Goal: Task Accomplishment & Management: Manage account settings

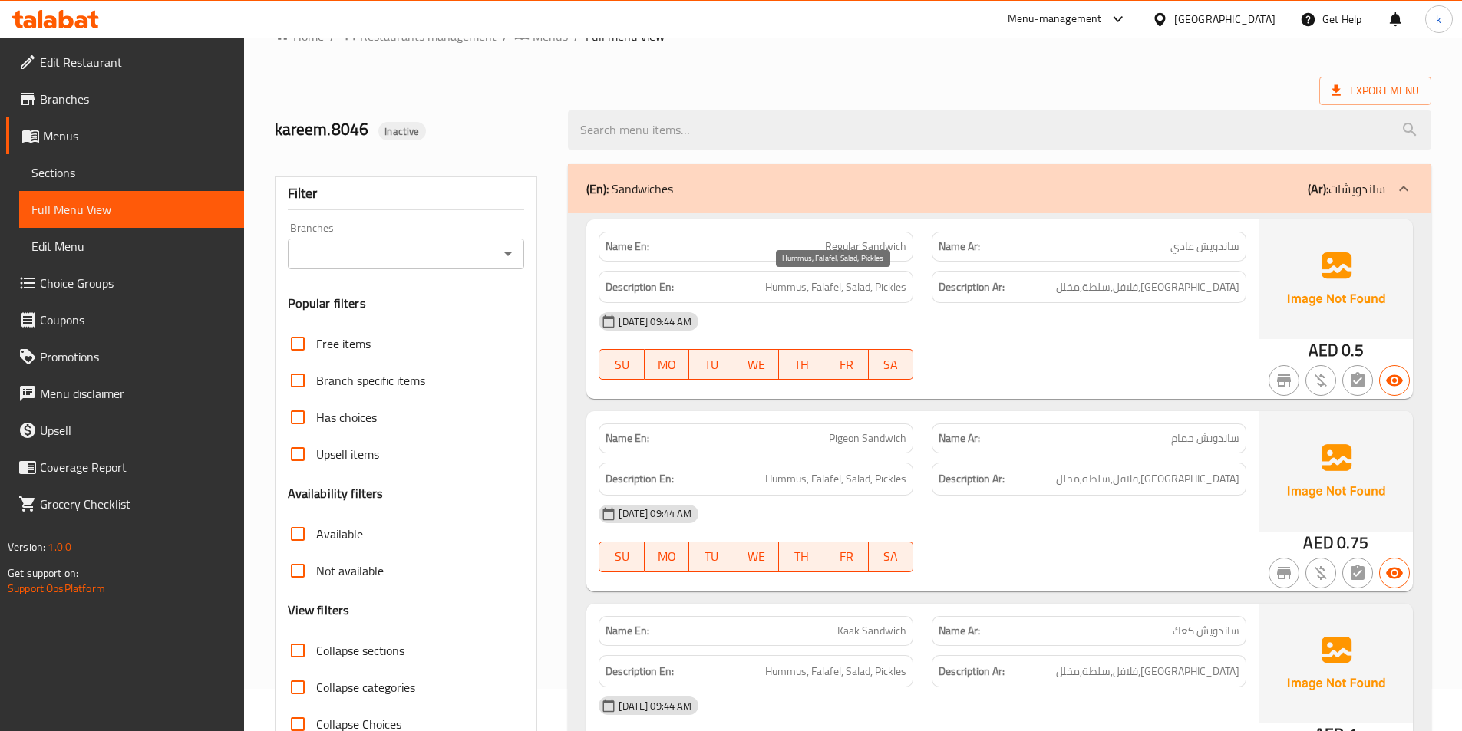
scroll to position [154, 0]
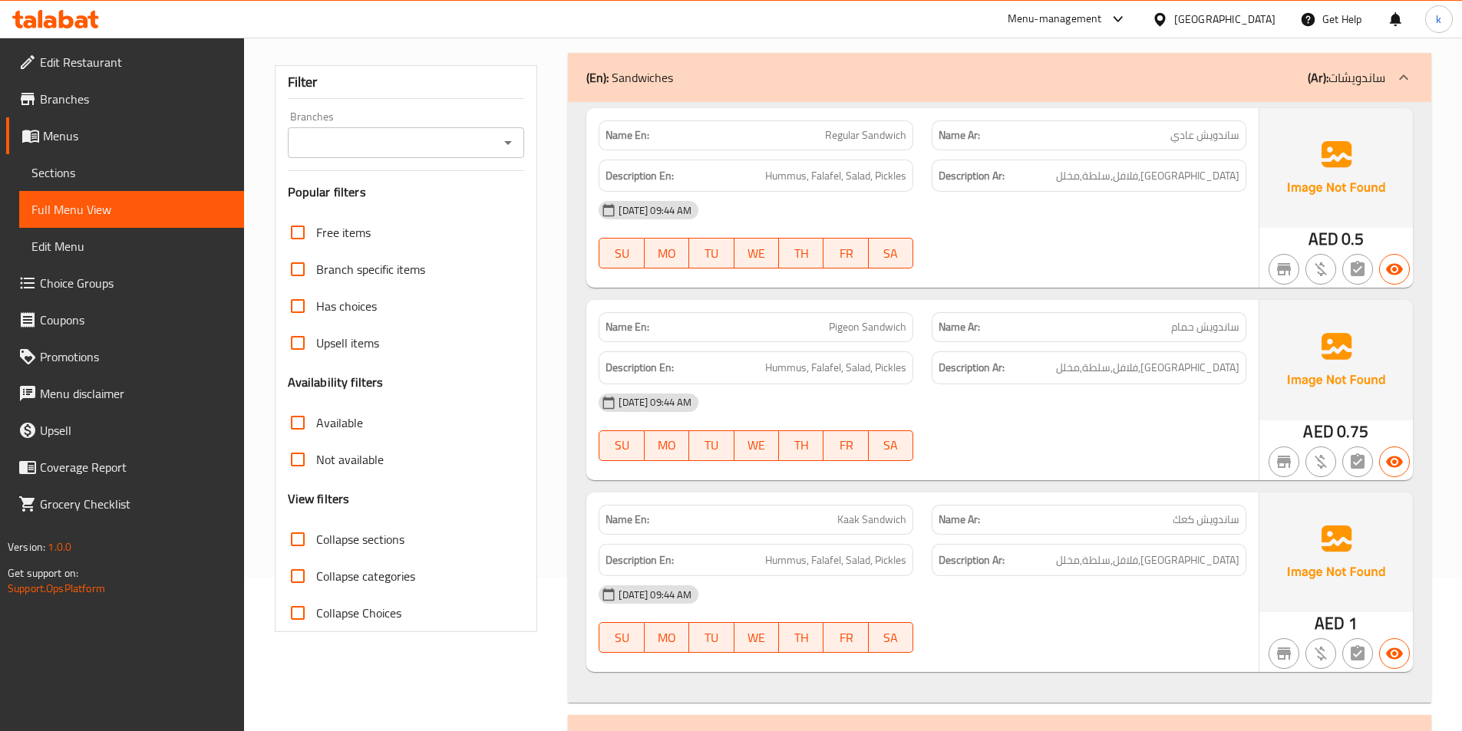
click at [1212, 331] on span "ساندويش حمام" at bounding box center [1205, 327] width 68 height 16
copy span "ساندويش حمام"
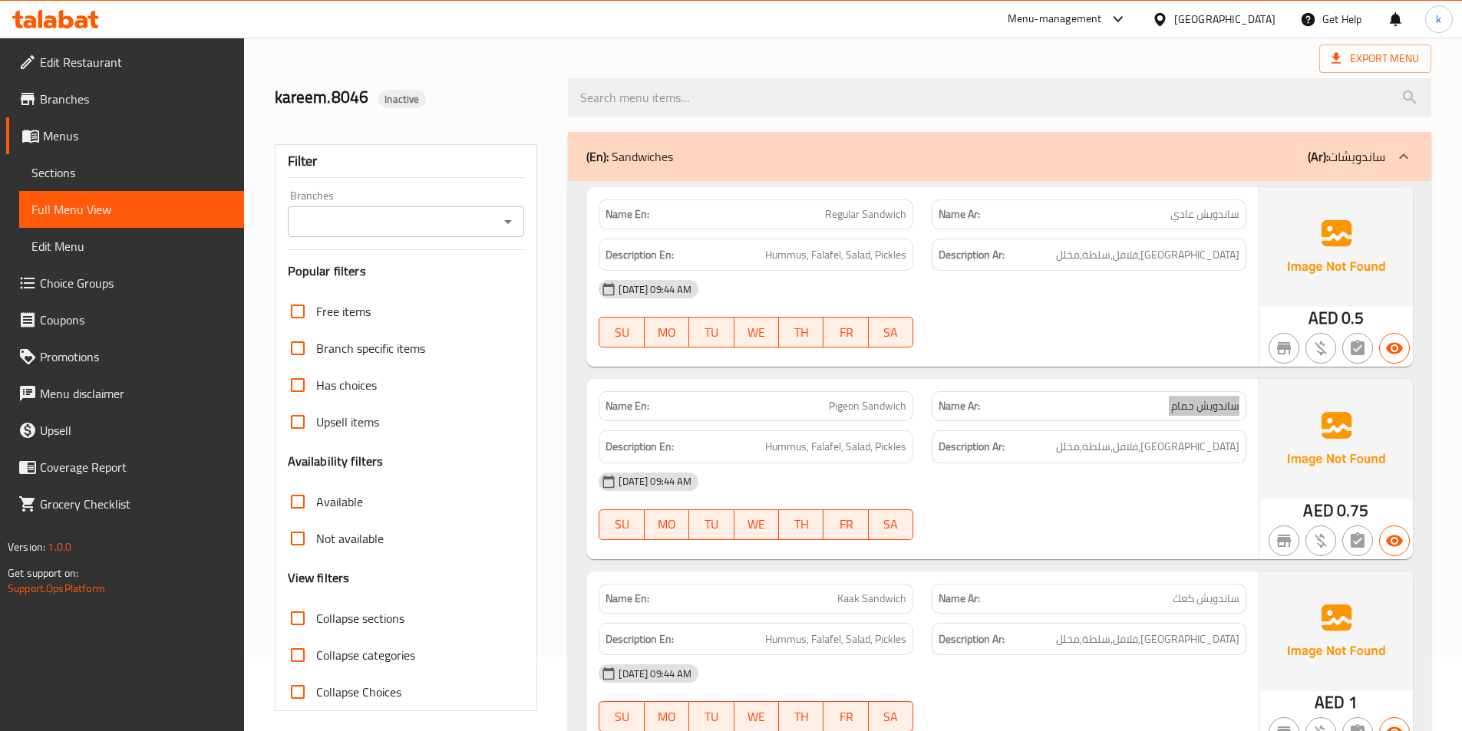
scroll to position [0, 0]
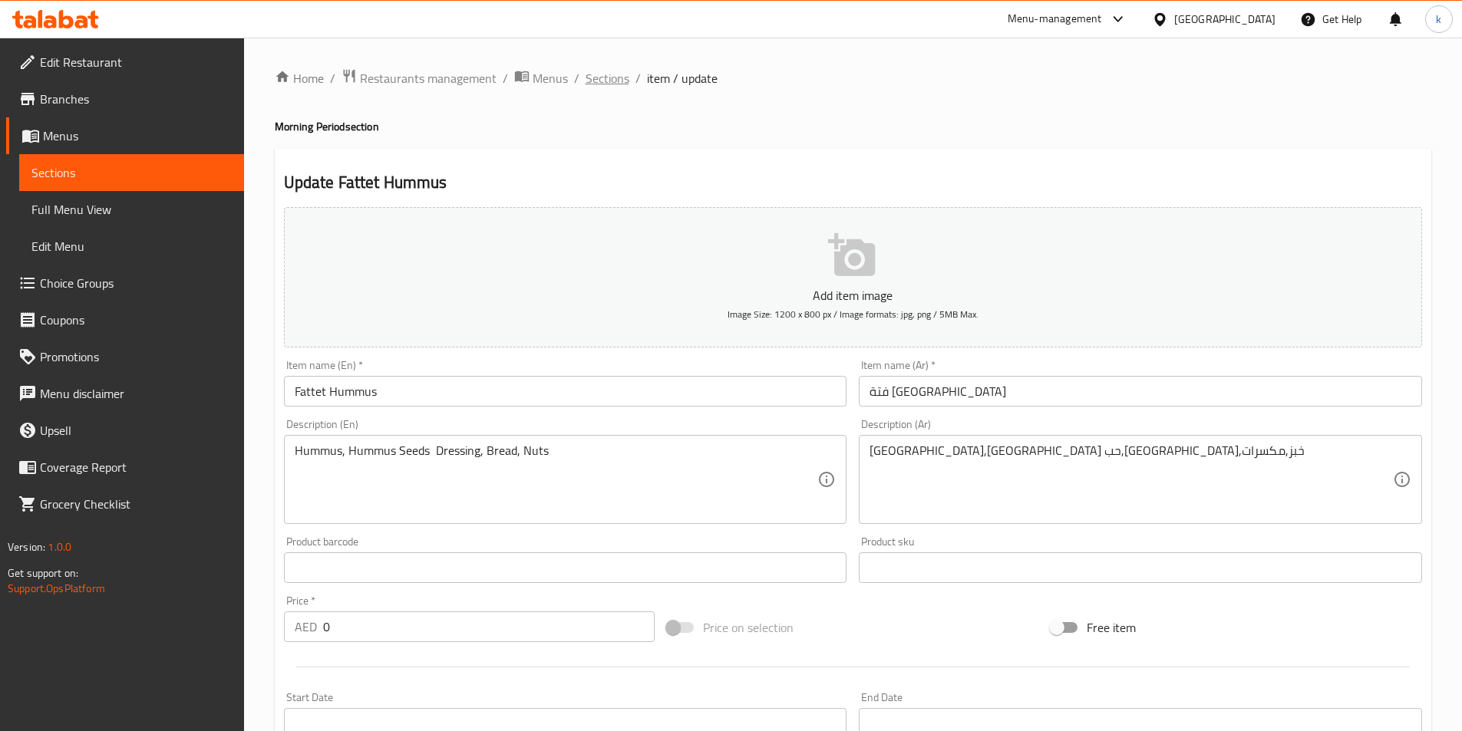
click at [591, 81] on span "Sections" at bounding box center [608, 78] width 44 height 18
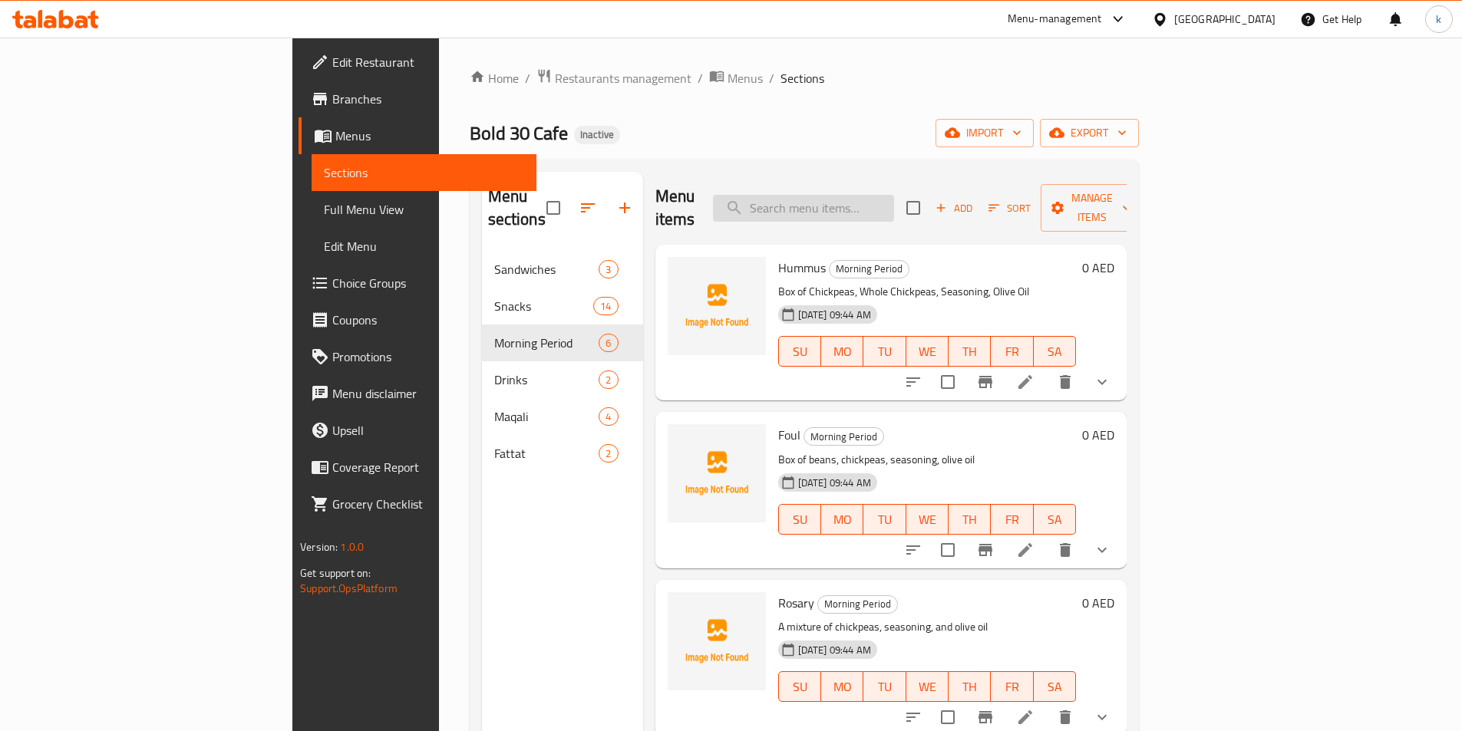
click at [876, 195] on input "search" at bounding box center [803, 208] width 181 height 27
paste input "ساندويش حمام"
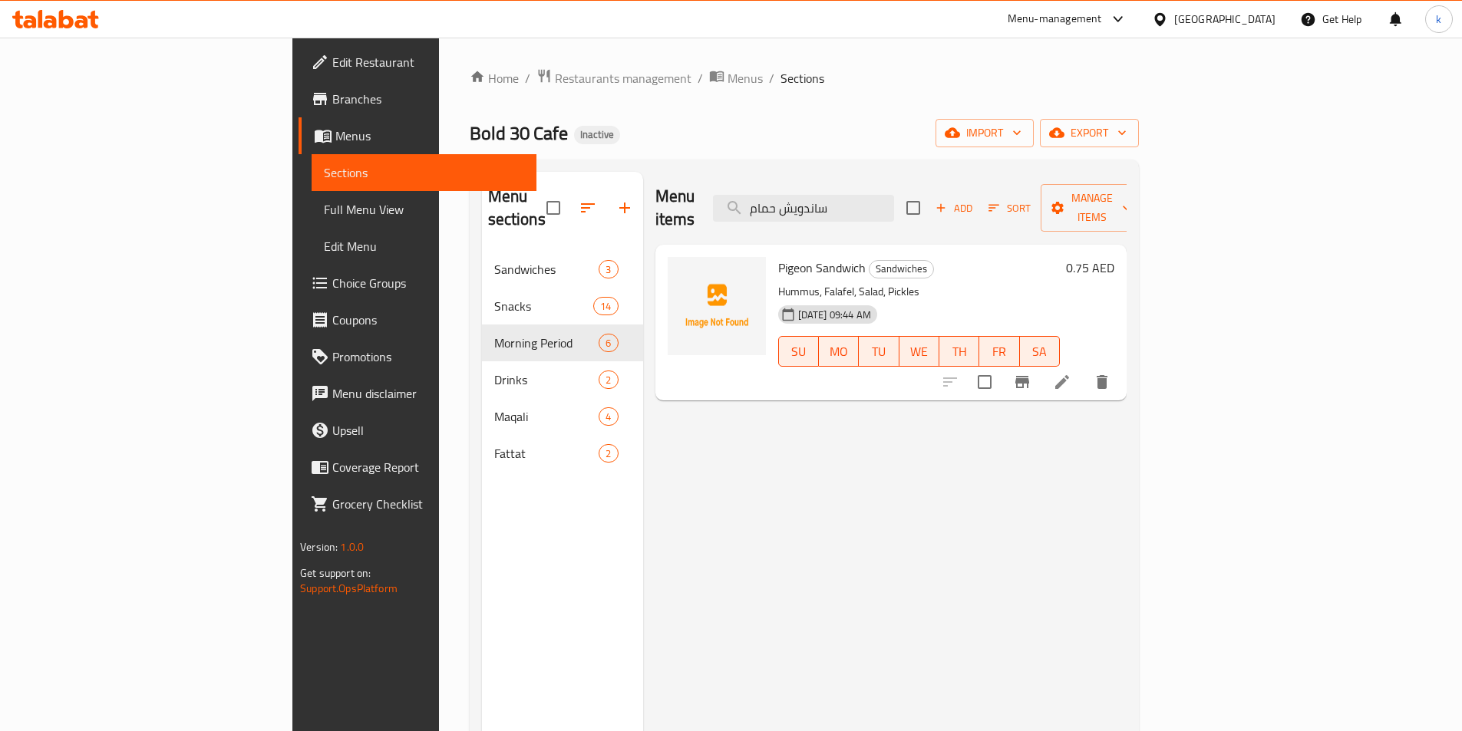
type input "ساندويش حمام"
click at [1084, 369] on li at bounding box center [1062, 382] width 43 height 28
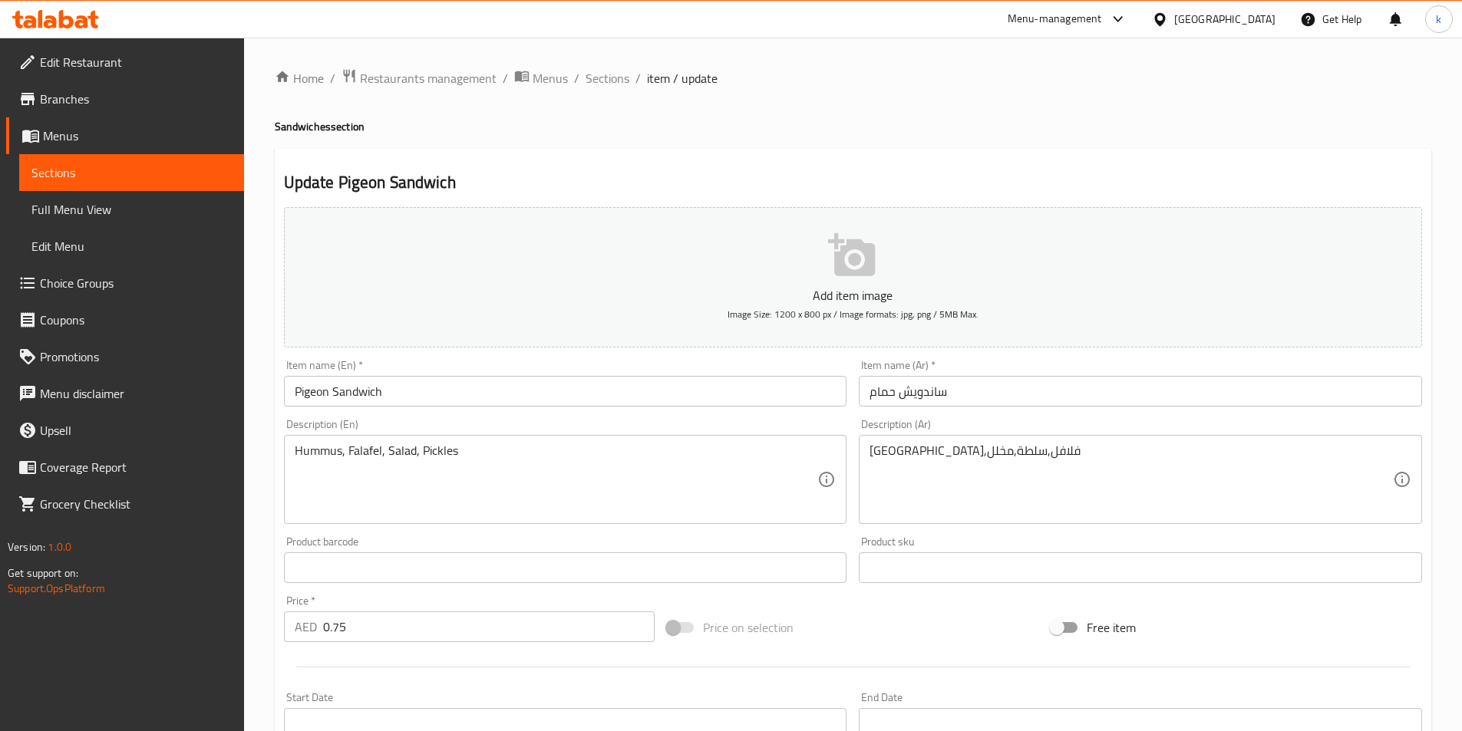
click at [326, 386] on input "Pigeon Sandwich" at bounding box center [565, 391] width 563 height 31
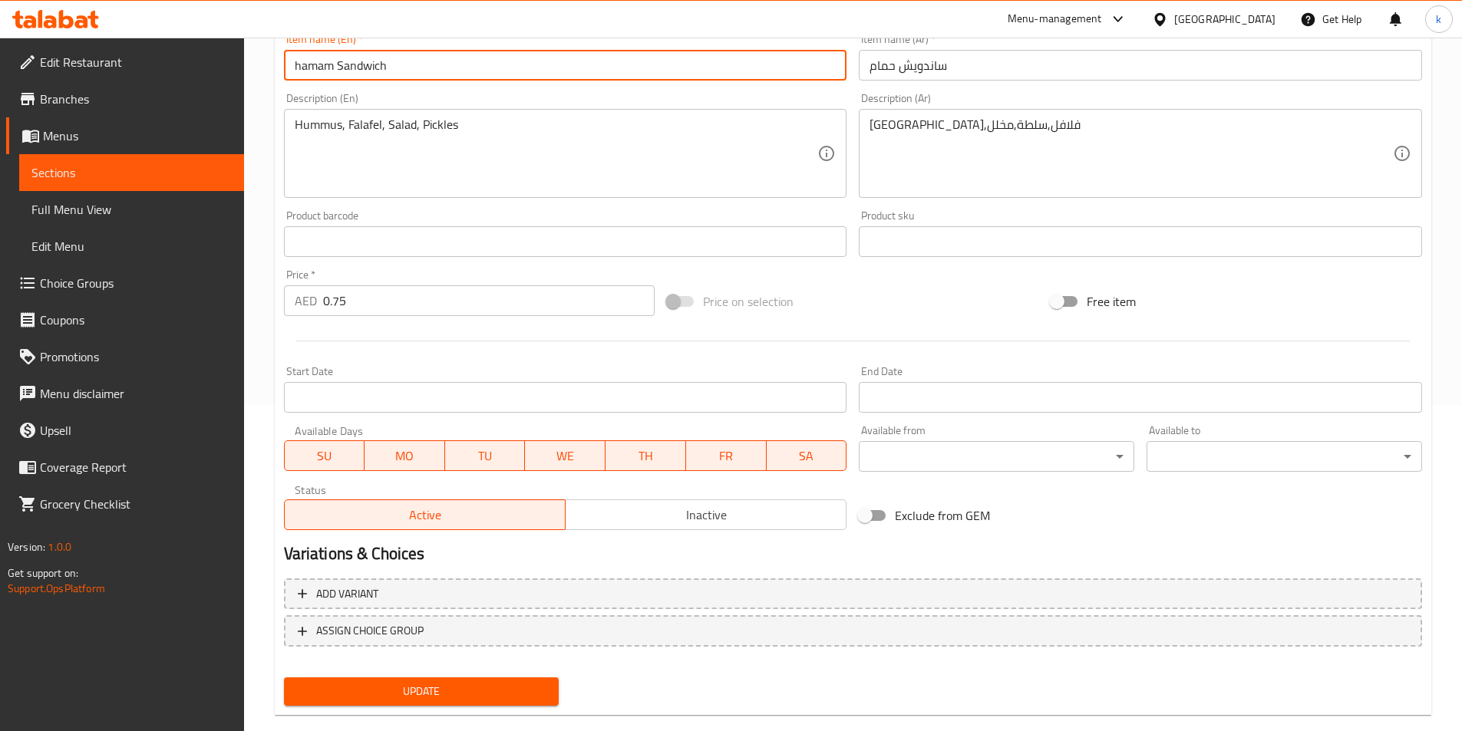
scroll to position [353, 0]
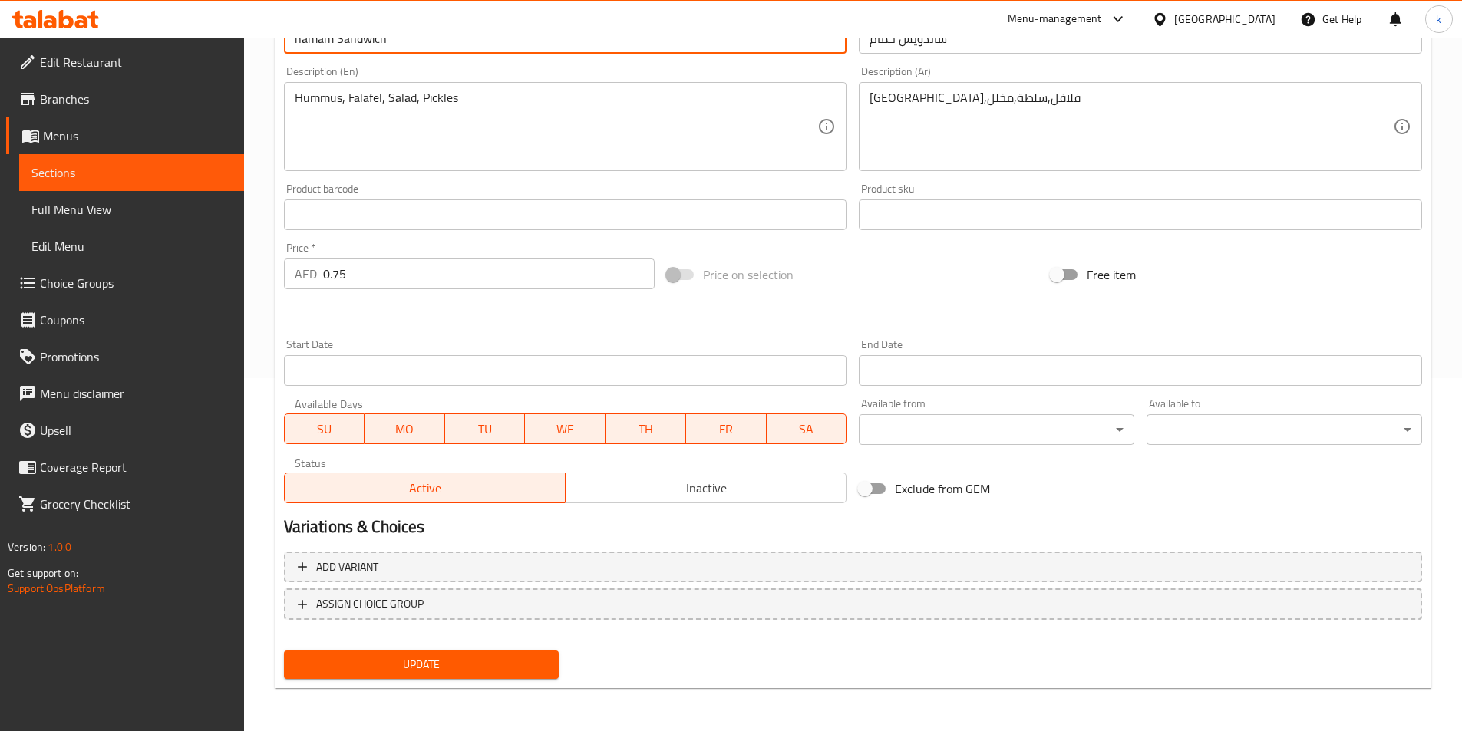
type input "hamam Sandwich"
click at [435, 665] on span "Update" at bounding box center [421, 664] width 251 height 19
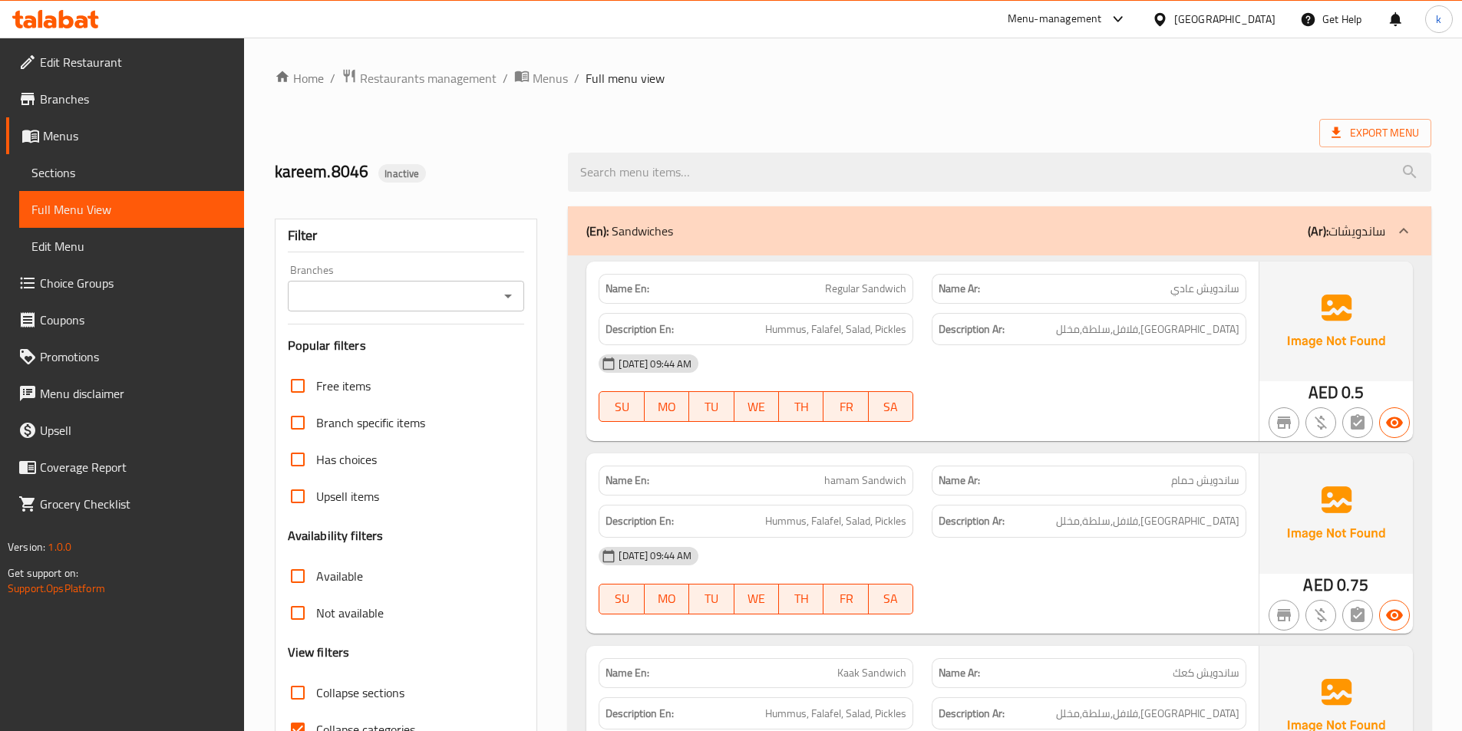
scroll to position [461, 0]
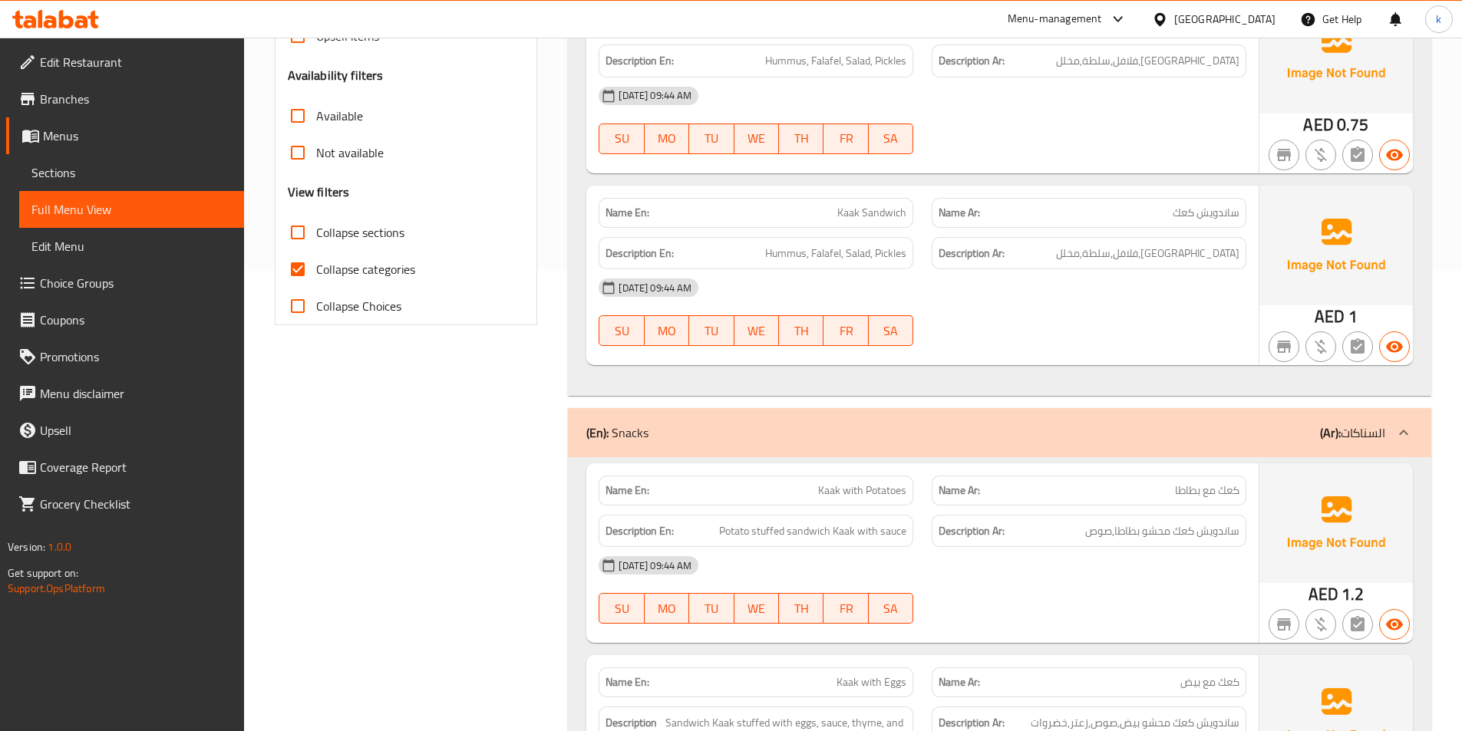
click at [378, 276] on span "Collapse categories" at bounding box center [365, 269] width 99 height 18
click at [316, 276] on input "Collapse categories" at bounding box center [297, 269] width 37 height 37
checkbox input "false"
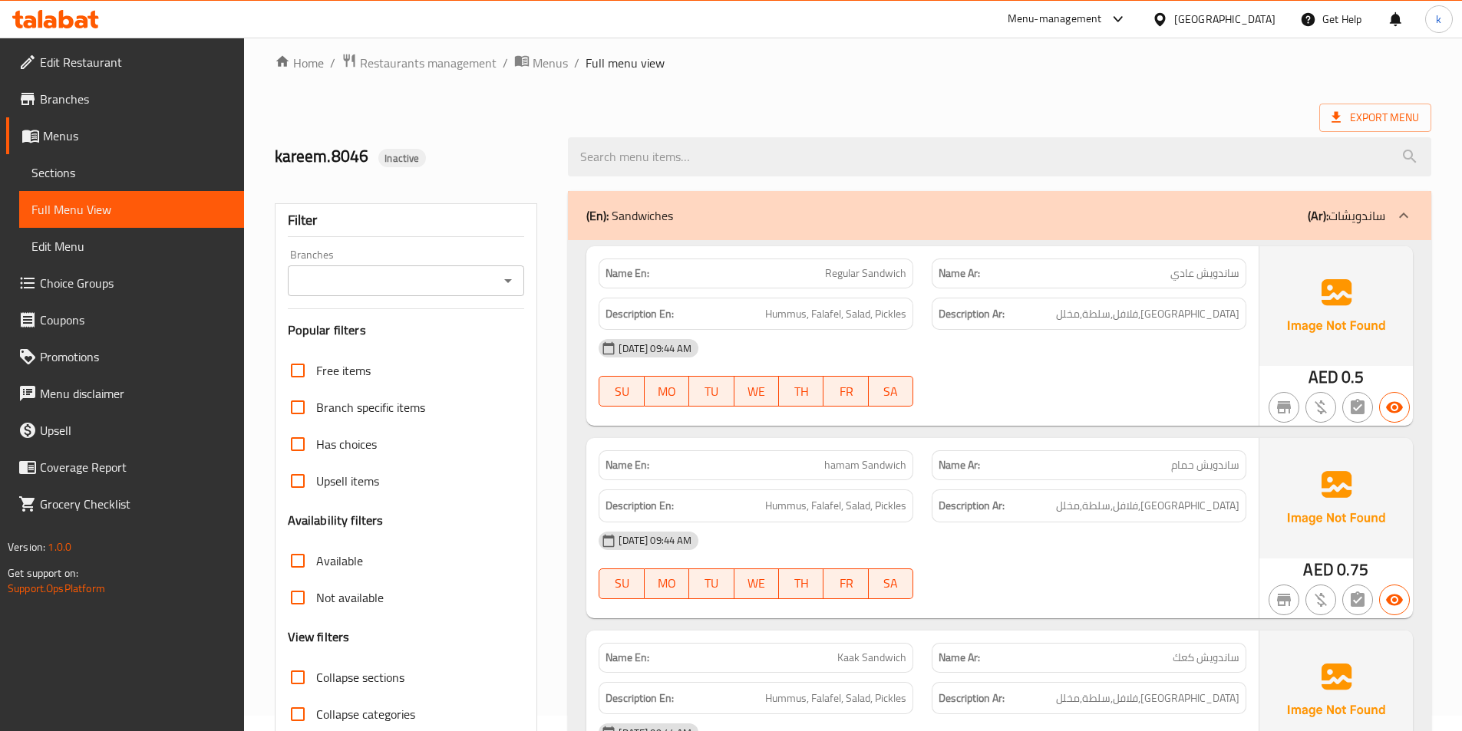
scroll to position [0, 0]
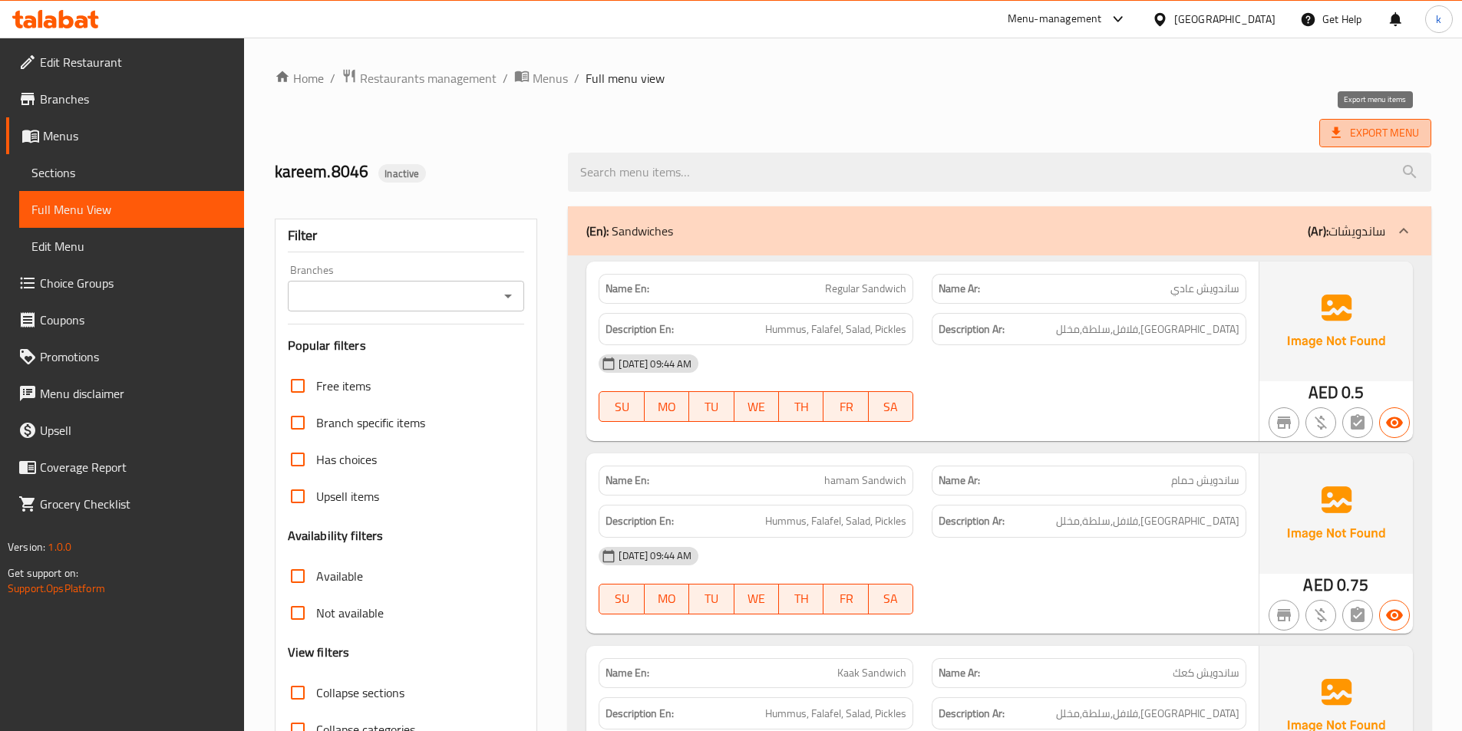
click at [1349, 127] on span "Export Menu" at bounding box center [1375, 133] width 87 height 19
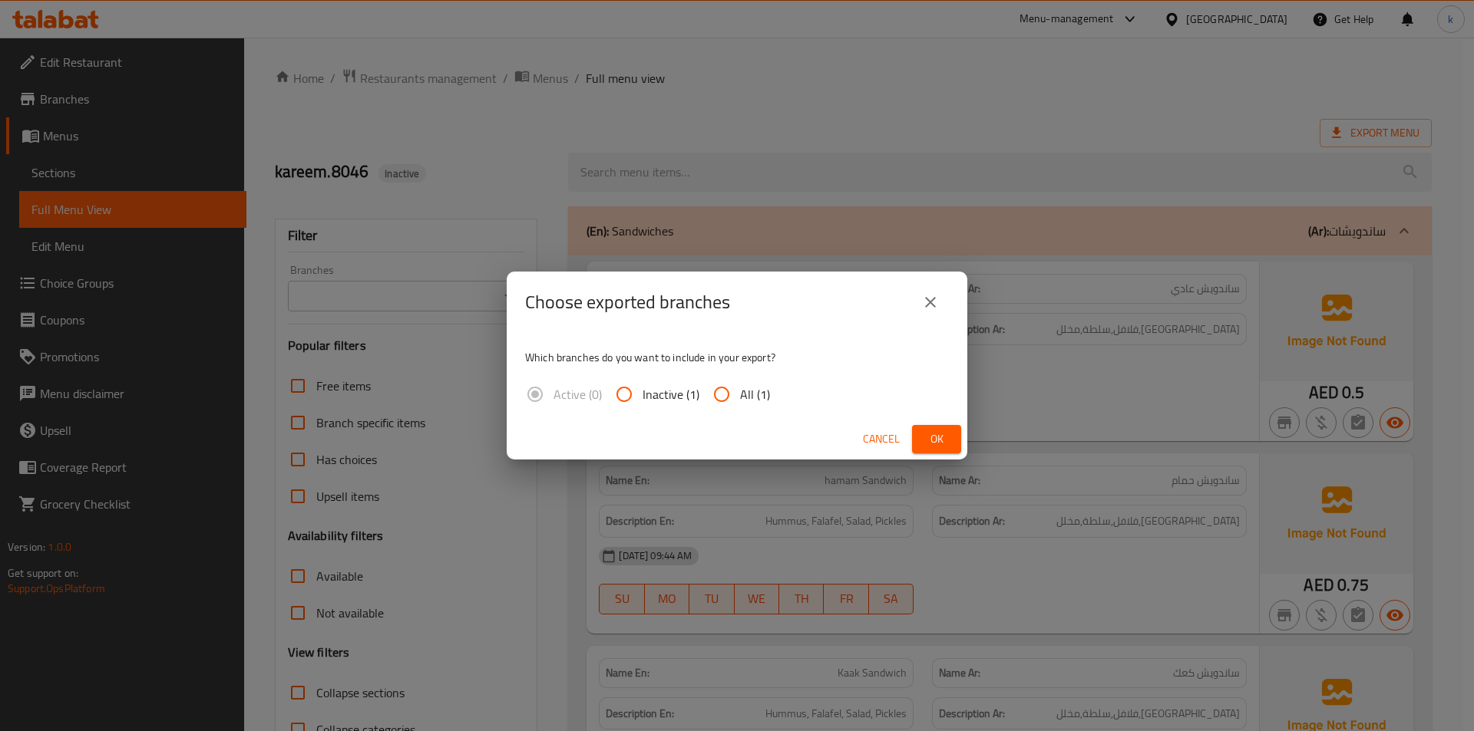
click at [740, 394] on span "All (1)" at bounding box center [755, 394] width 30 height 18
click at [740, 394] on input "All (1)" at bounding box center [721, 394] width 37 height 37
radio input "true"
click at [928, 437] on span "Ok" at bounding box center [936, 439] width 25 height 19
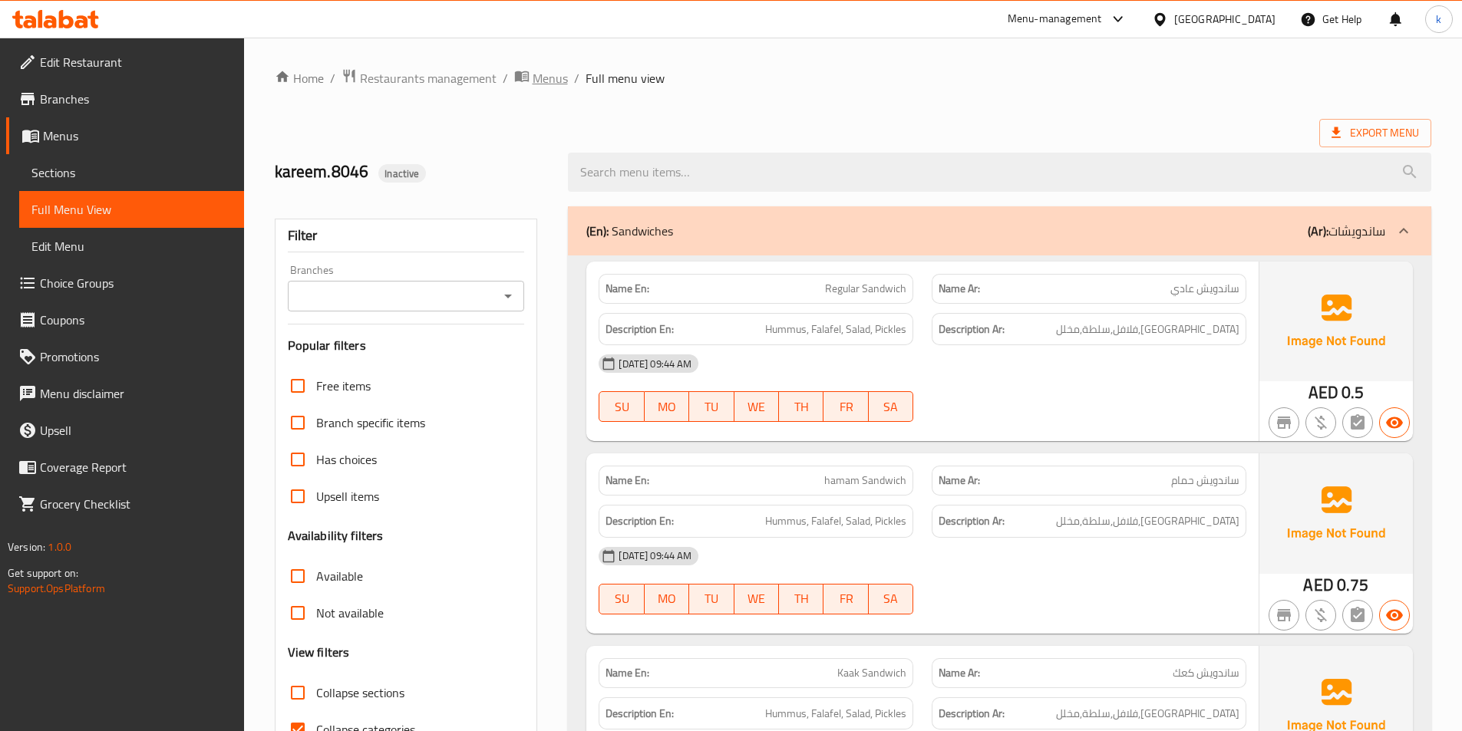
click at [537, 73] on span "Menus" at bounding box center [550, 78] width 35 height 18
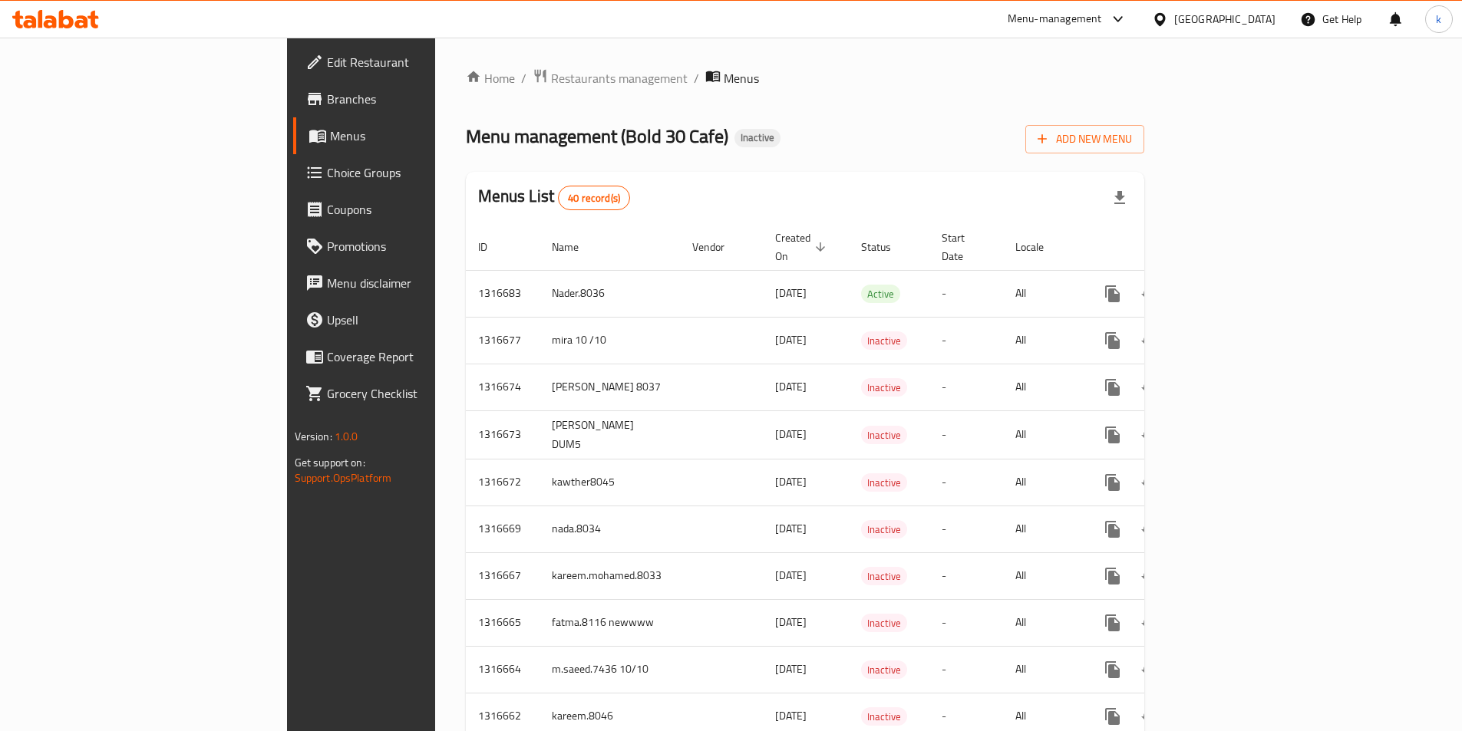
click at [1132, 134] on span "Add New Menu" at bounding box center [1085, 139] width 94 height 19
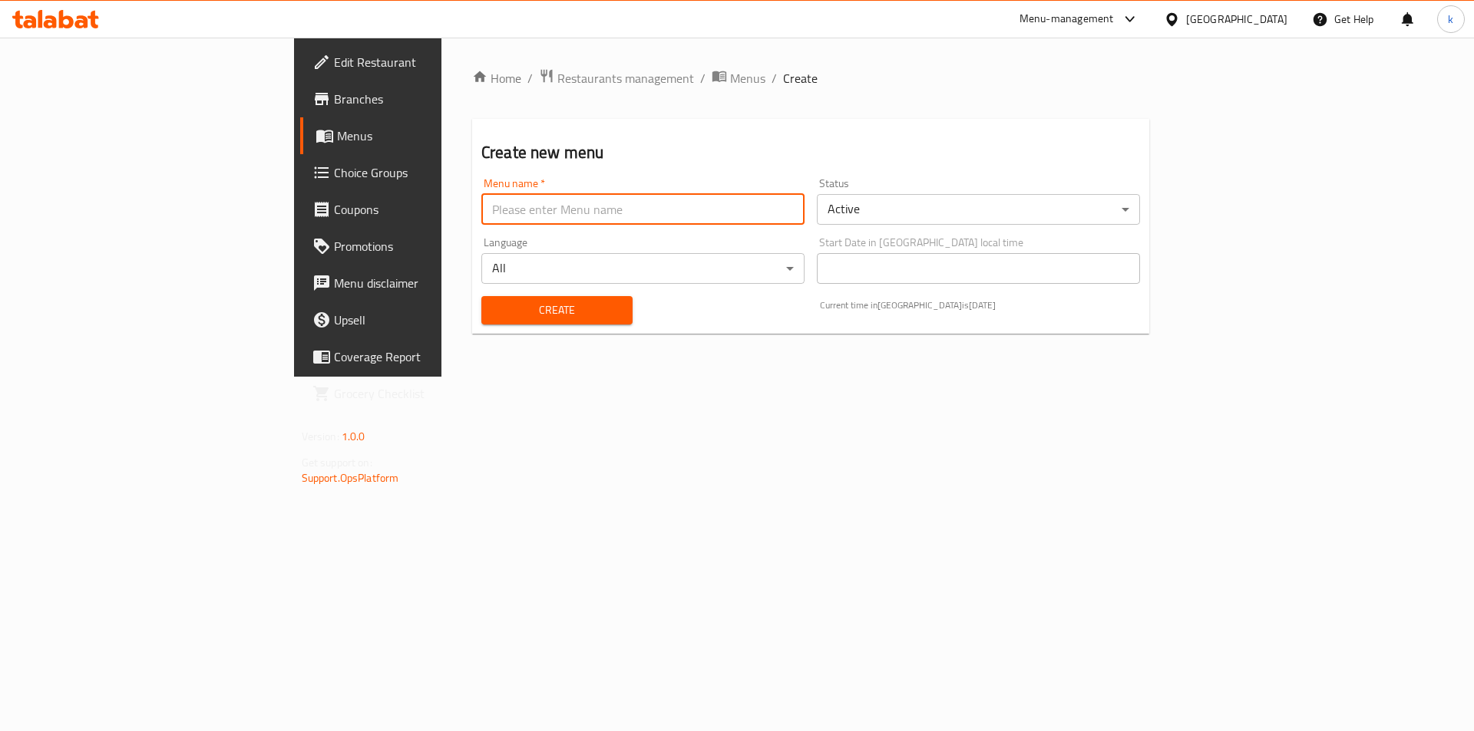
click at [540, 220] on input "text" at bounding box center [642, 209] width 323 height 31
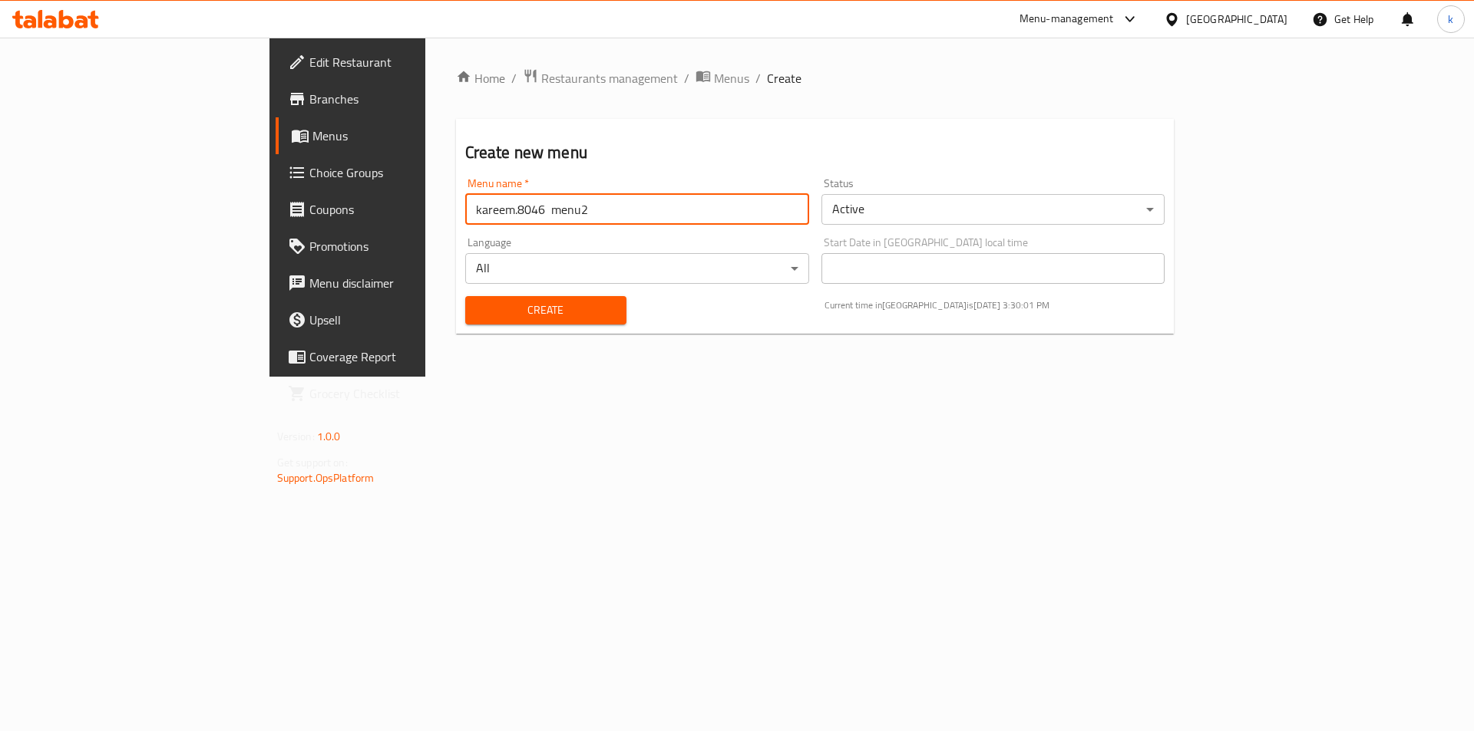
type input "kareem.8046 menu2"
click at [477, 315] on span "Create" at bounding box center [545, 310] width 137 height 19
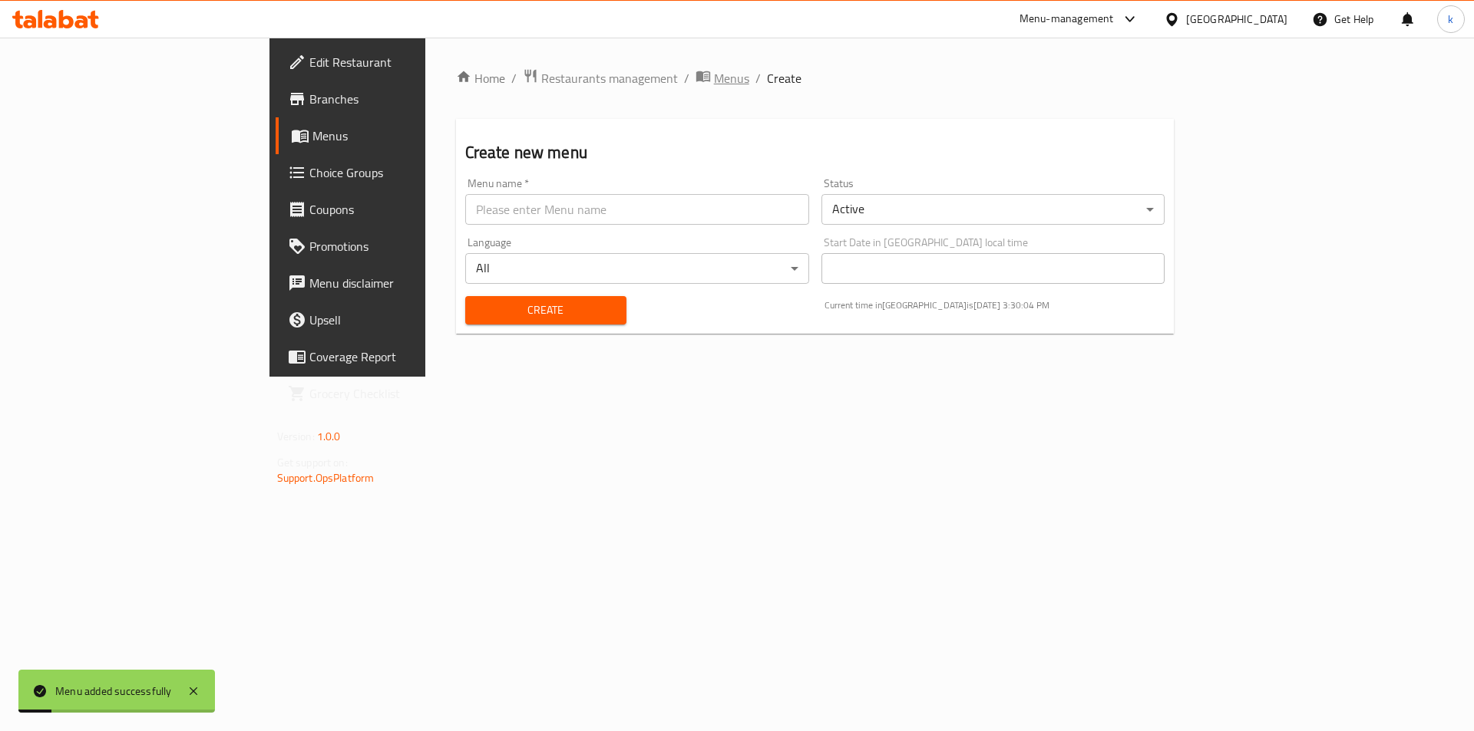
click at [714, 71] on span "Menus" at bounding box center [731, 78] width 35 height 18
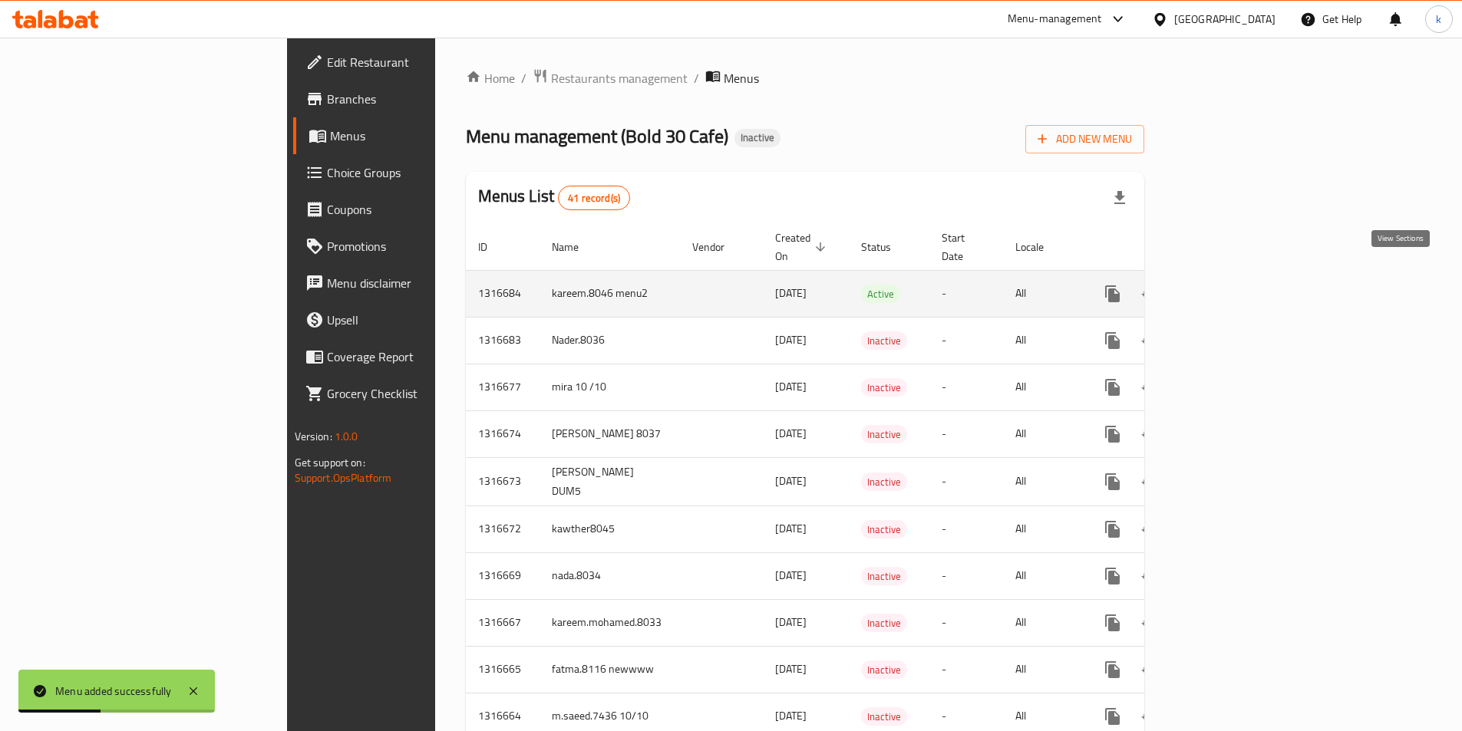
click at [1233, 285] on icon "enhanced table" at bounding box center [1223, 294] width 18 height 18
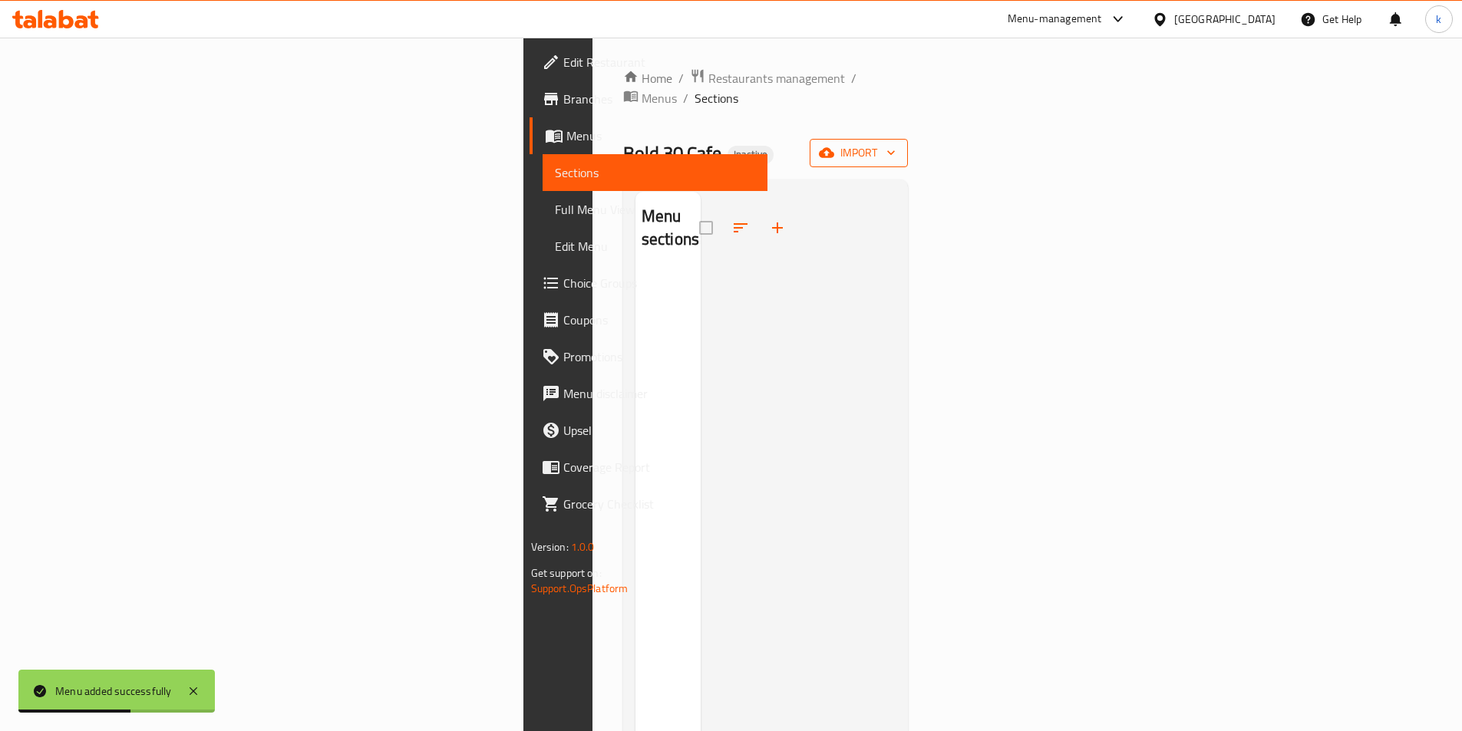
click at [896, 144] on span "import" at bounding box center [859, 153] width 74 height 19
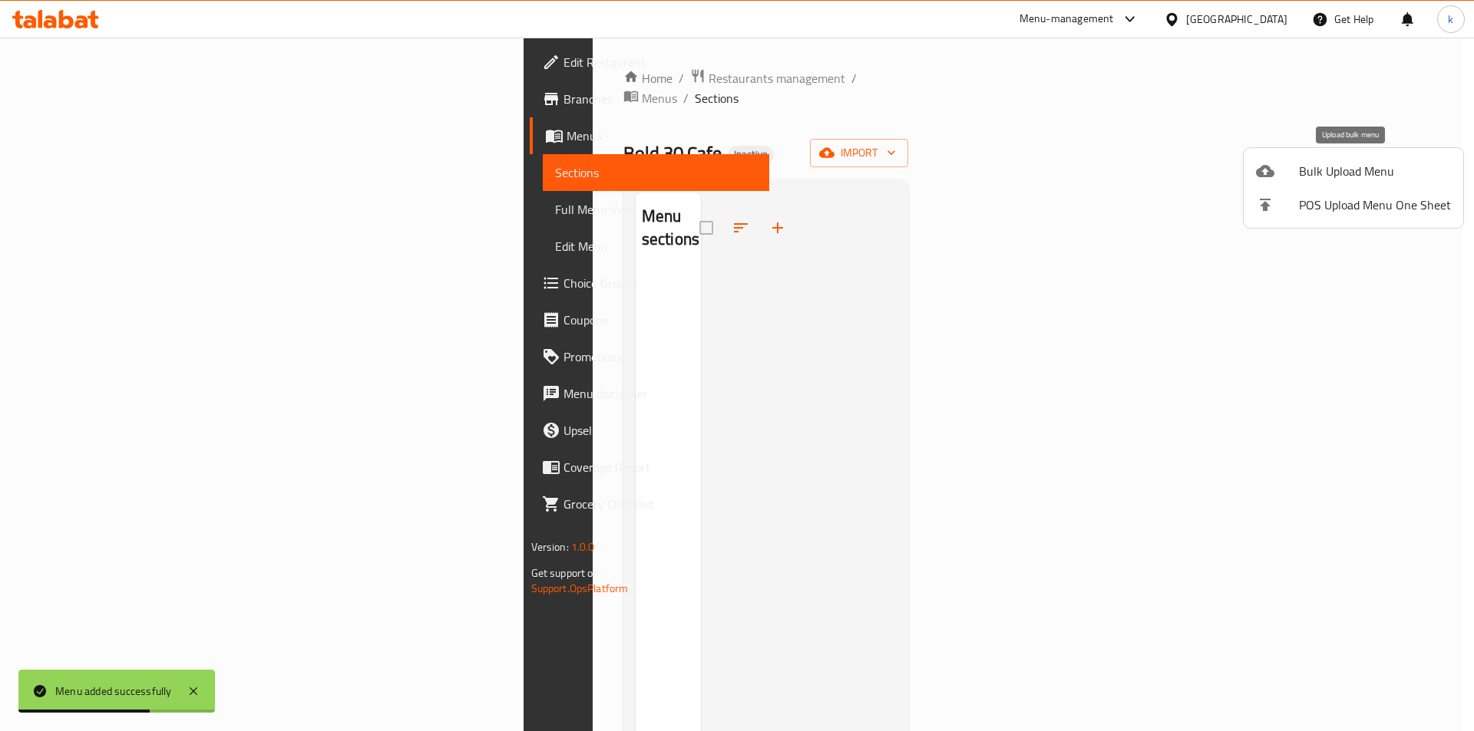
click at [1362, 163] on span "Bulk Upload Menu" at bounding box center [1375, 171] width 152 height 18
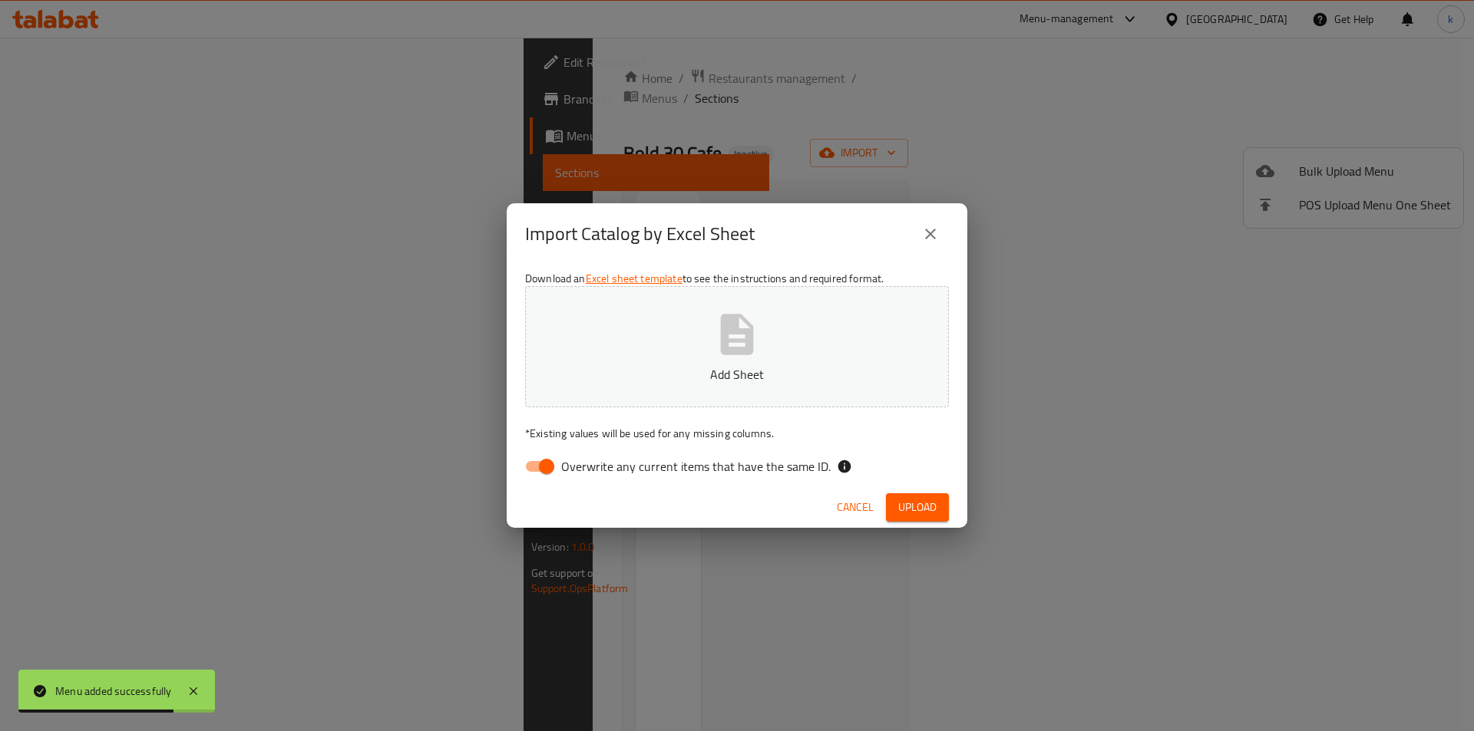
click at [549, 468] on input "Overwrite any current items that have the same ID." at bounding box center [546, 466] width 87 height 29
checkbox input "false"
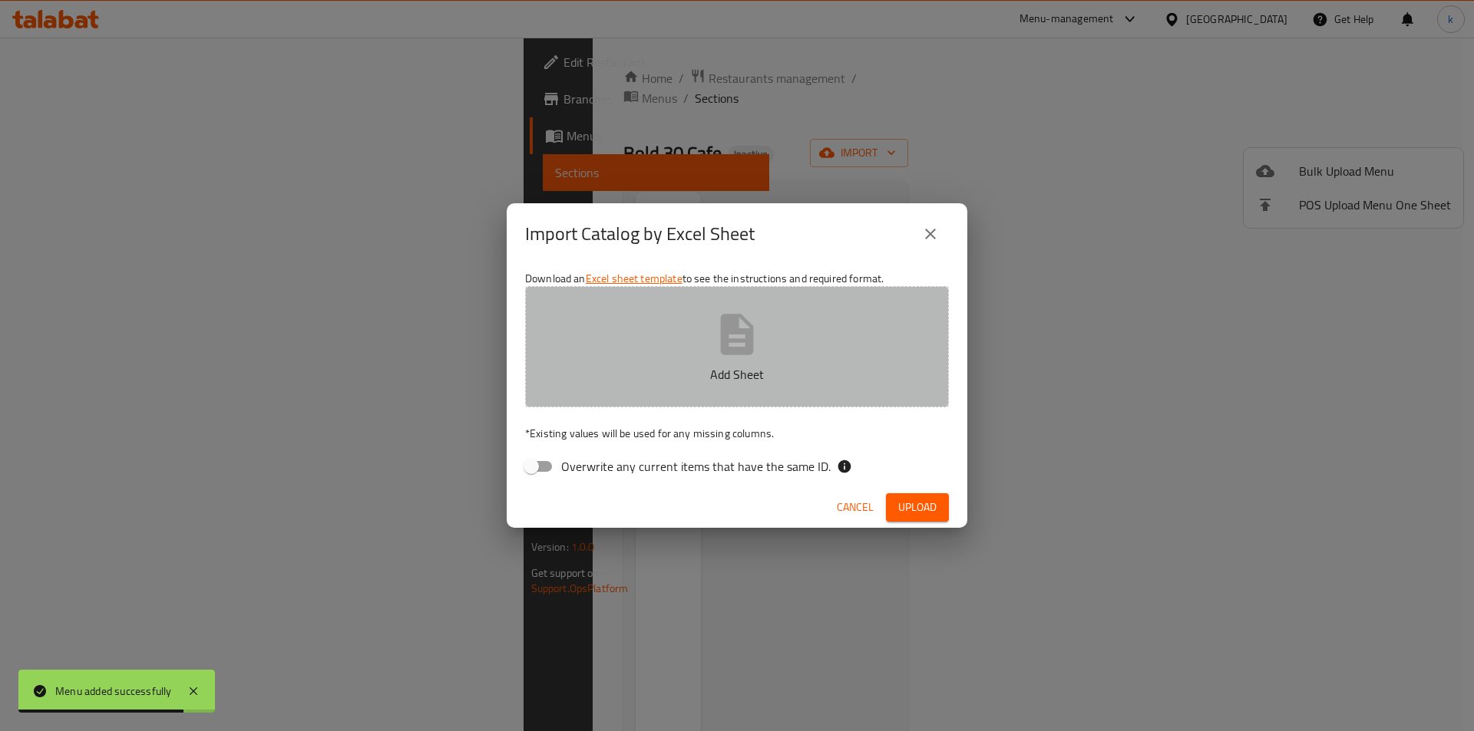
click at [722, 349] on icon "button" at bounding box center [737, 334] width 33 height 41
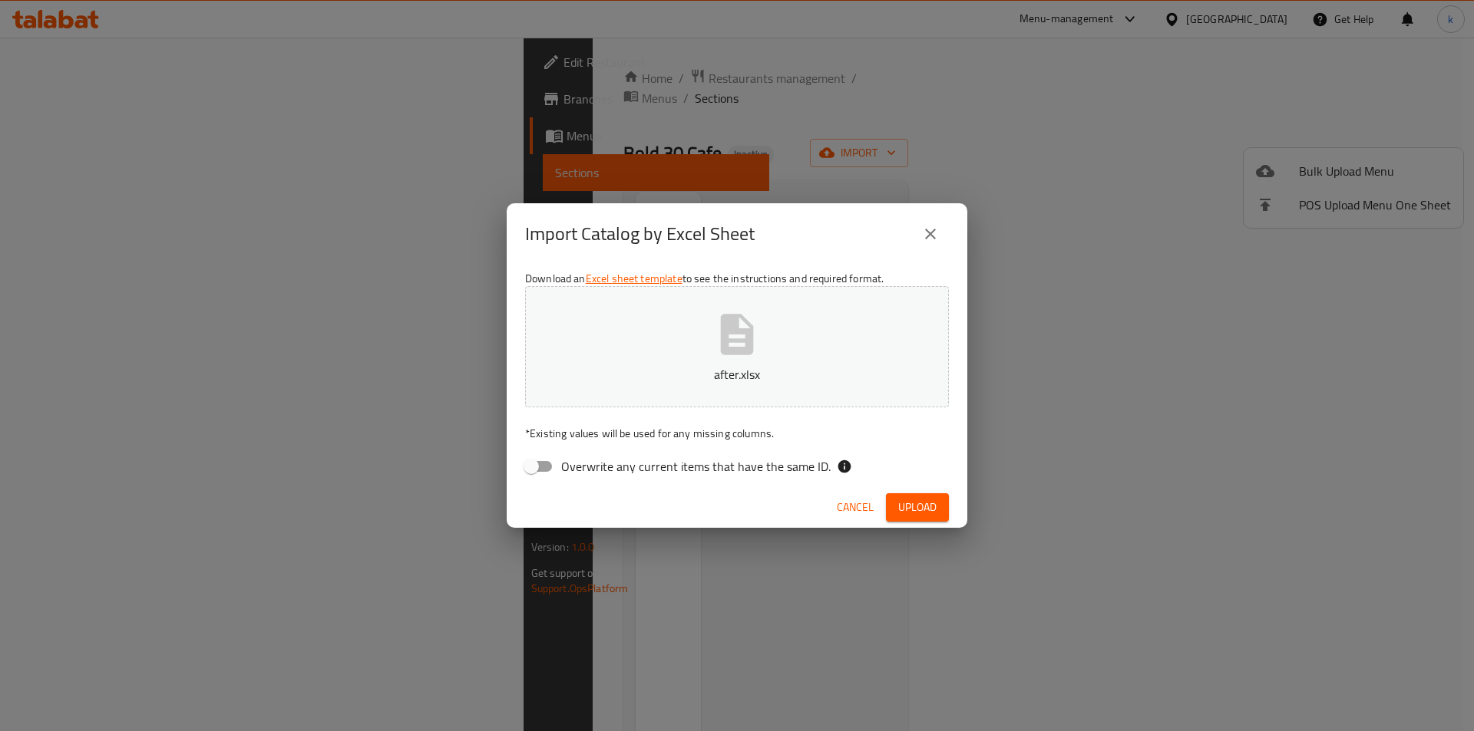
click at [934, 507] on span "Upload" at bounding box center [917, 507] width 38 height 19
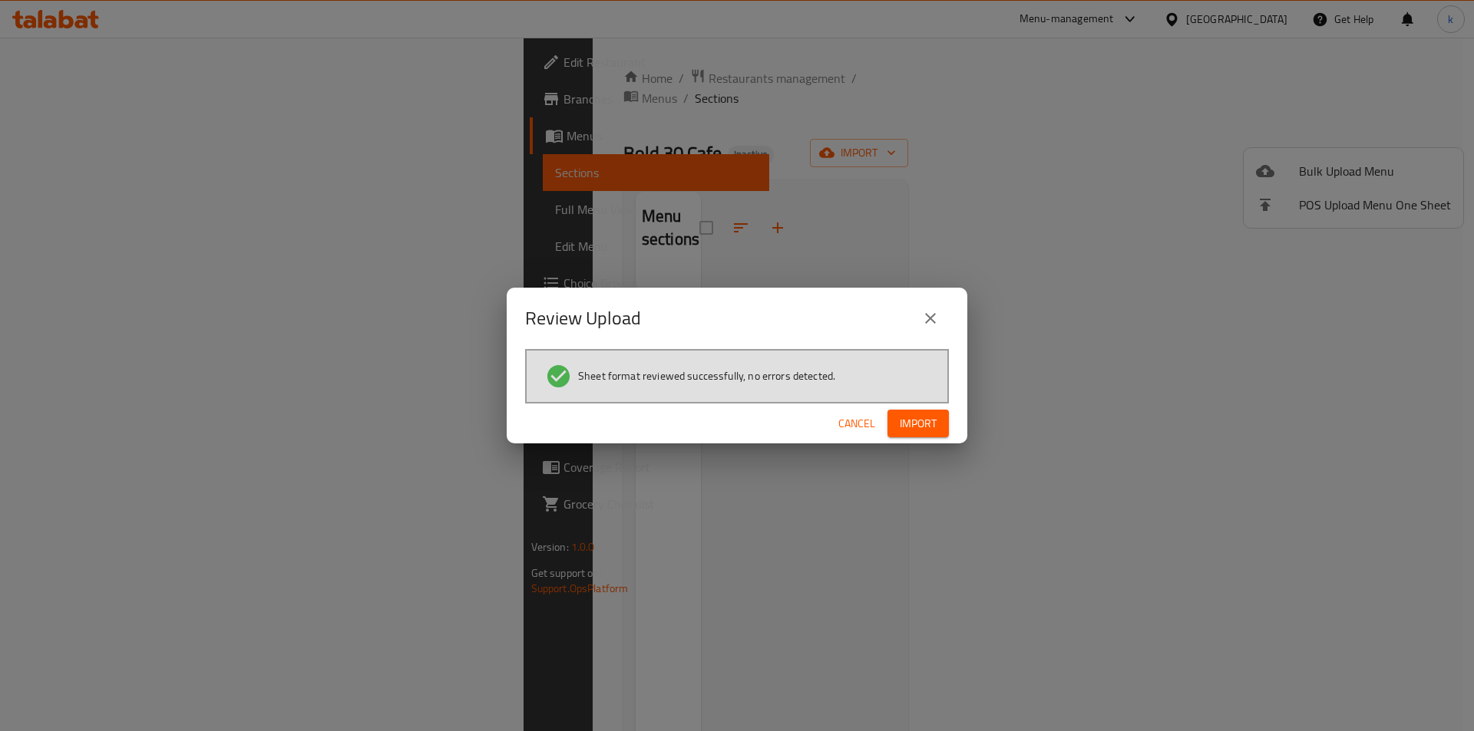
click at [923, 431] on span "Import" at bounding box center [918, 423] width 37 height 19
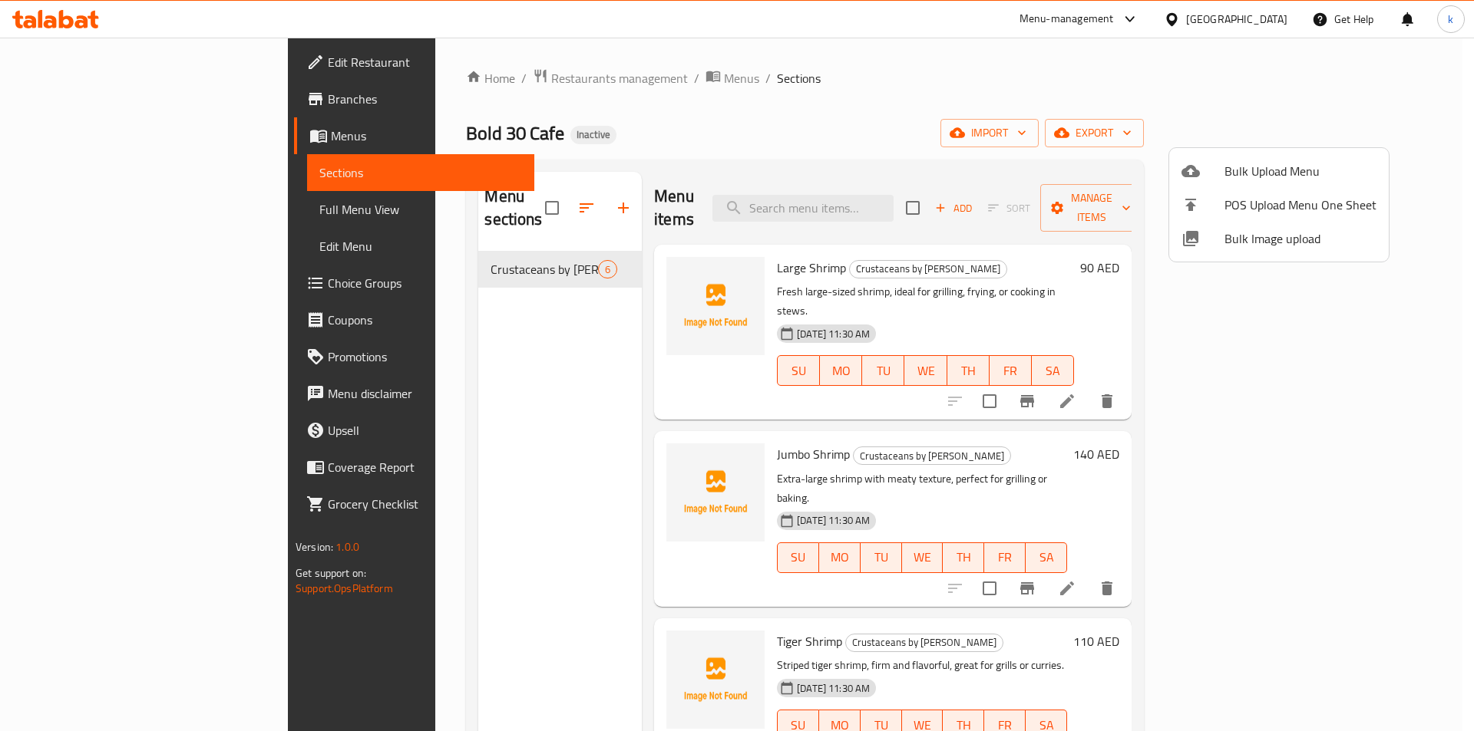
click at [1028, 123] on div at bounding box center [737, 365] width 1474 height 731
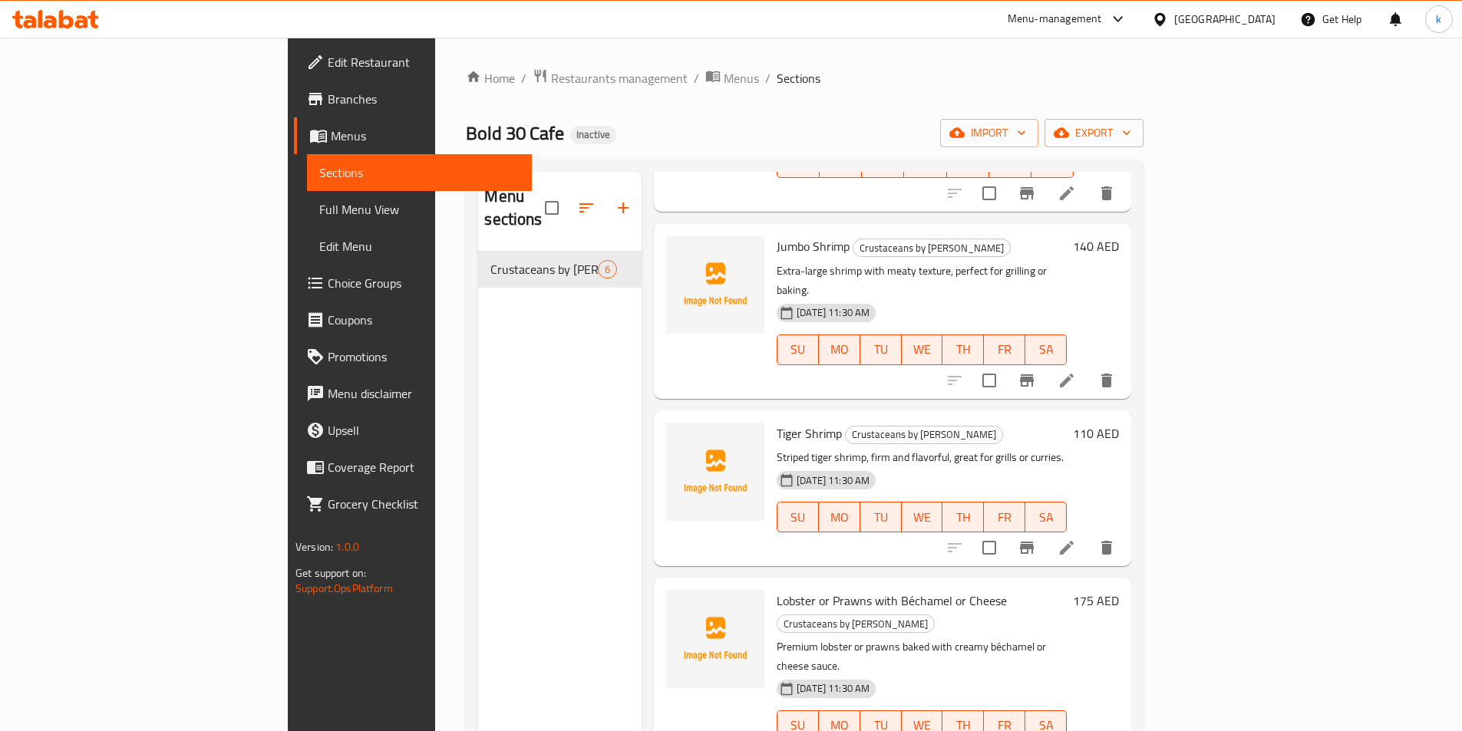
scroll to position [313, 0]
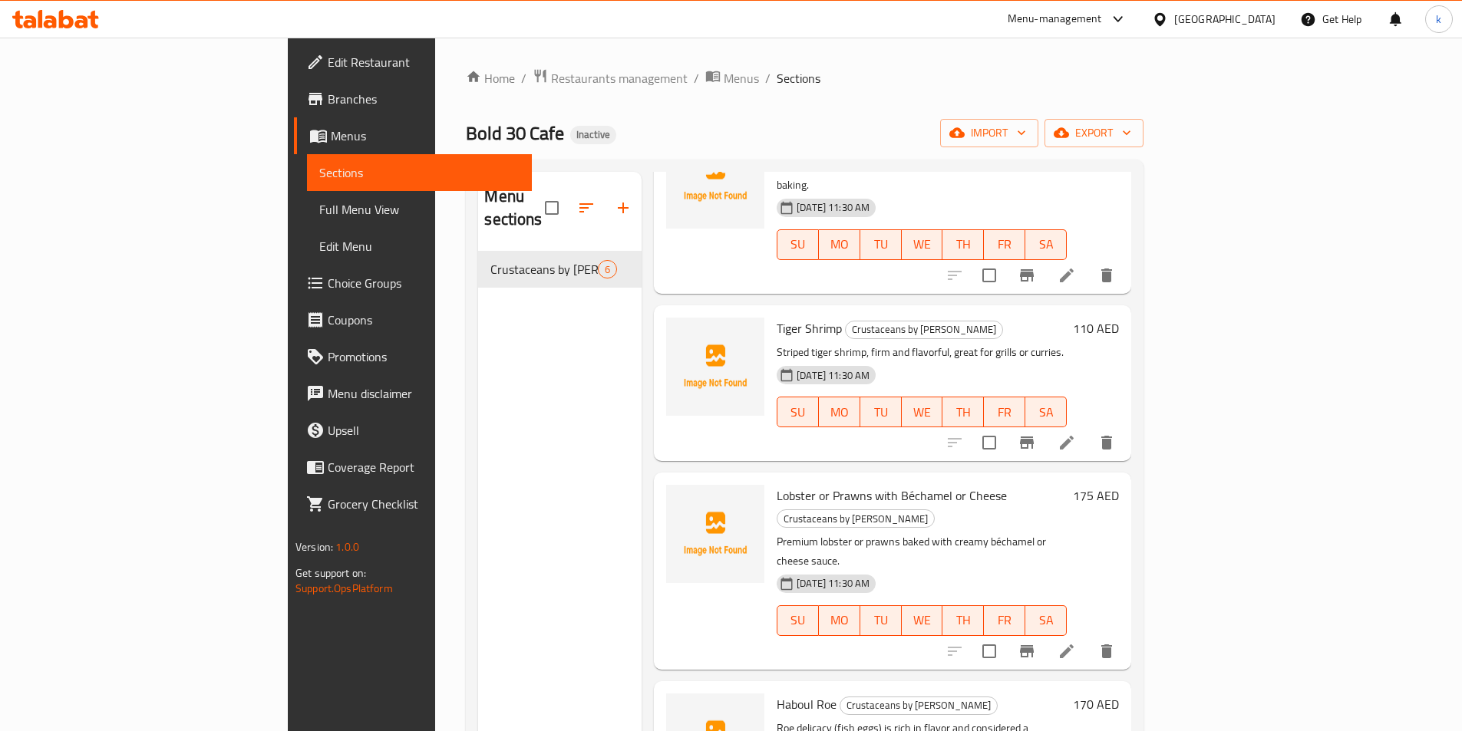
click at [777, 484] on span "Lobster or Prawns with Béchamel or Cheese" at bounding box center [892, 495] width 230 height 23
click at [822, 484] on span "Lobster or Prawns with Béchamel or Cheese" at bounding box center [892, 495] width 230 height 23
click at [319, 219] on span "Full Menu View" at bounding box center [419, 209] width 200 height 18
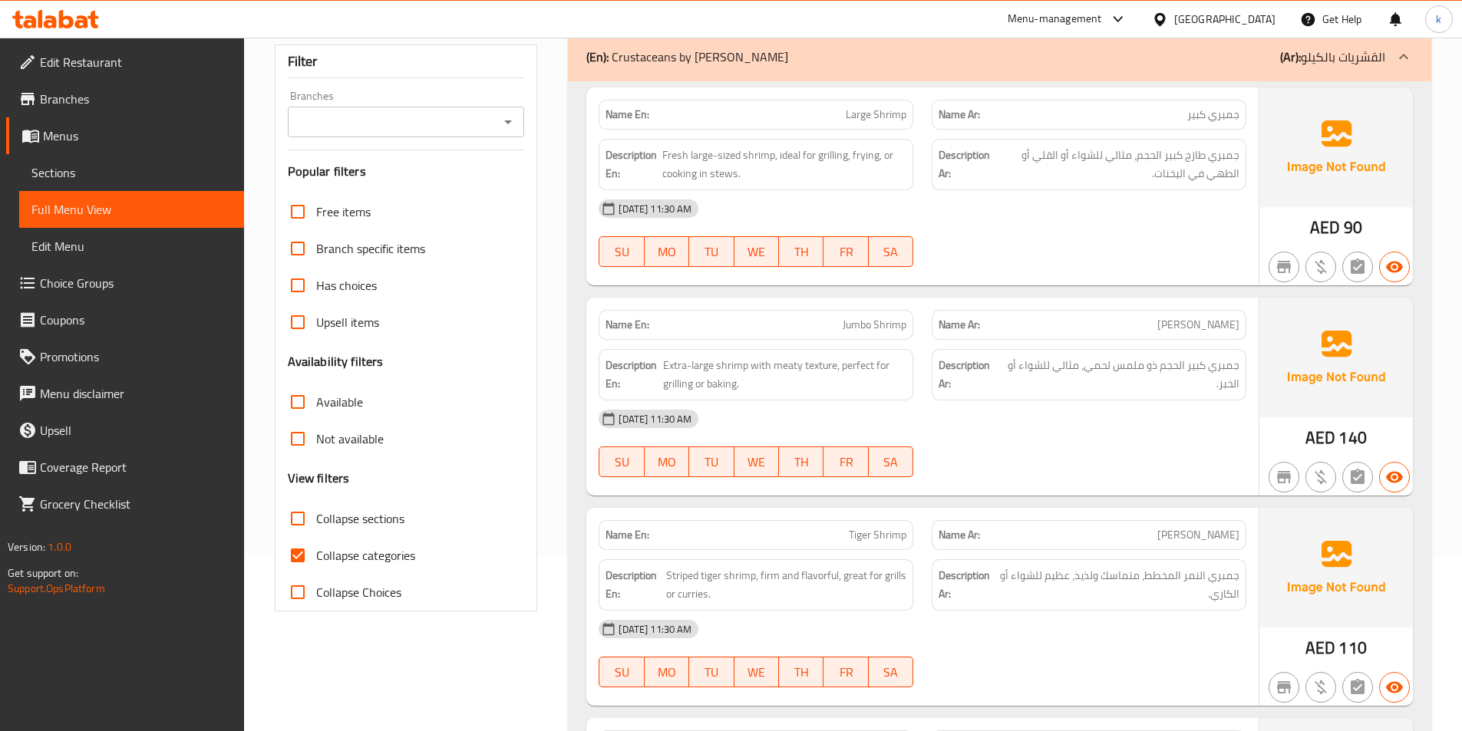
scroll to position [307, 0]
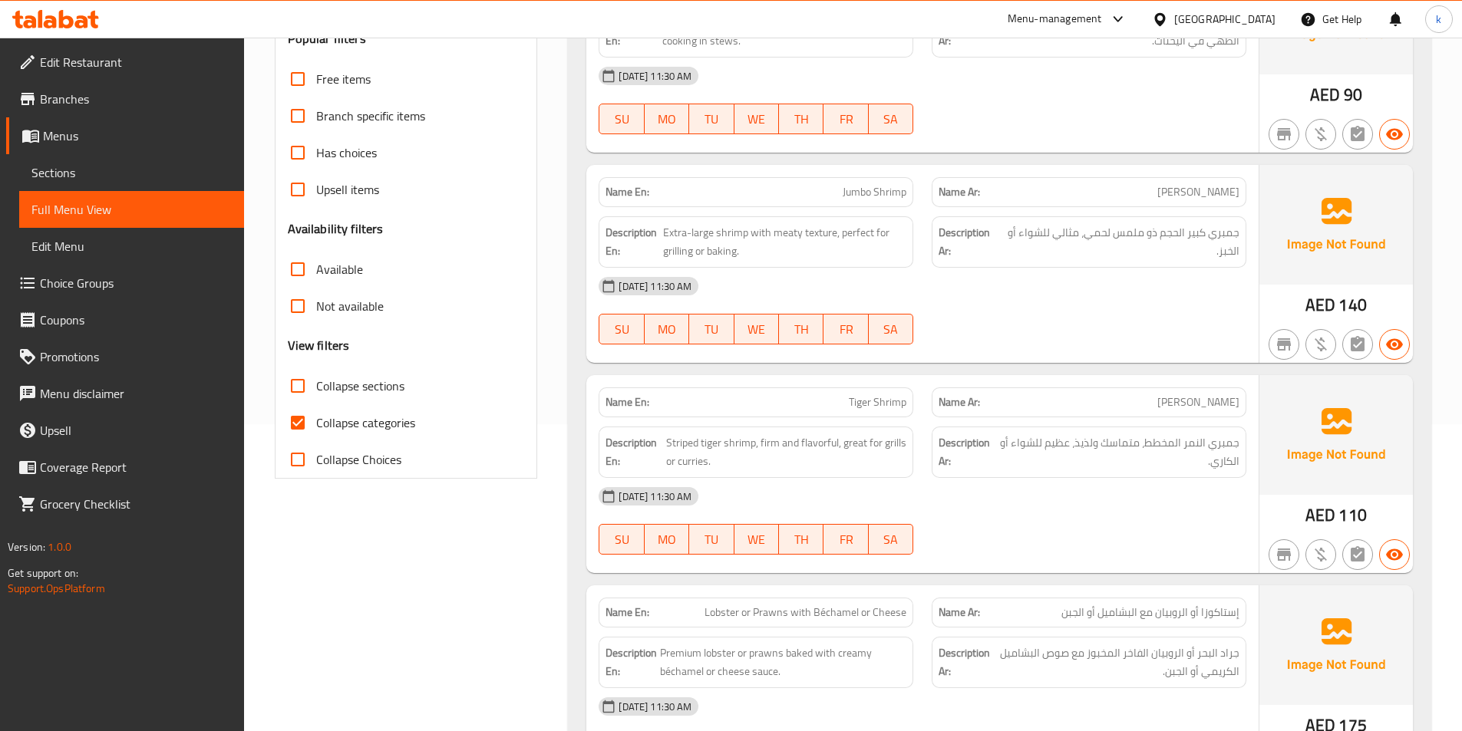
click at [322, 414] on span "Collapse categories" at bounding box center [365, 423] width 99 height 18
click at [316, 414] on input "Collapse categories" at bounding box center [297, 422] width 37 height 37
checkbox input "false"
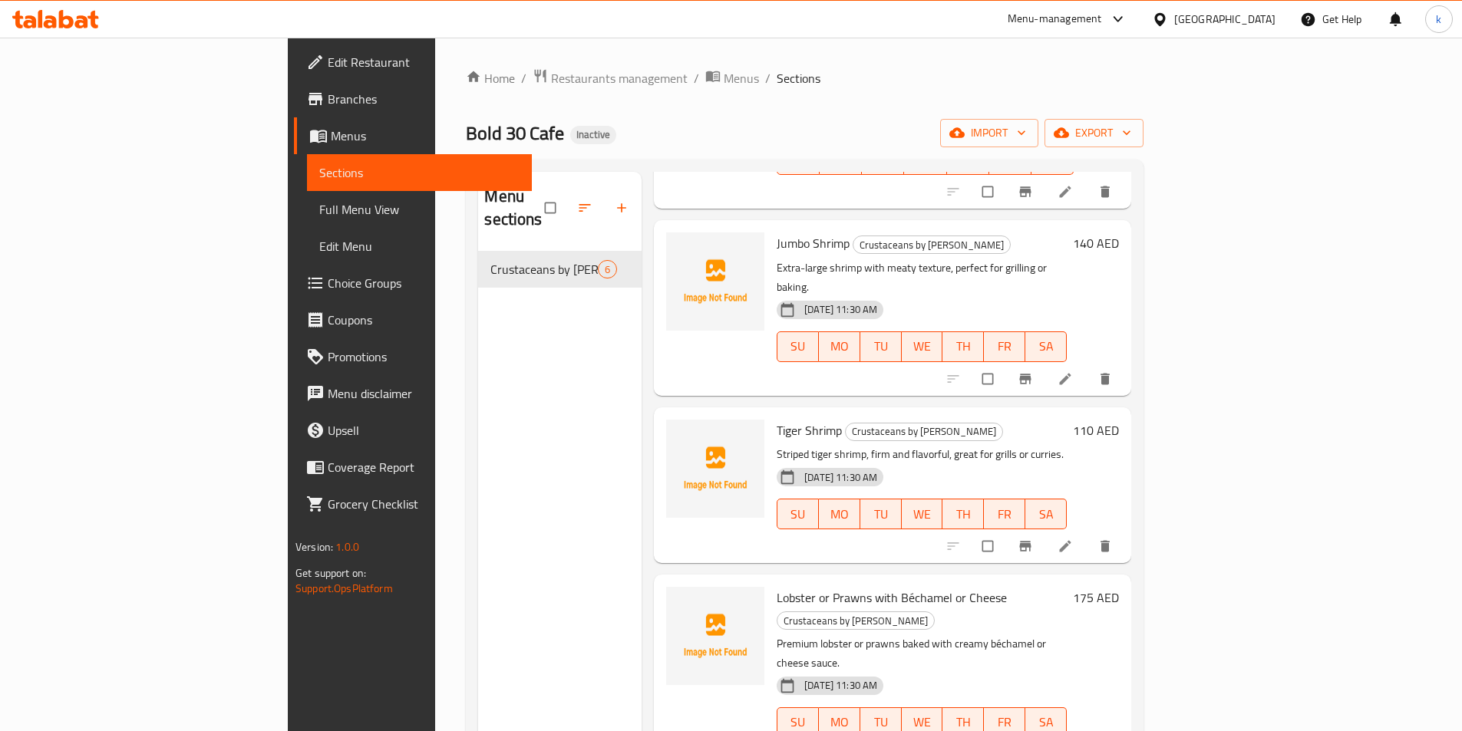
scroll to position [230, 0]
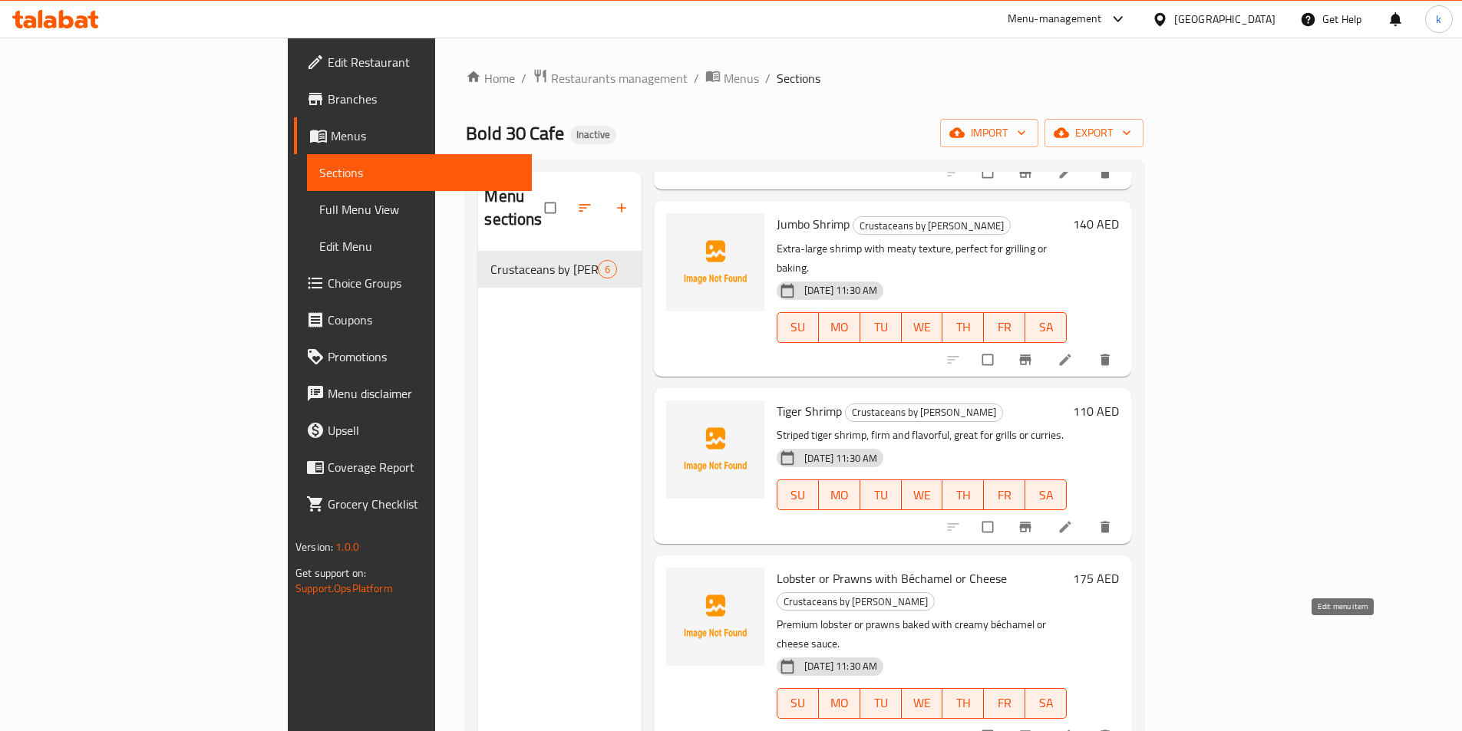
click at [1073, 728] on icon at bounding box center [1065, 735] width 15 height 15
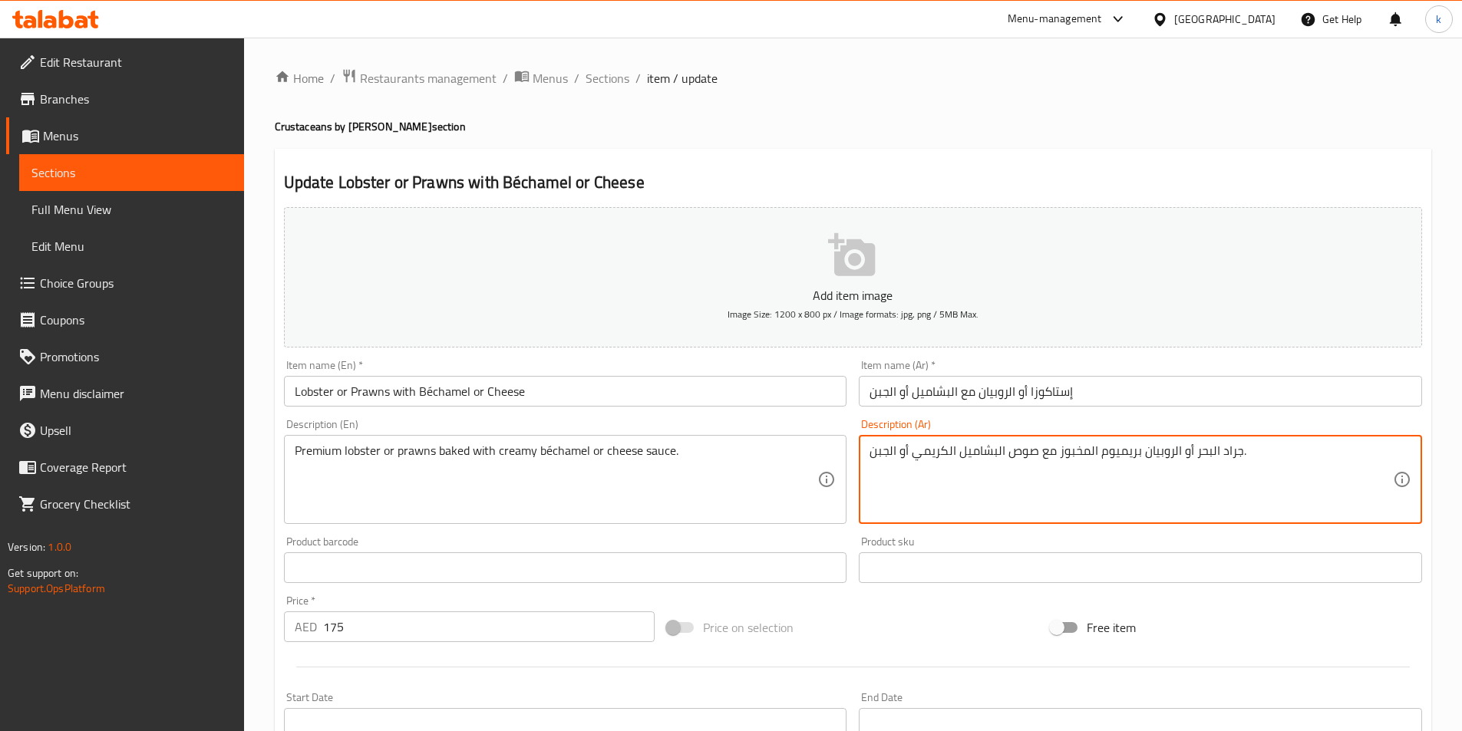
type textarea "جراد البحر أو الروبيان بريميوم المخبوز مع صوص البشاميل الكريمي أو الجبن."
click at [1110, 541] on div "Product sku Product sku" at bounding box center [1140, 559] width 563 height 47
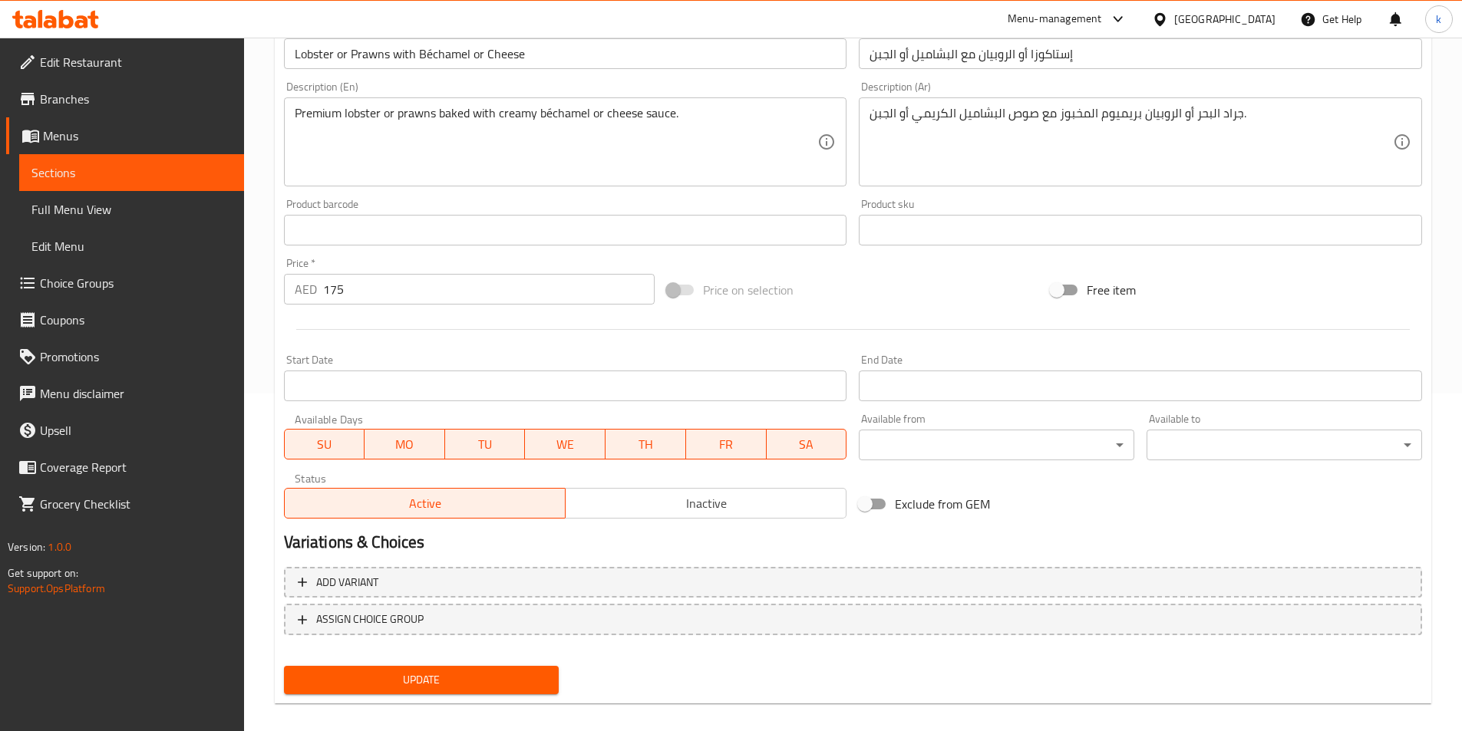
scroll to position [353, 0]
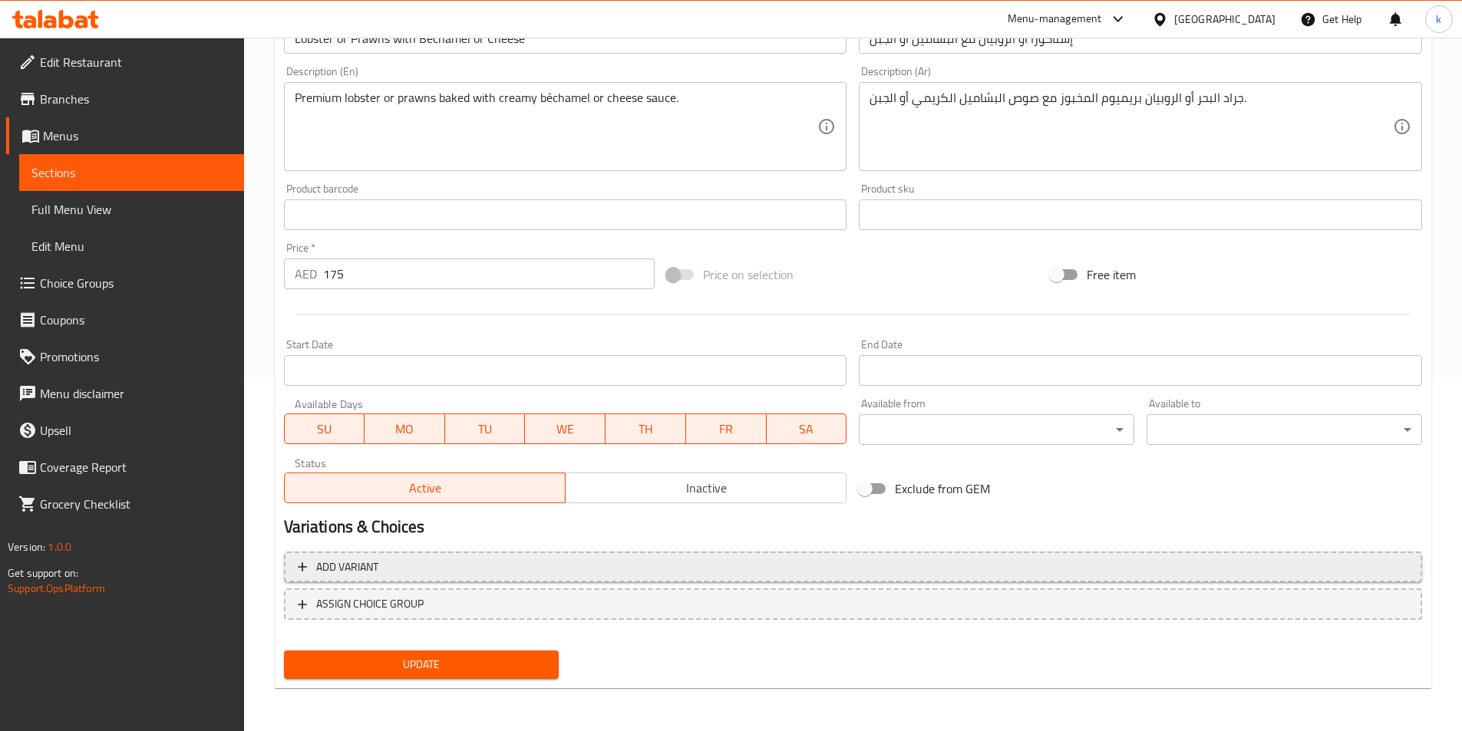
click at [337, 569] on span "Add variant" at bounding box center [347, 567] width 62 height 19
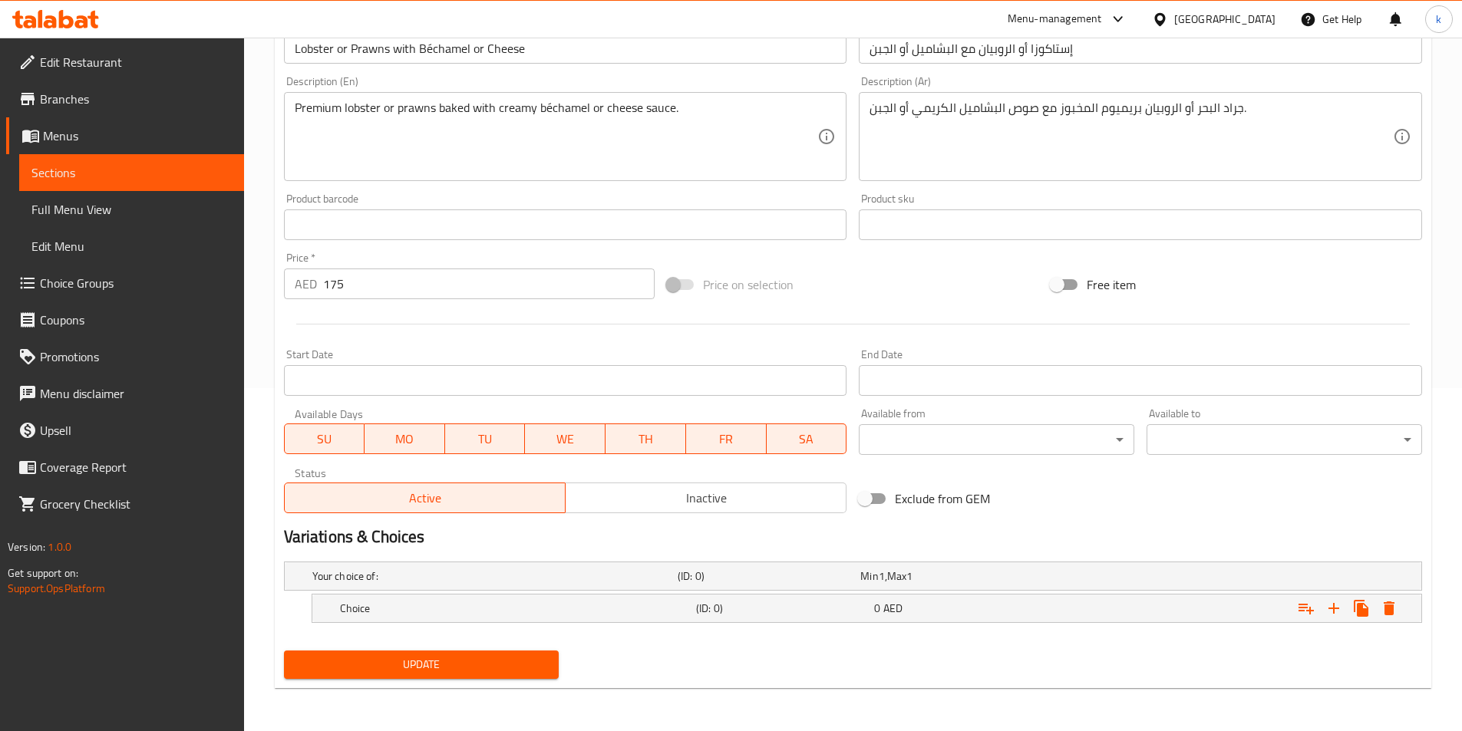
scroll to position [343, 0]
click at [768, 598] on div "(ID: 0)" at bounding box center [782, 608] width 178 height 21
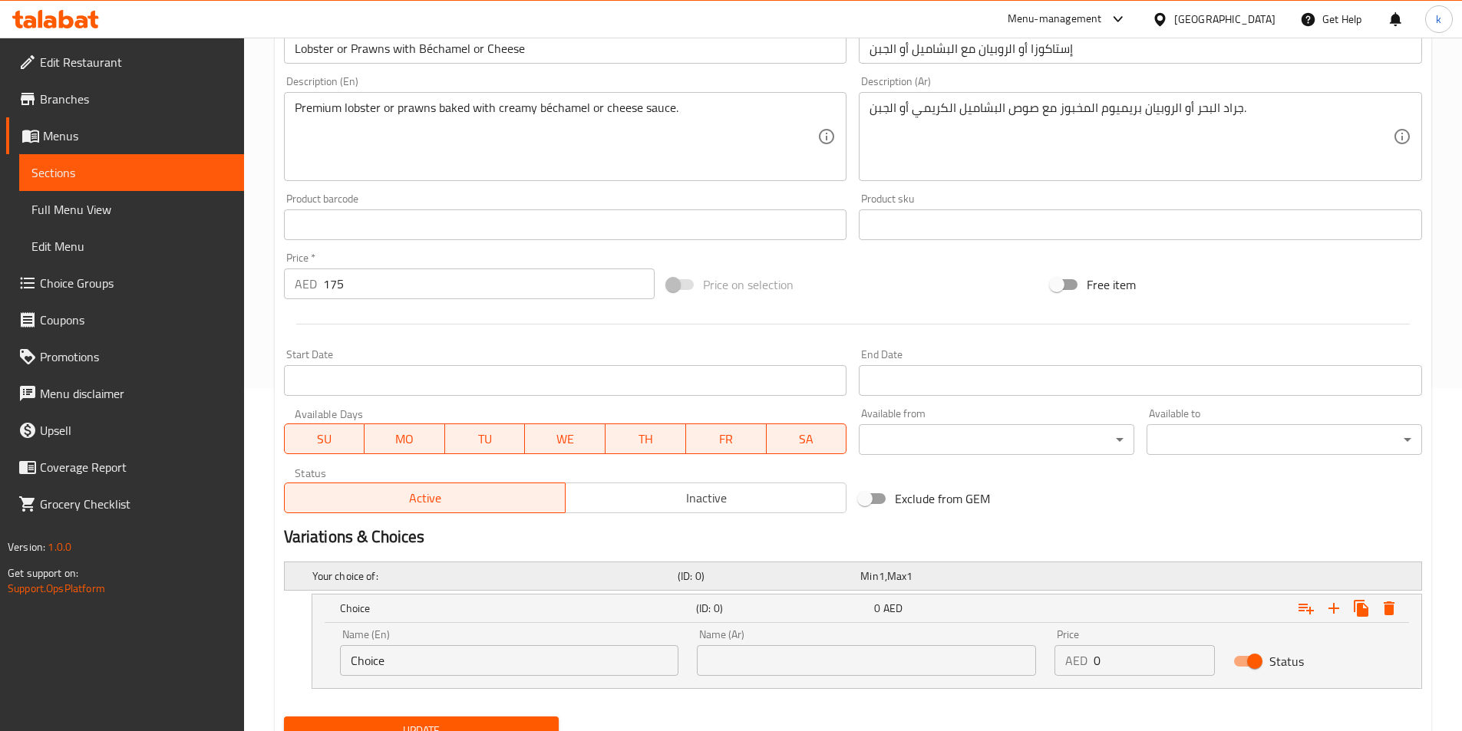
scroll to position [409, 0]
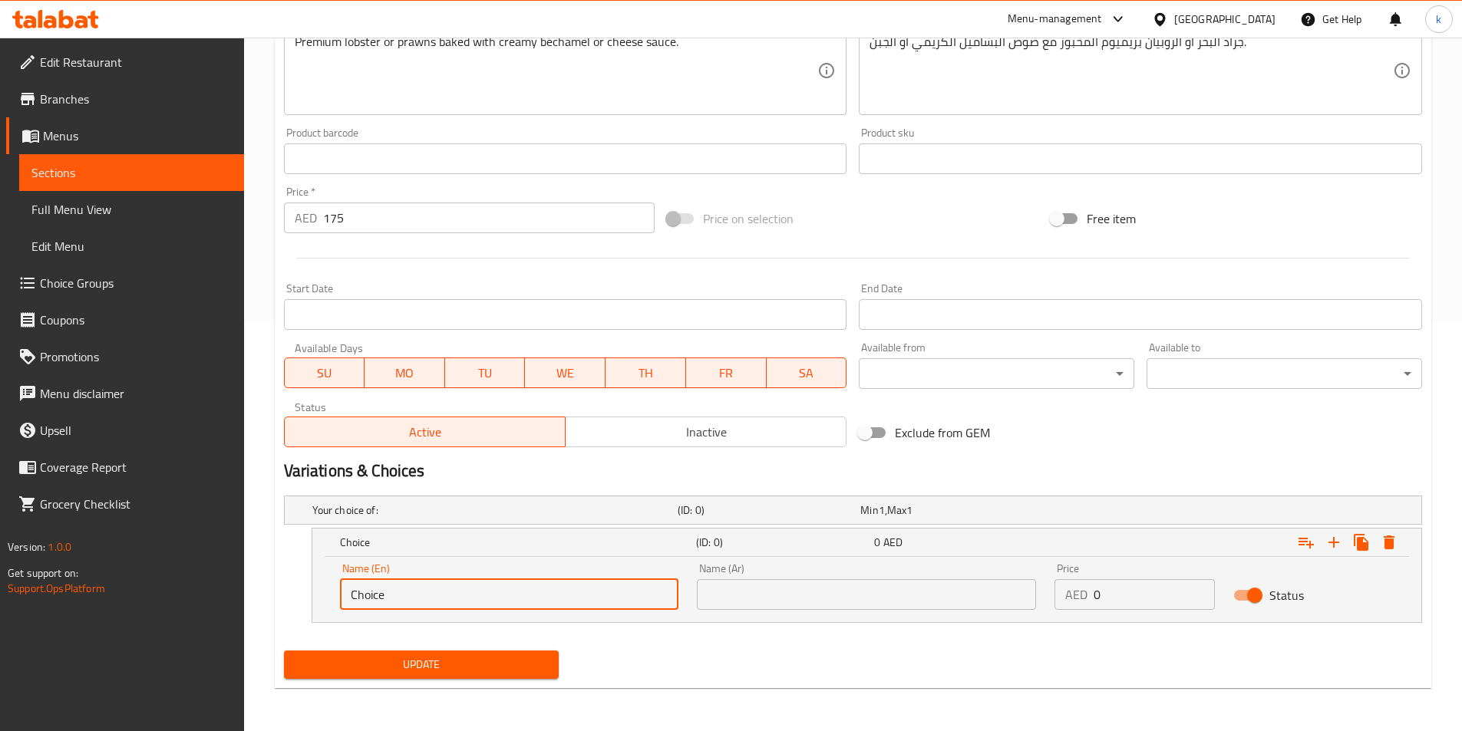
click at [553, 589] on input "Choice" at bounding box center [509, 594] width 339 height 31
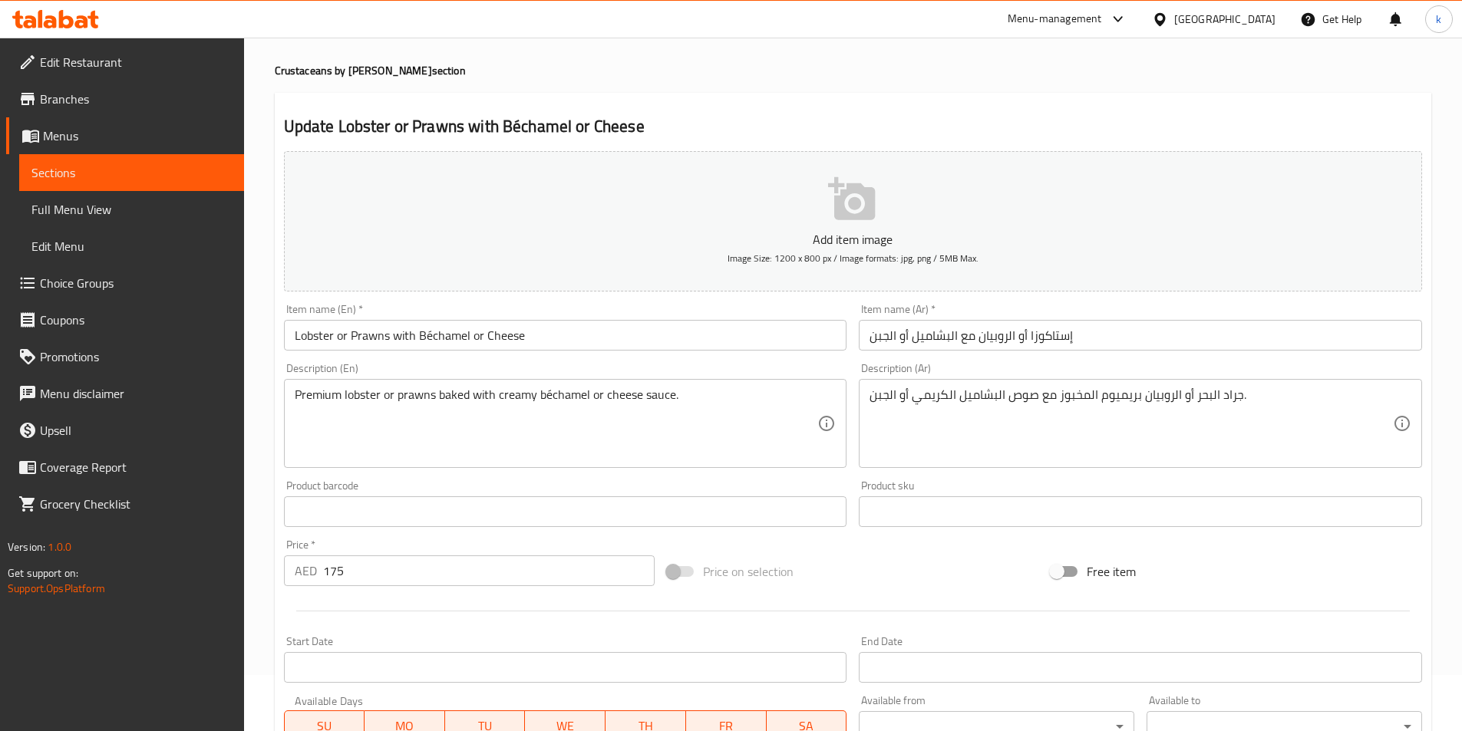
scroll to position [25, 0]
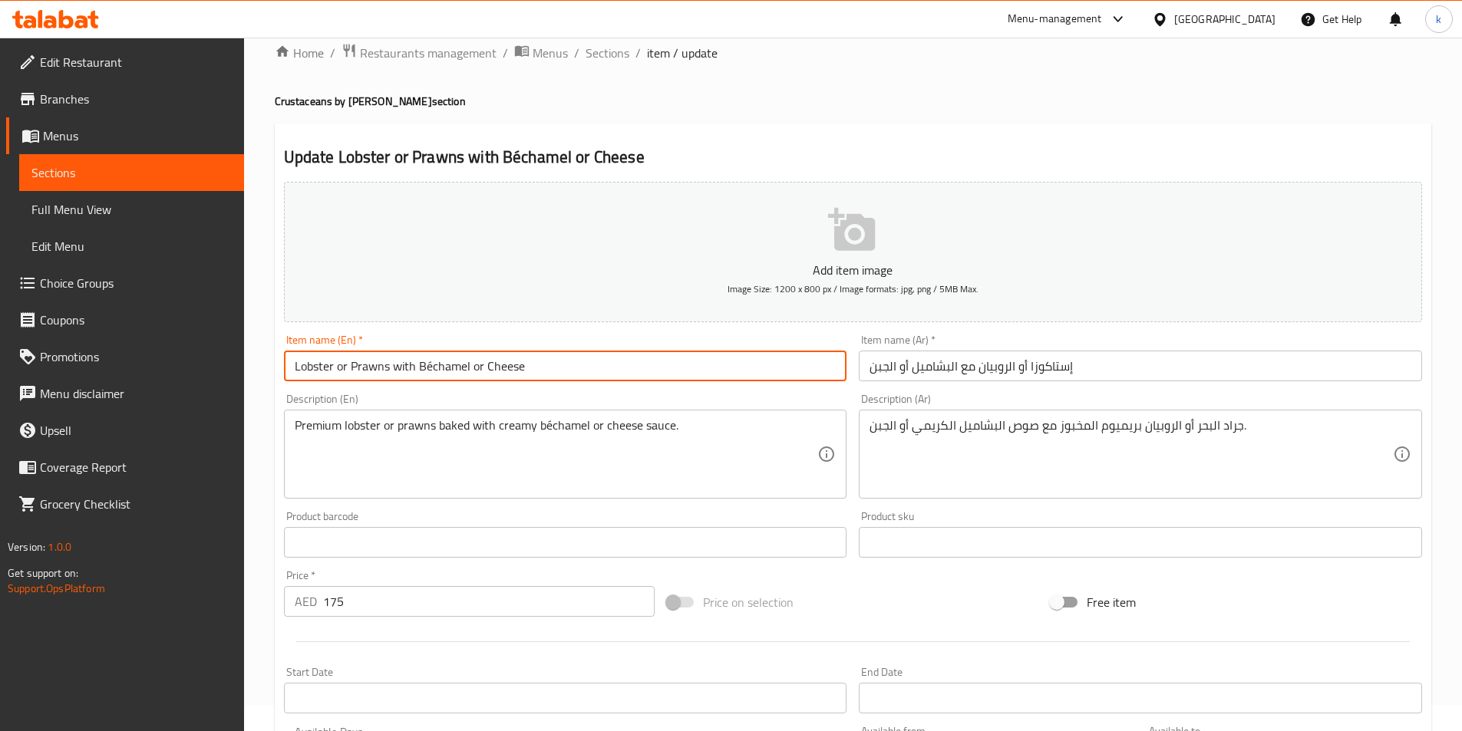
drag, startPoint x: 331, startPoint y: 365, endPoint x: 259, endPoint y: 375, distance: 72.1
click at [259, 375] on div "Home / Restaurants management / Menus / Sections / item / update Crustaceans by…" at bounding box center [853, 563] width 1218 height 1103
click at [335, 371] on input "Lobster or Prawns with Béchamel or Cheese" at bounding box center [565, 366] width 563 height 31
click at [325, 368] on input "Lobster or Prawns with Béchamel or Cheese" at bounding box center [565, 366] width 563 height 31
click at [332, 368] on input "Lobster or Prawns with Béchamel or Cheese" at bounding box center [565, 366] width 563 height 31
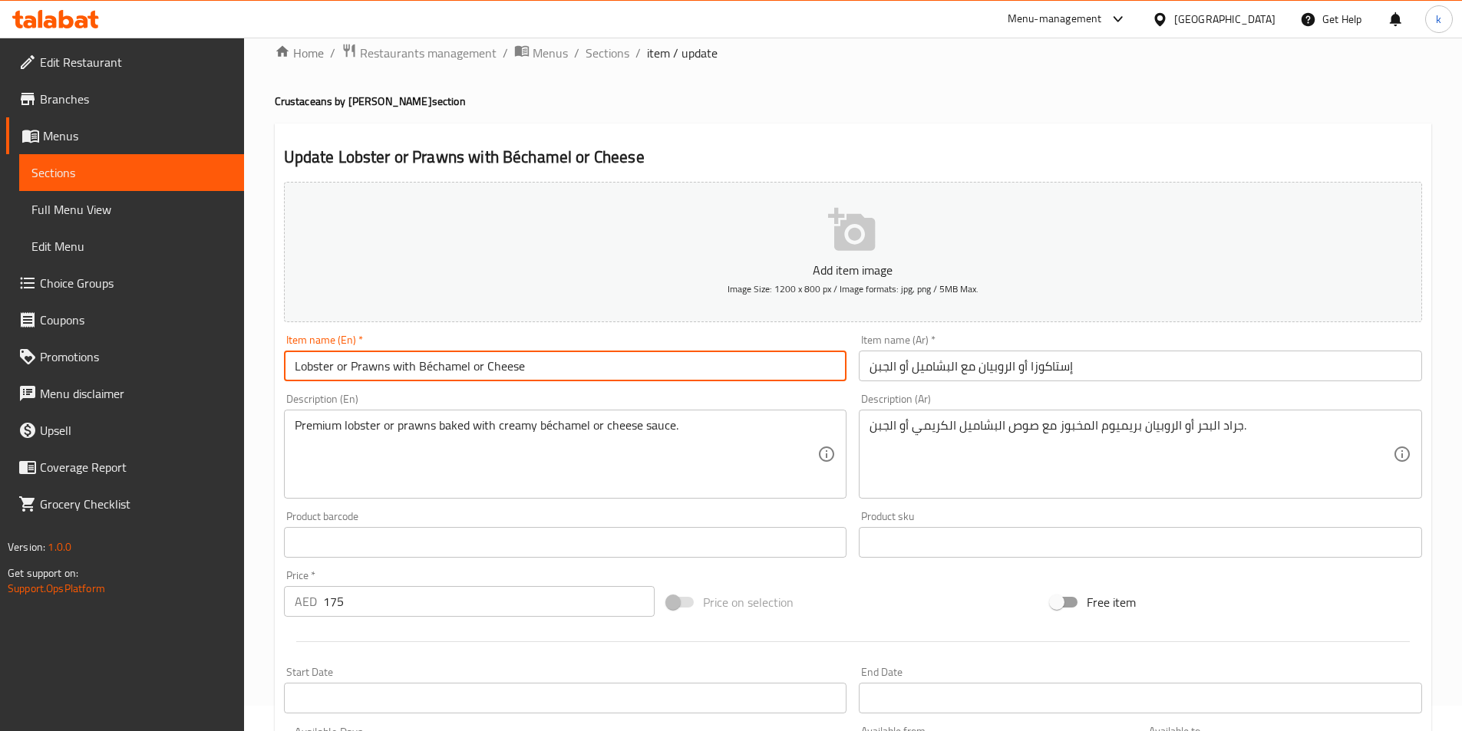
drag, startPoint x: 333, startPoint y: 368, endPoint x: 302, endPoint y: 371, distance: 31.7
click at [302, 371] on input "Lobster or Prawns with Béchamel or Cheese" at bounding box center [565, 366] width 563 height 31
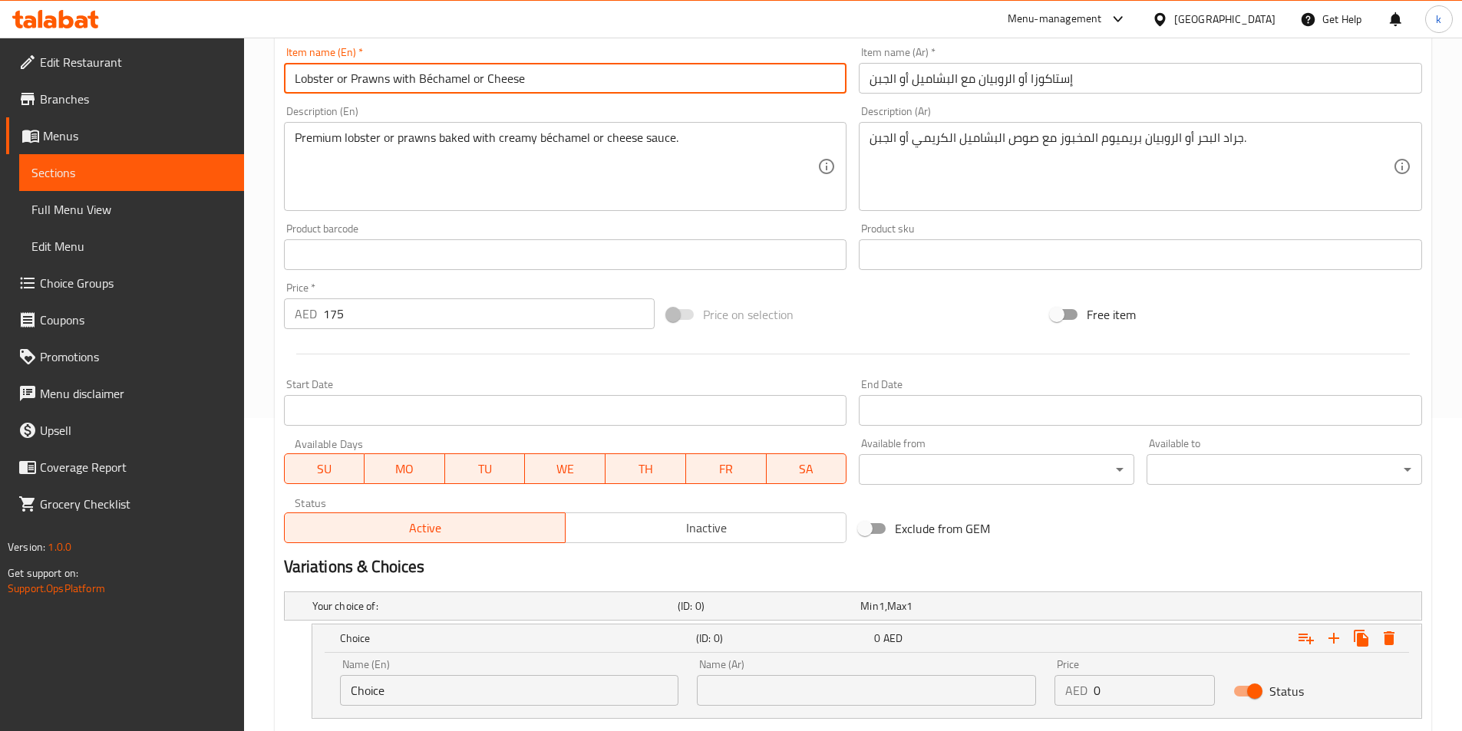
scroll to position [409, 0]
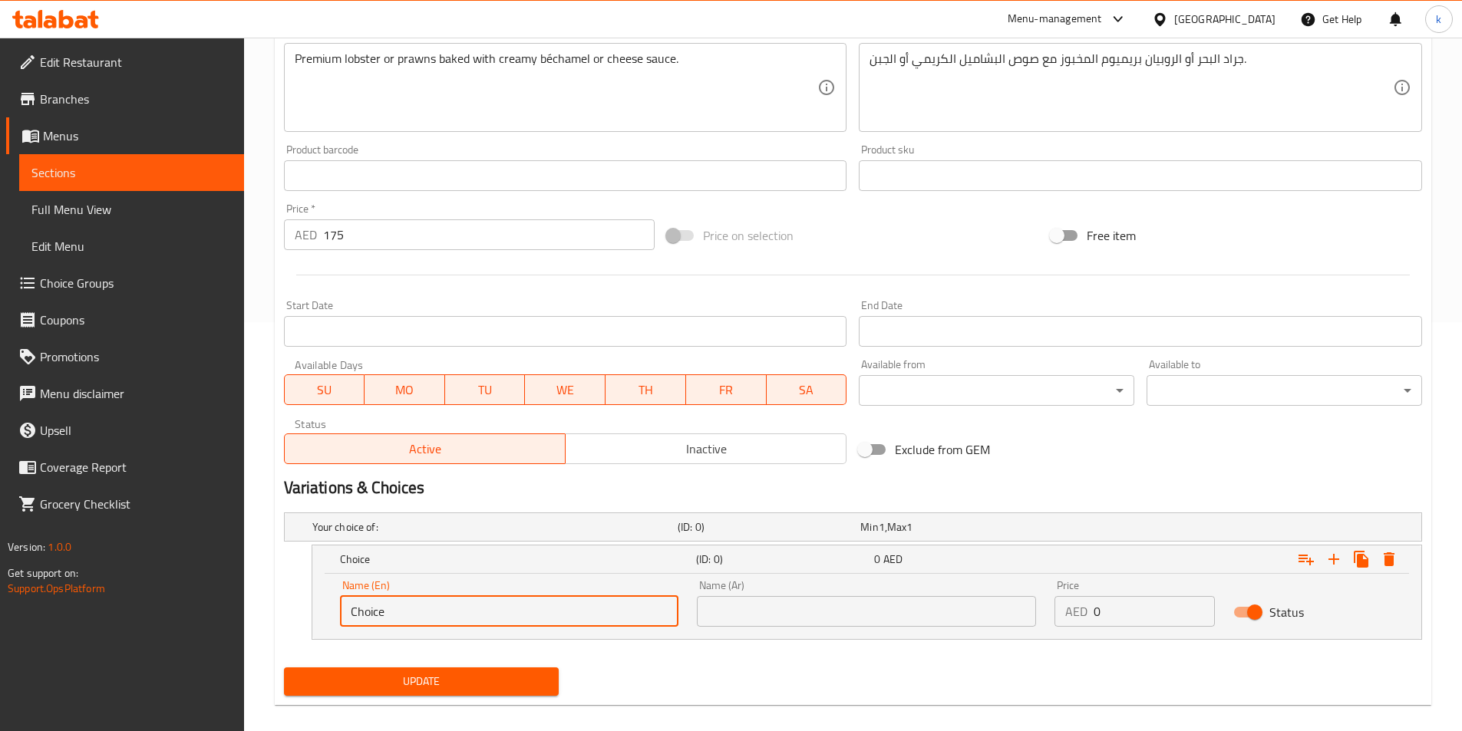
click at [490, 586] on div "Name (En) Choice Name (En)" at bounding box center [509, 603] width 339 height 47
paste input "Lobster"
type input "ChoiceLobster"
paste input "Lobster"
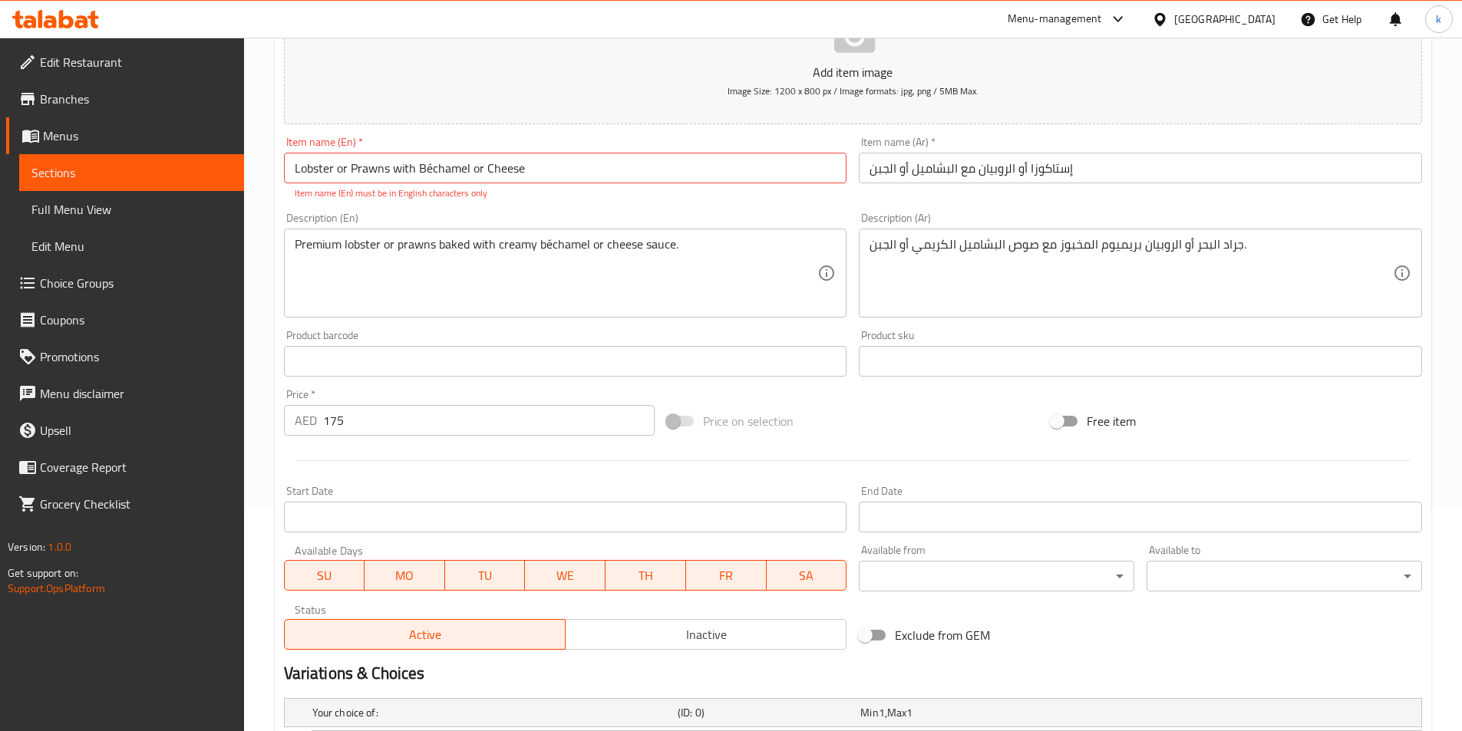
scroll to position [25, 0]
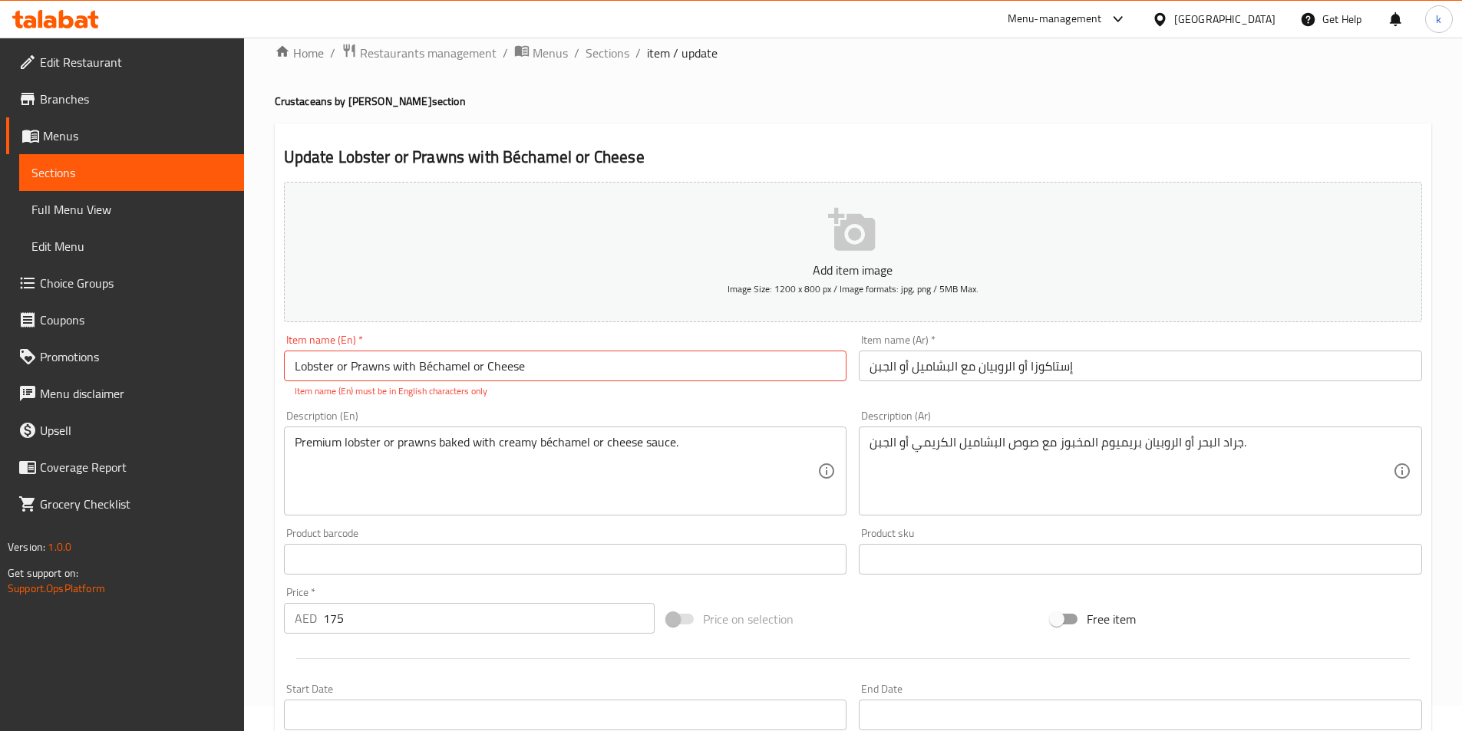
type input "Lobster"
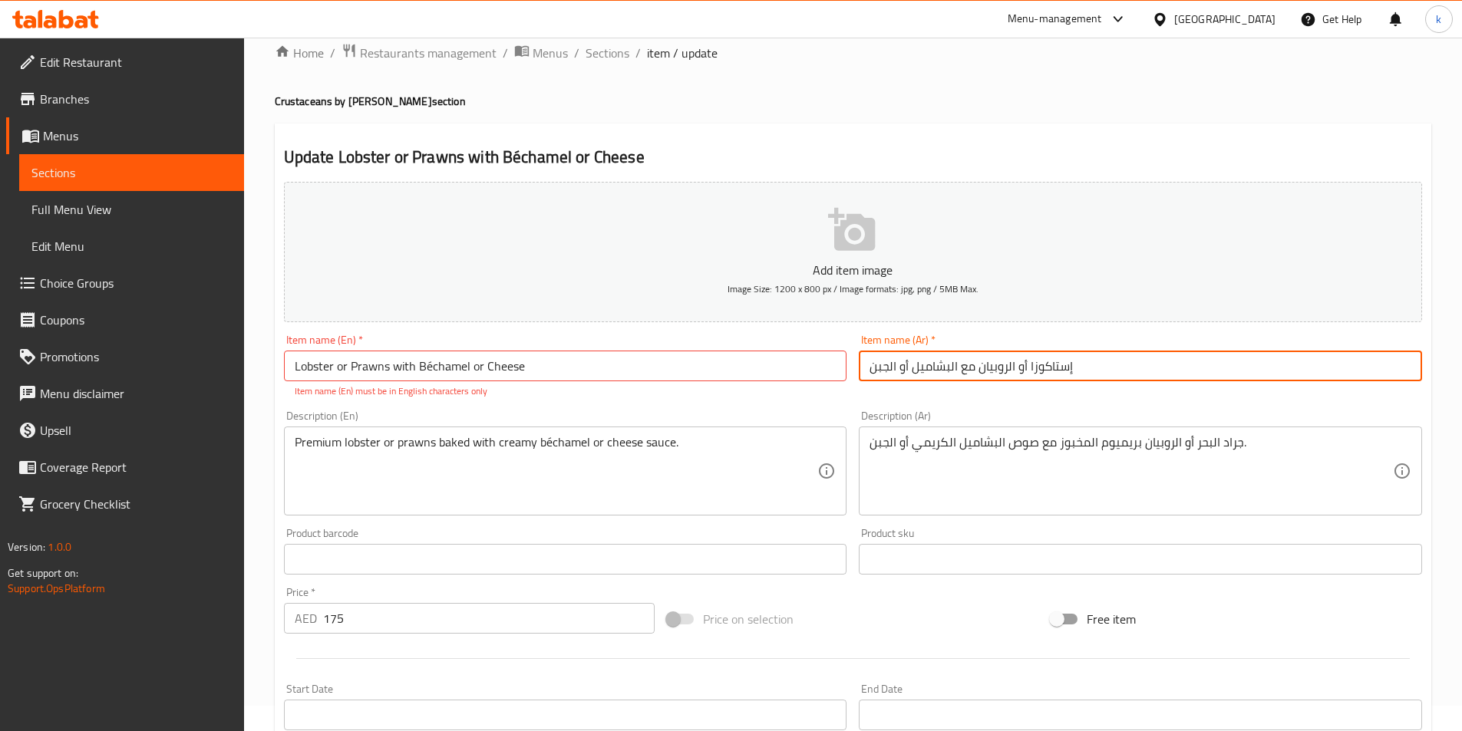
drag, startPoint x: 1028, startPoint y: 364, endPoint x: 1097, endPoint y: 375, distance: 69.1
click at [1097, 375] on input "إستاكوزا أو الروبيان مع البشاميل أو الجبن" at bounding box center [1140, 366] width 563 height 31
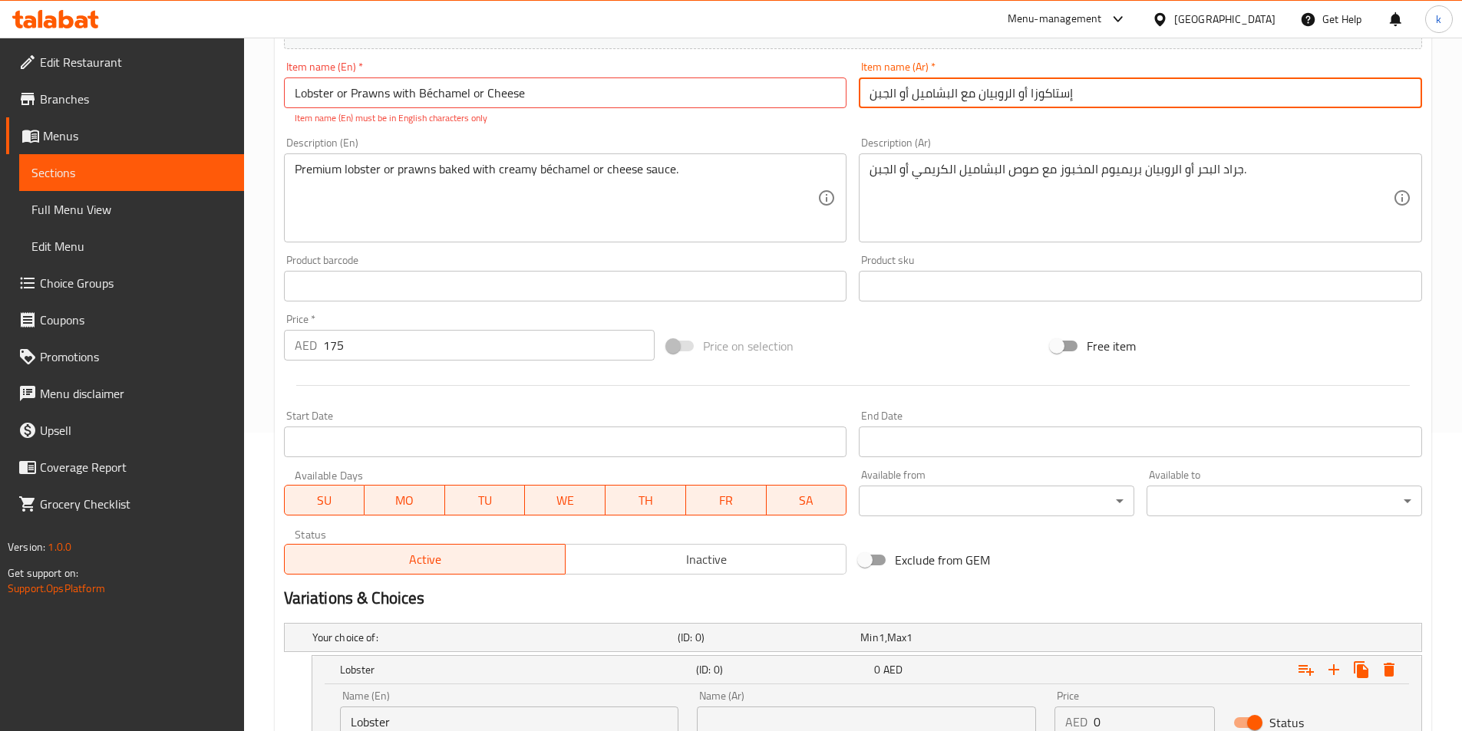
scroll to position [409, 0]
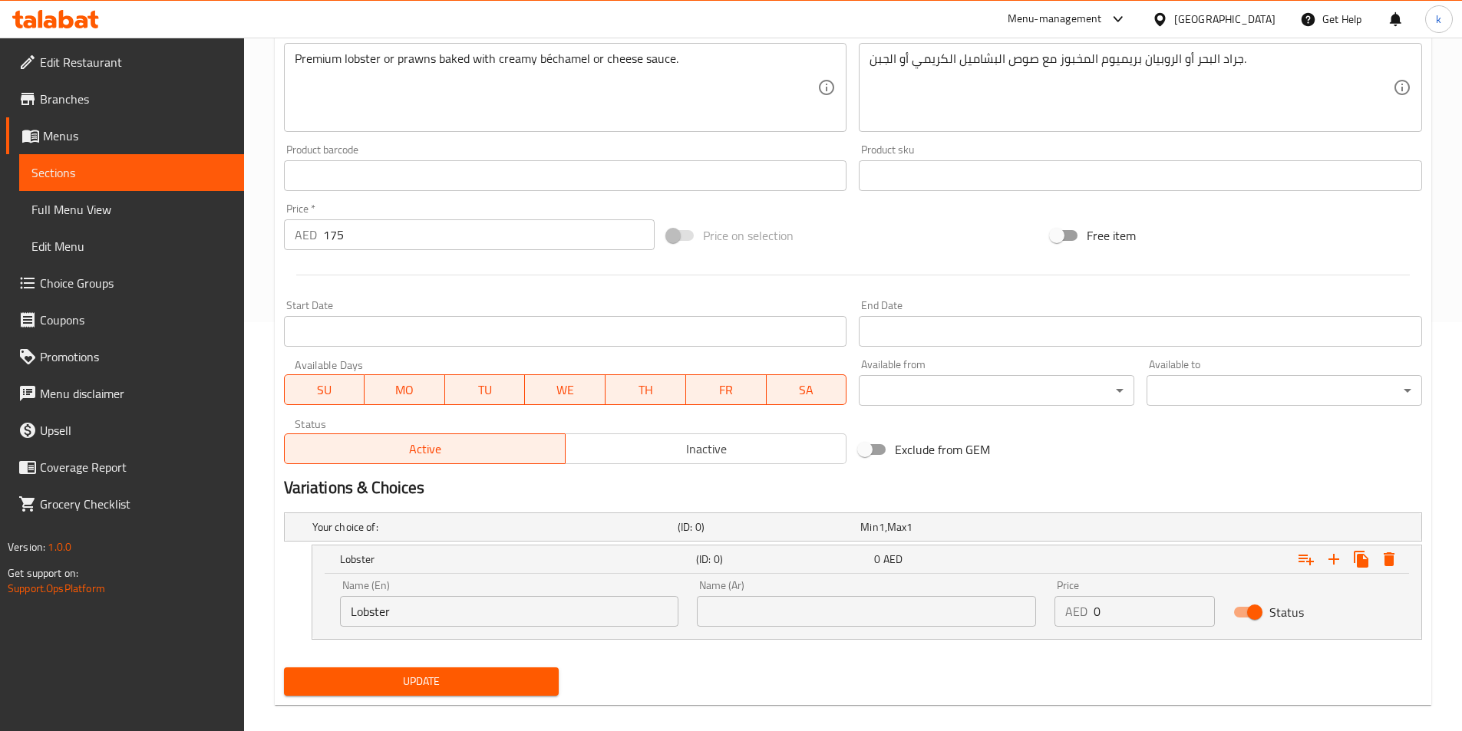
click at [768, 619] on input "text" at bounding box center [866, 611] width 339 height 31
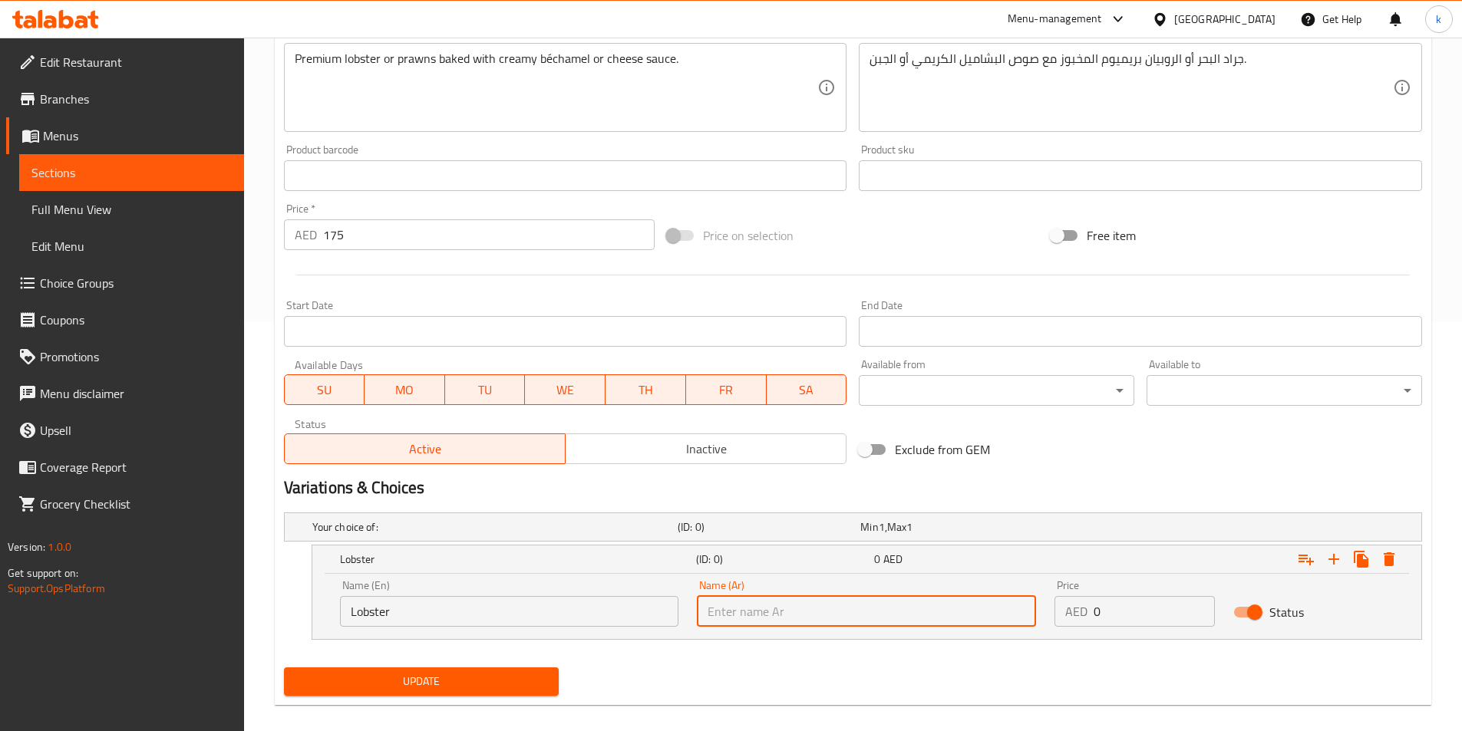
paste input "إستاكوزا"
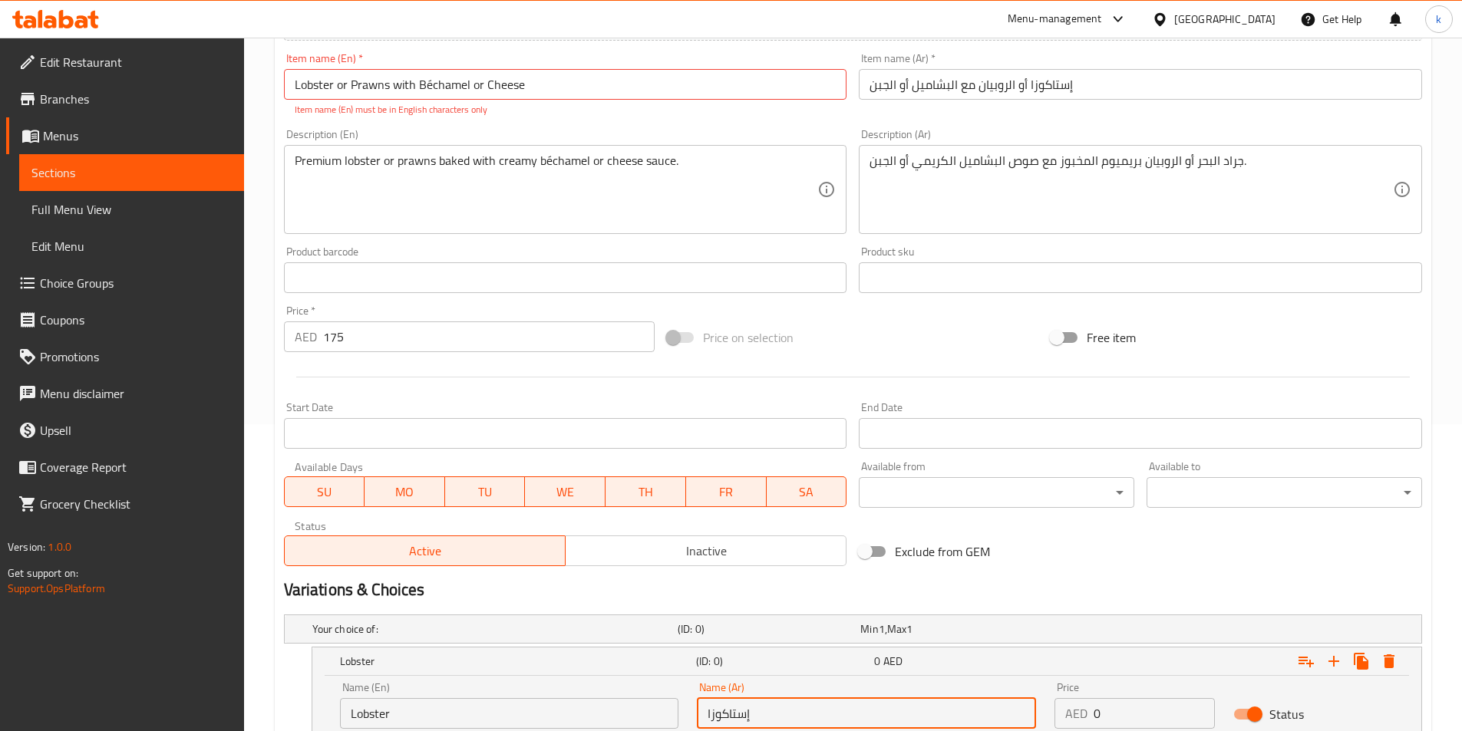
scroll to position [426, 0]
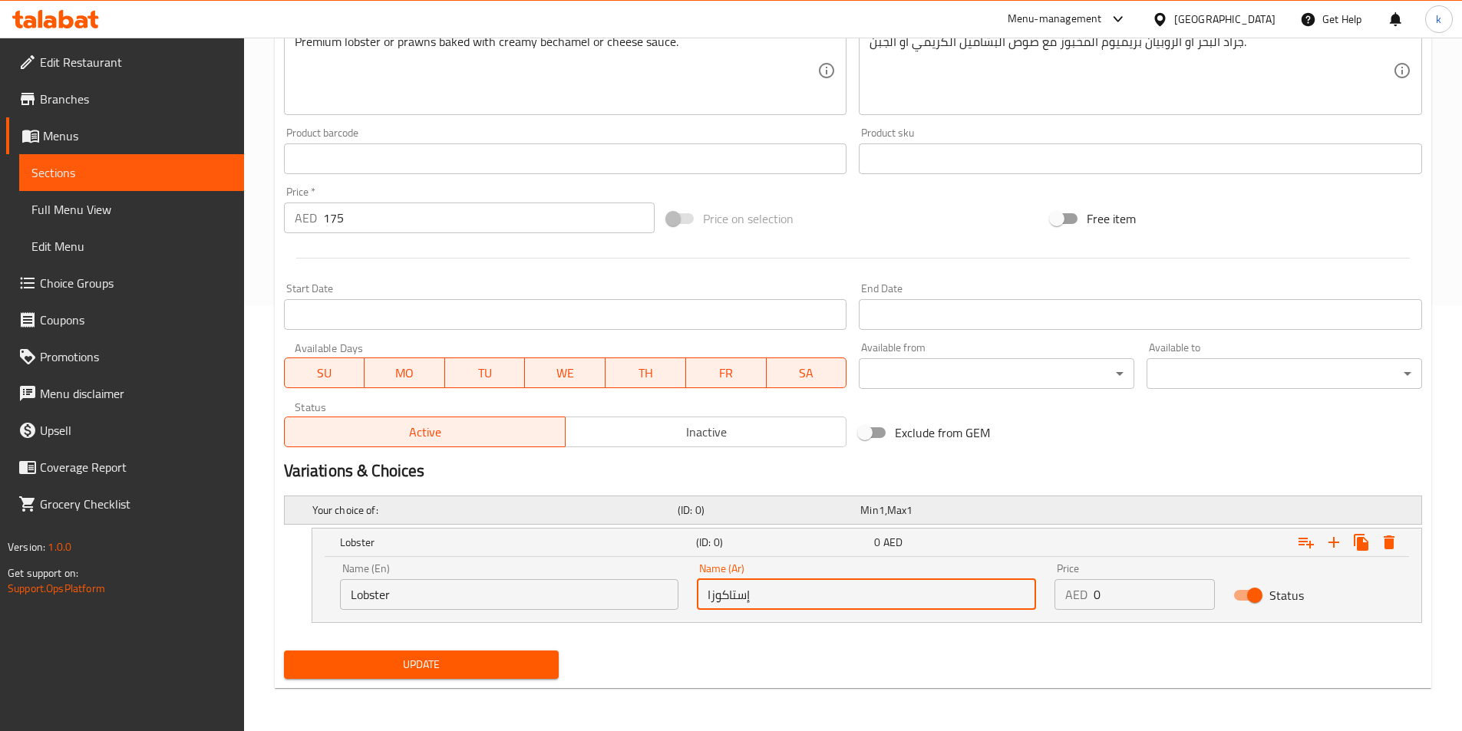
type input "إستاكوزا"
click at [901, 510] on span "Max" at bounding box center [896, 510] width 19 height 20
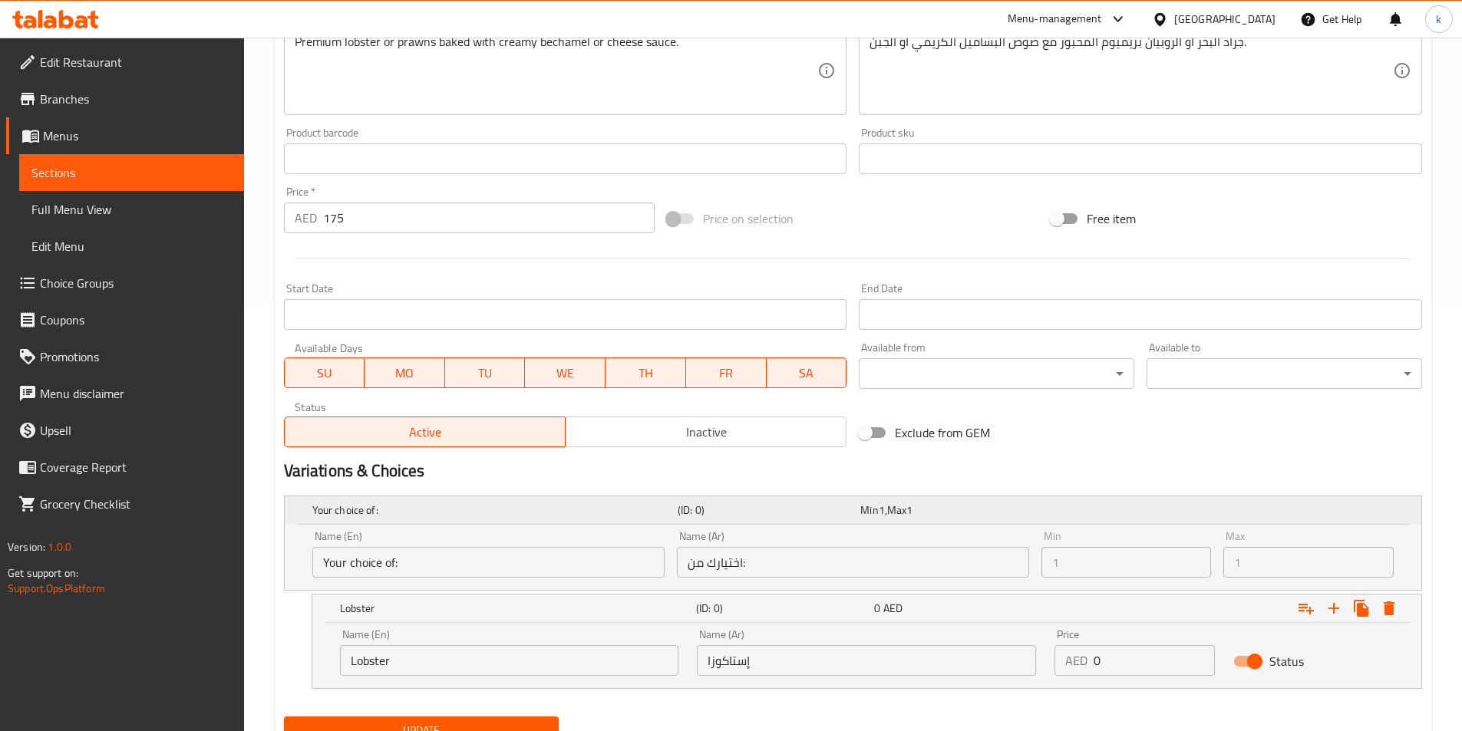
click at [903, 513] on span "Max" at bounding box center [896, 510] width 19 height 20
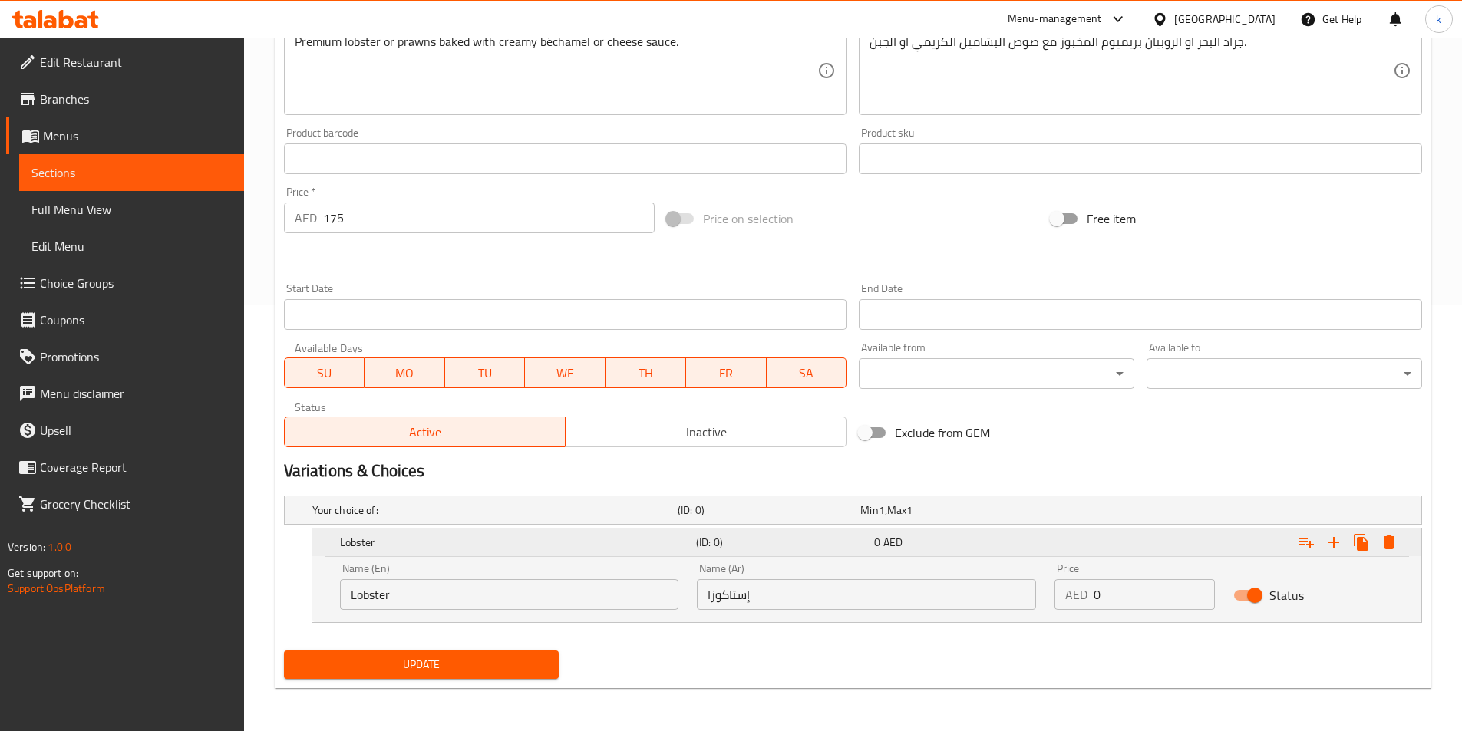
click at [890, 543] on span "AED" at bounding box center [892, 543] width 19 height 20
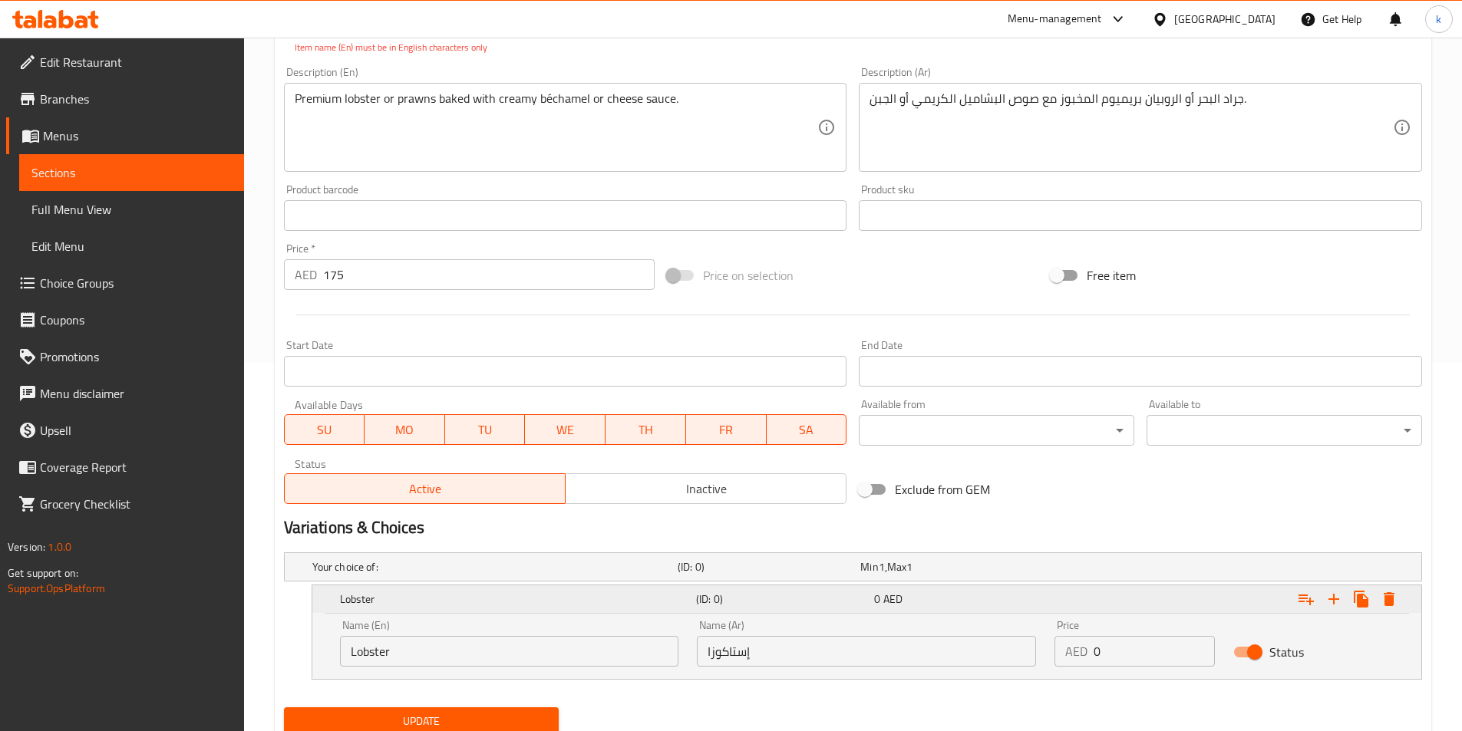
scroll to position [360, 0]
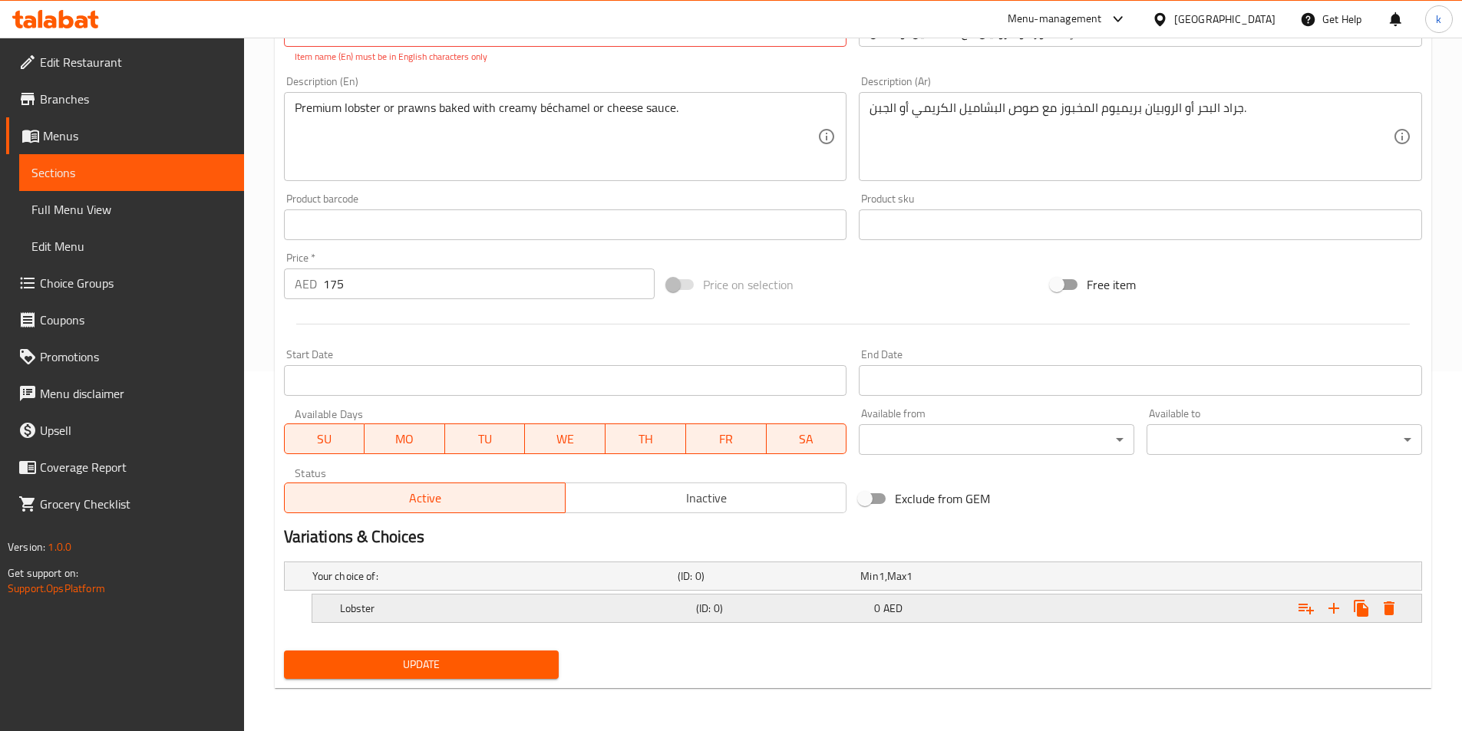
click at [893, 618] on span "AED" at bounding box center [892, 609] width 19 height 20
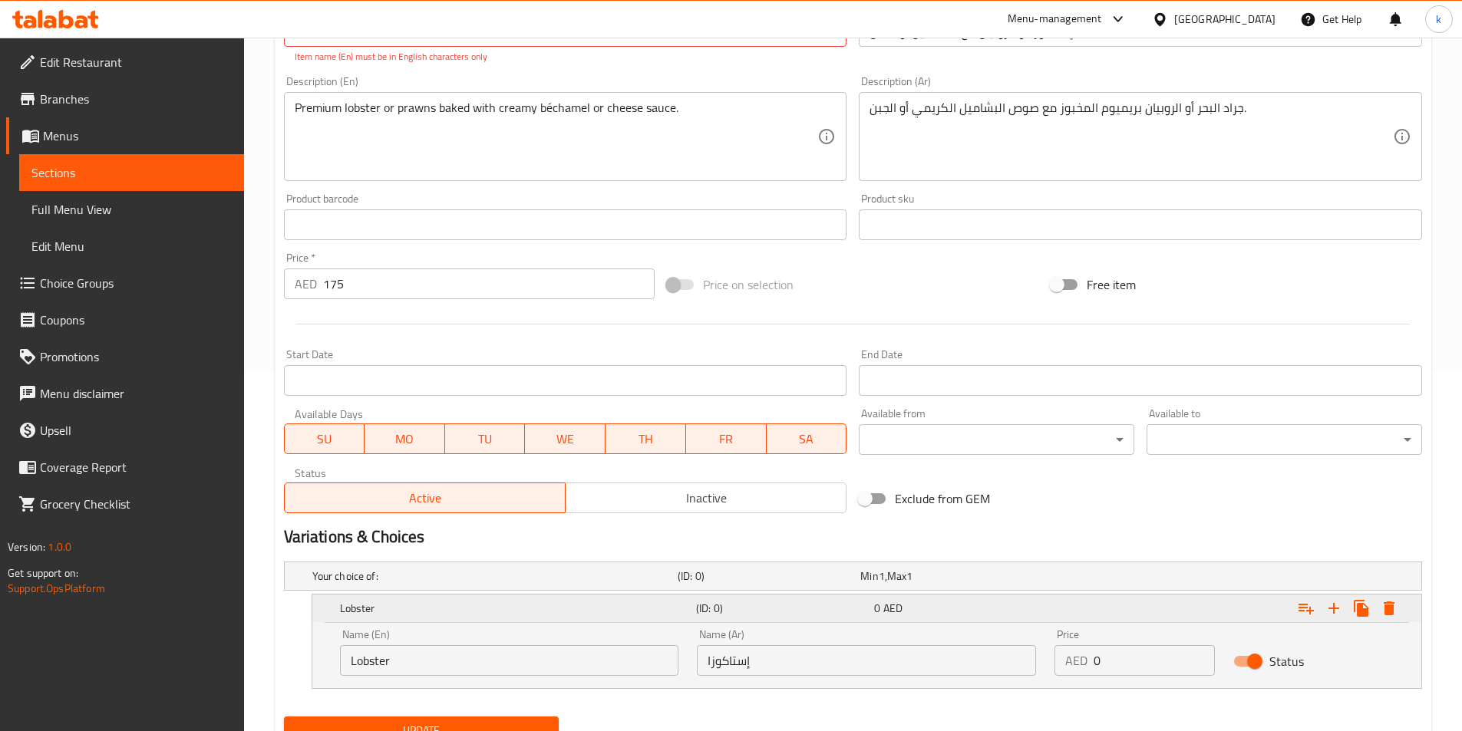
scroll to position [426, 0]
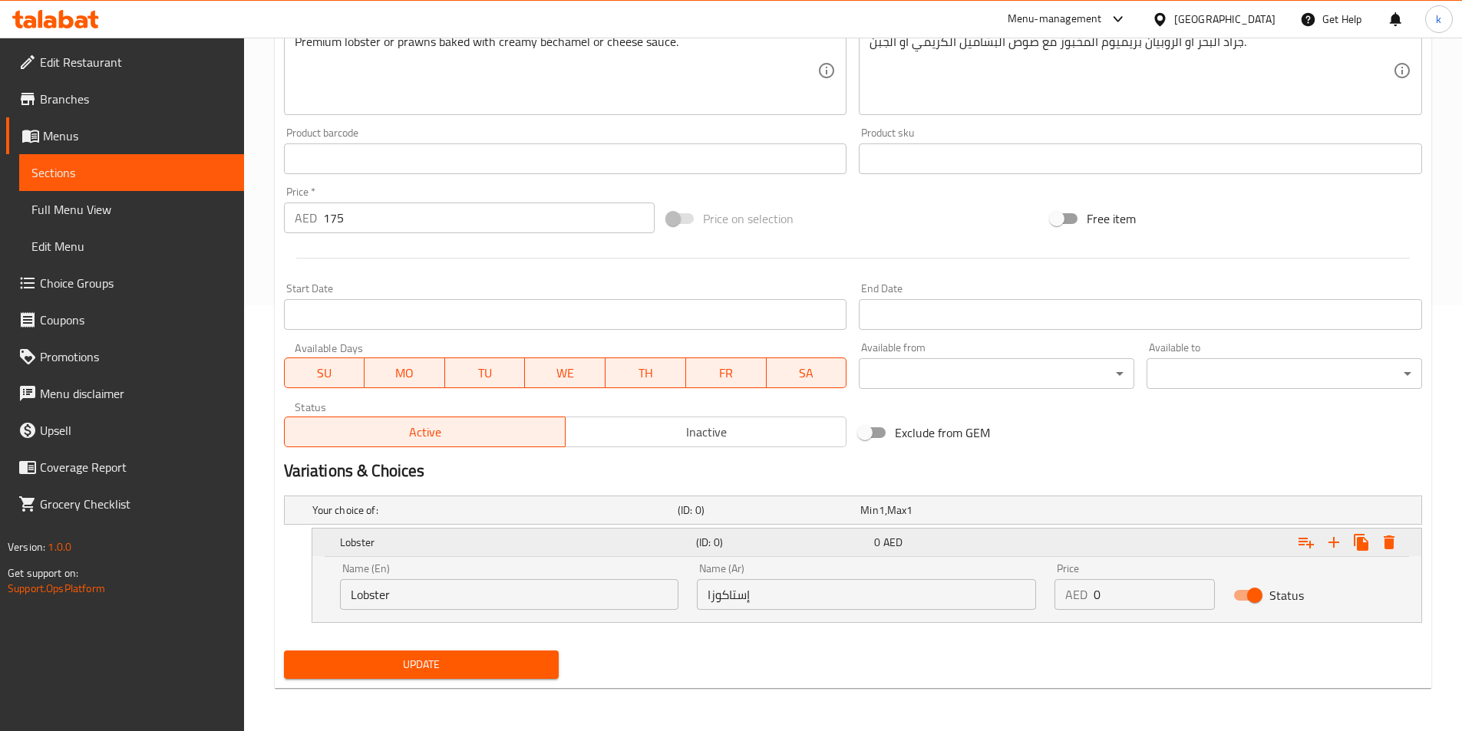
click at [782, 547] on h5 "(ID: 0)" at bounding box center [782, 542] width 172 height 15
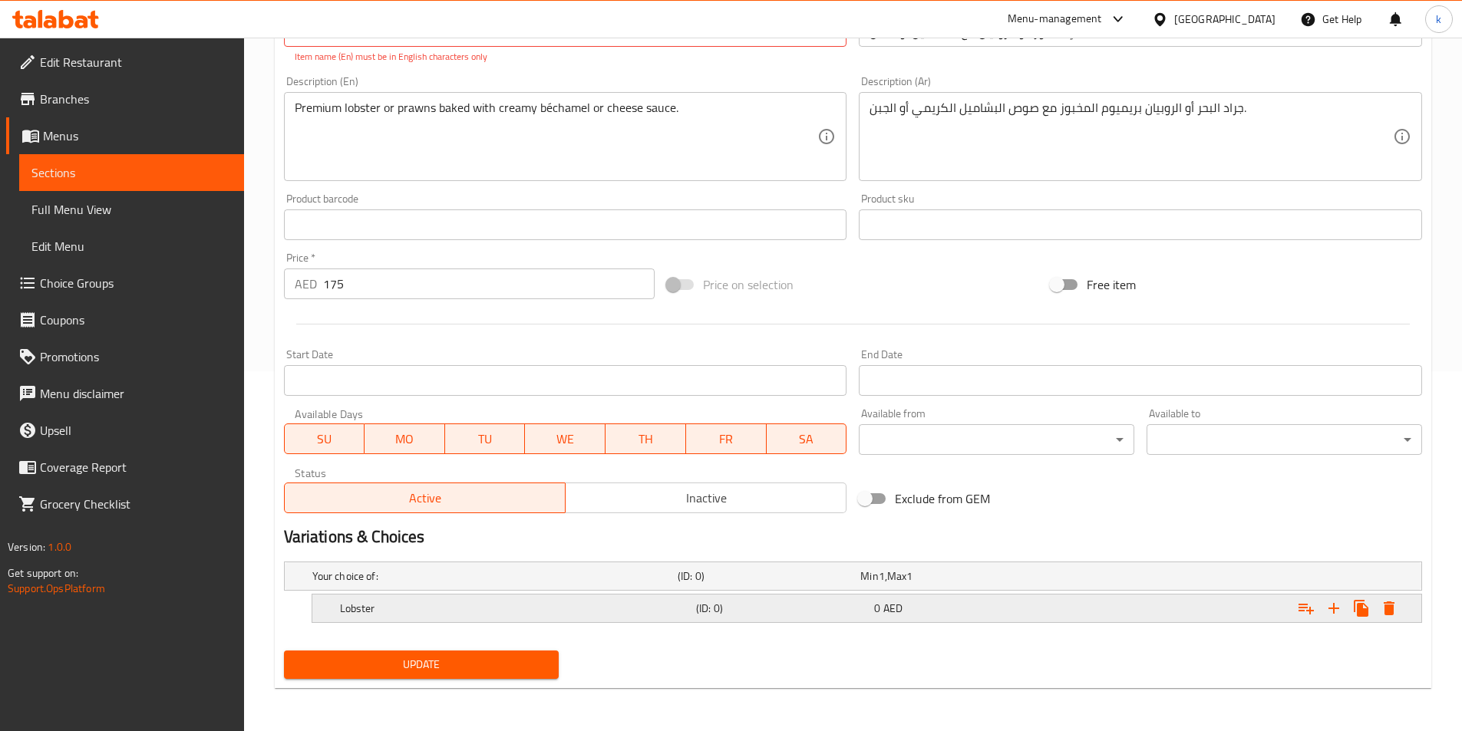
click at [760, 609] on h5 "(ID: 0)" at bounding box center [782, 608] width 172 height 15
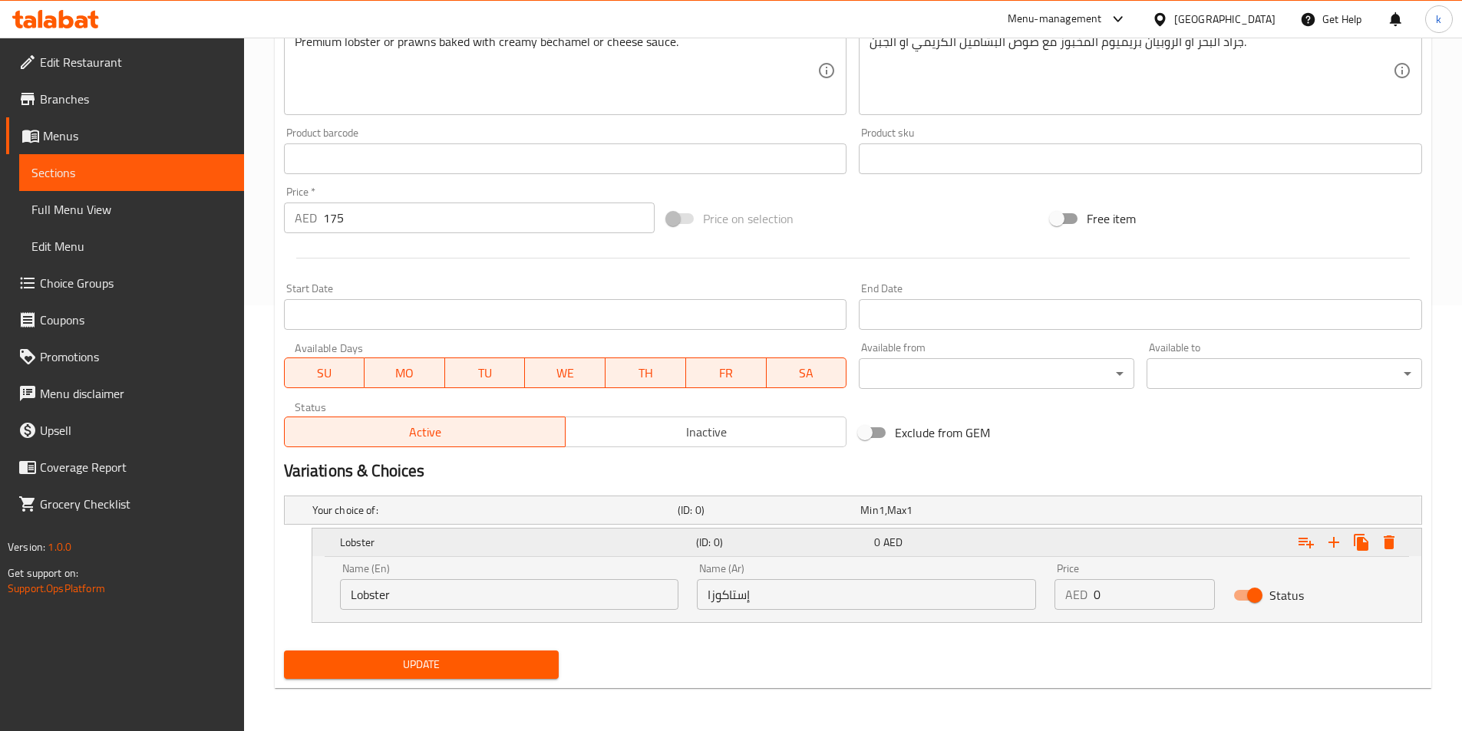
click at [1335, 546] on icon "Expand" at bounding box center [1334, 542] width 11 height 11
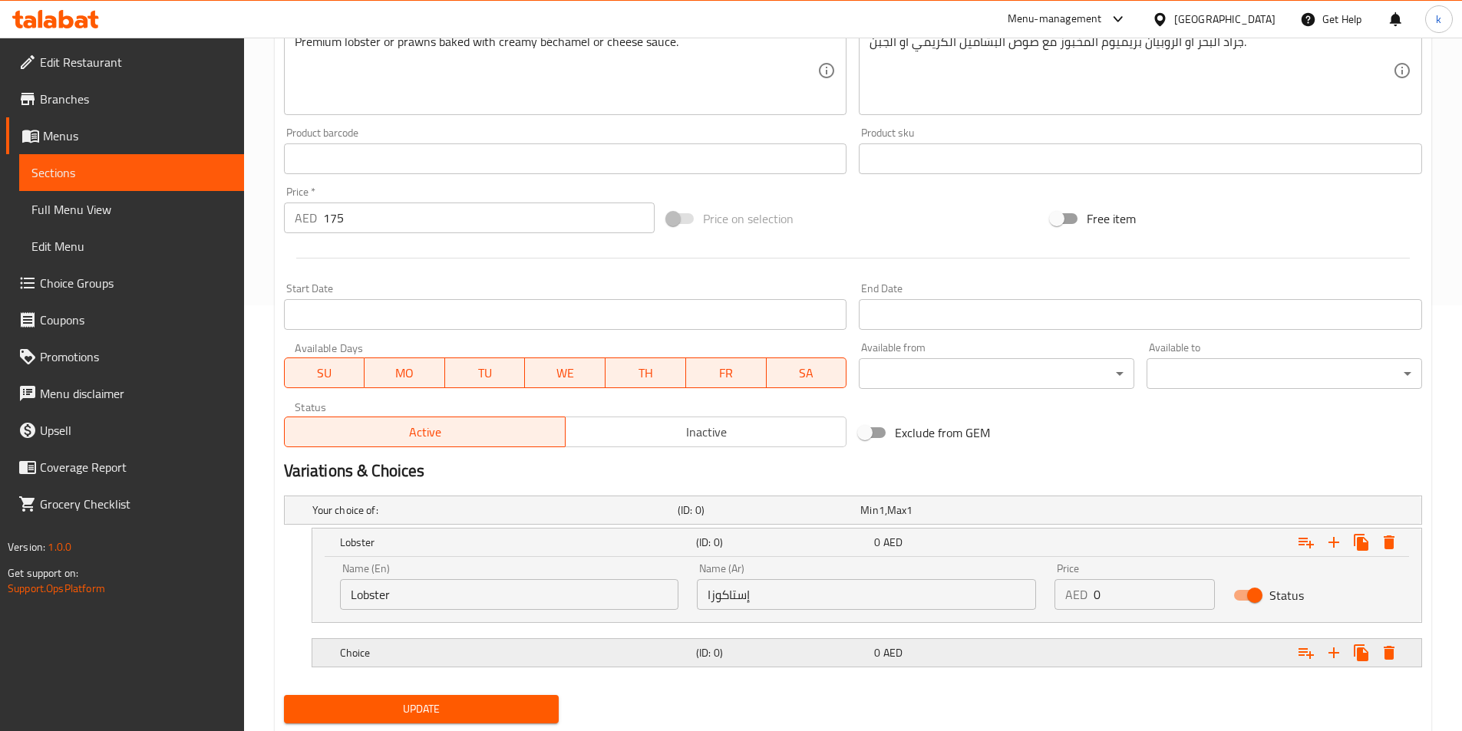
click at [931, 656] on div "0 AED" at bounding box center [960, 652] width 172 height 15
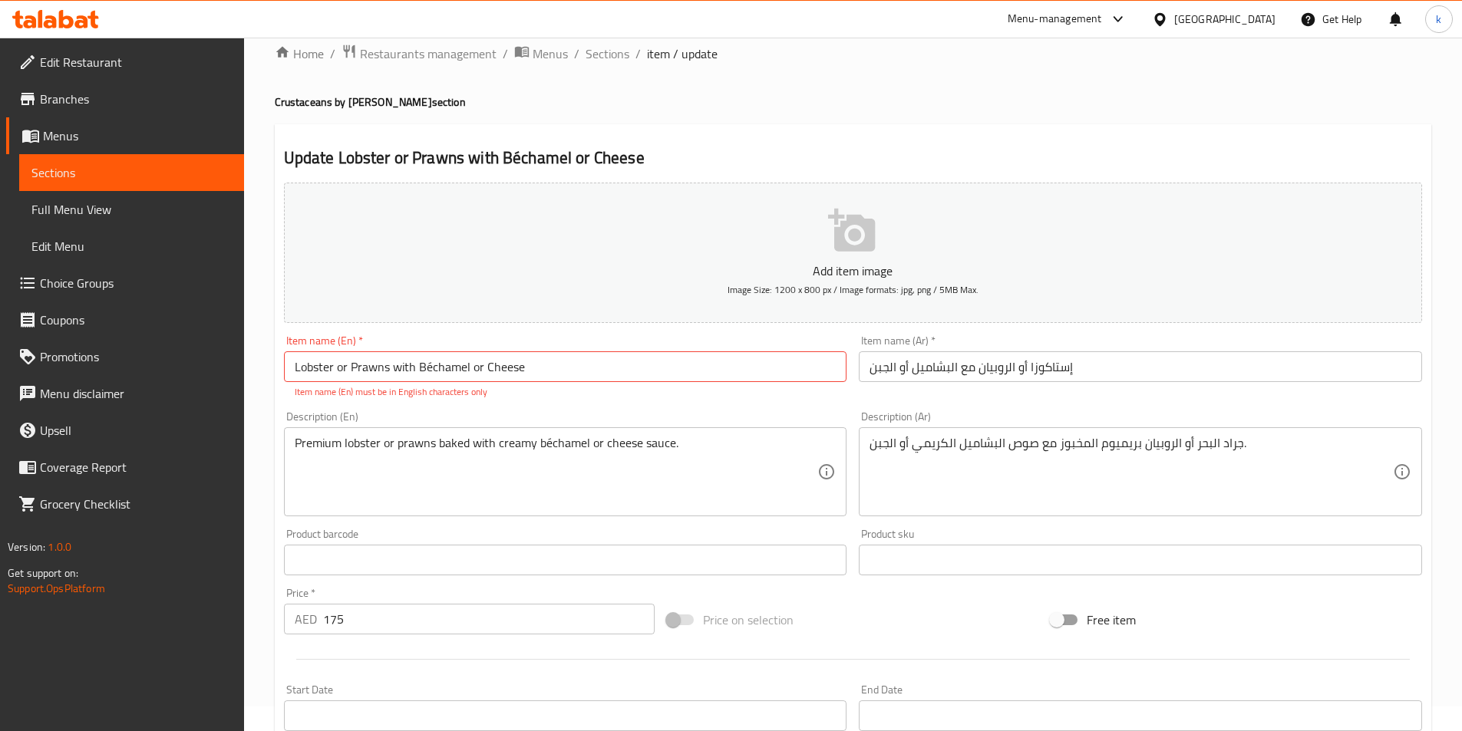
scroll to position [0, 0]
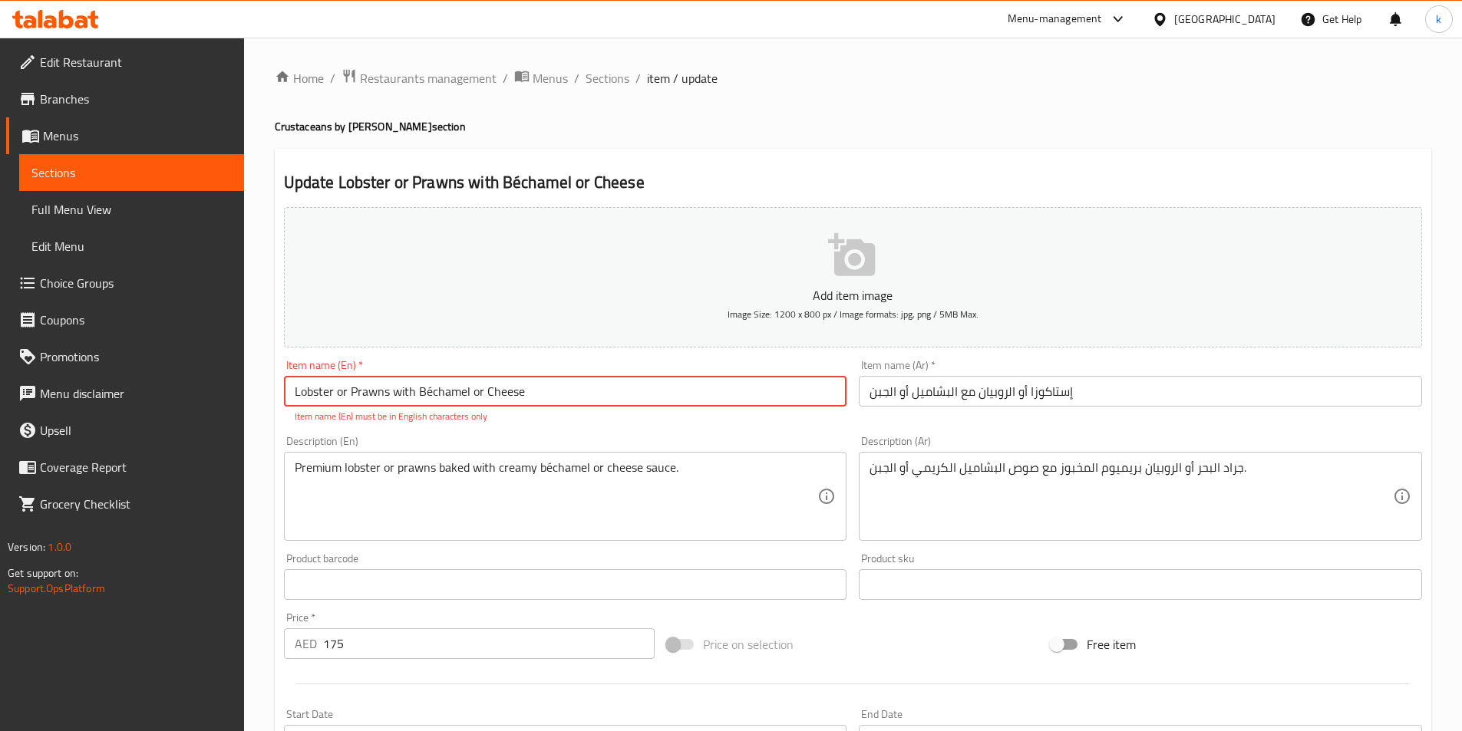
drag, startPoint x: 466, startPoint y: 388, endPoint x: 449, endPoint y: 391, distance: 17.2
click at [449, 391] on input "Lobster or Prawns with Béchamel or Cheese" at bounding box center [565, 391] width 563 height 31
click at [463, 391] on input "Lobster or Prawns with Béchamel or Cheese" at bounding box center [565, 391] width 563 height 31
drag, startPoint x: 468, startPoint y: 391, endPoint x: 418, endPoint y: 394, distance: 50.7
click at [418, 394] on input "Lobster or Prawns with Béchamel or Cheese" at bounding box center [565, 391] width 563 height 31
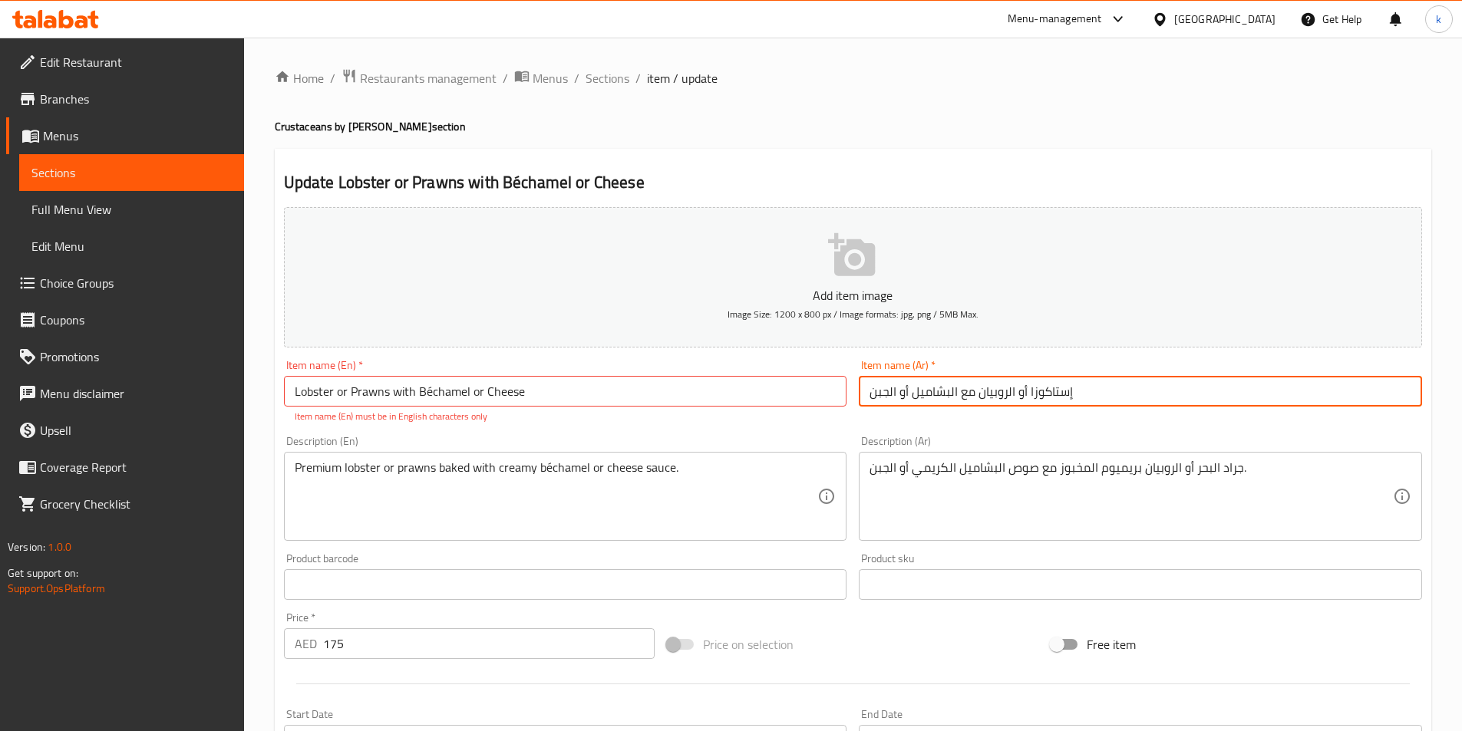
drag, startPoint x: 978, startPoint y: 394, endPoint x: 1013, endPoint y: 406, distance: 37.4
click at [1013, 406] on input "إستاكوزا أو الروبيان مع البشاميل أو الجبن" at bounding box center [1140, 391] width 563 height 31
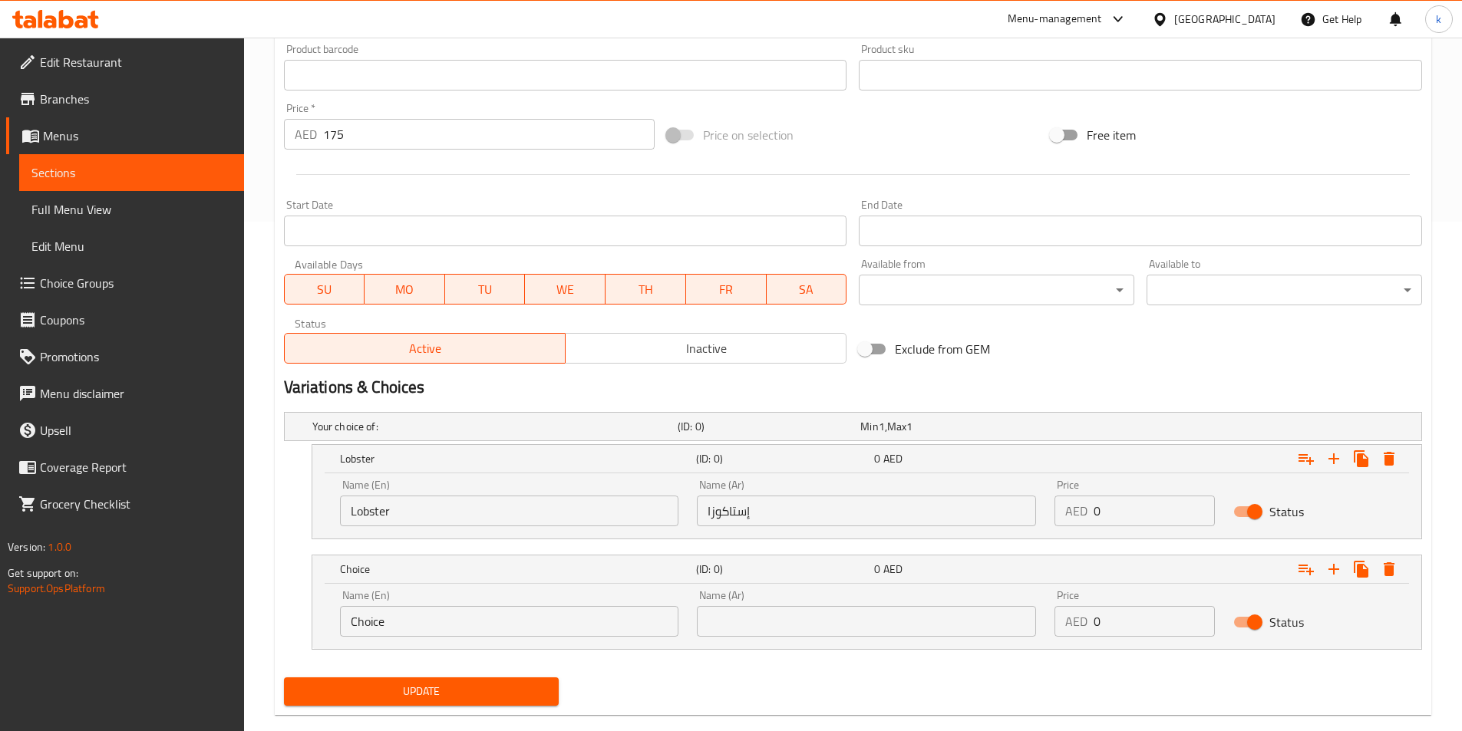
scroll to position [536, 0]
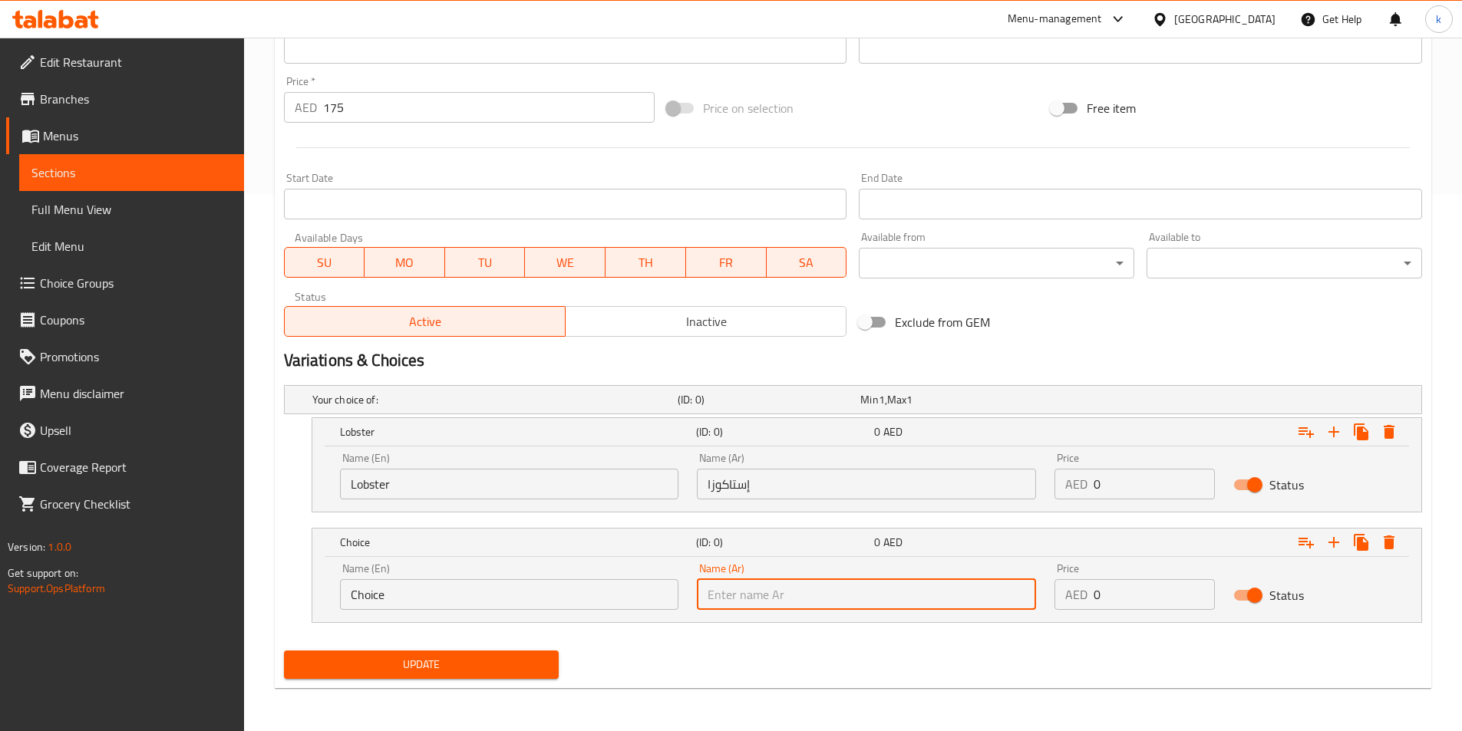
click at [723, 598] on input "text" at bounding box center [866, 594] width 339 height 31
paste input "الروبيان"
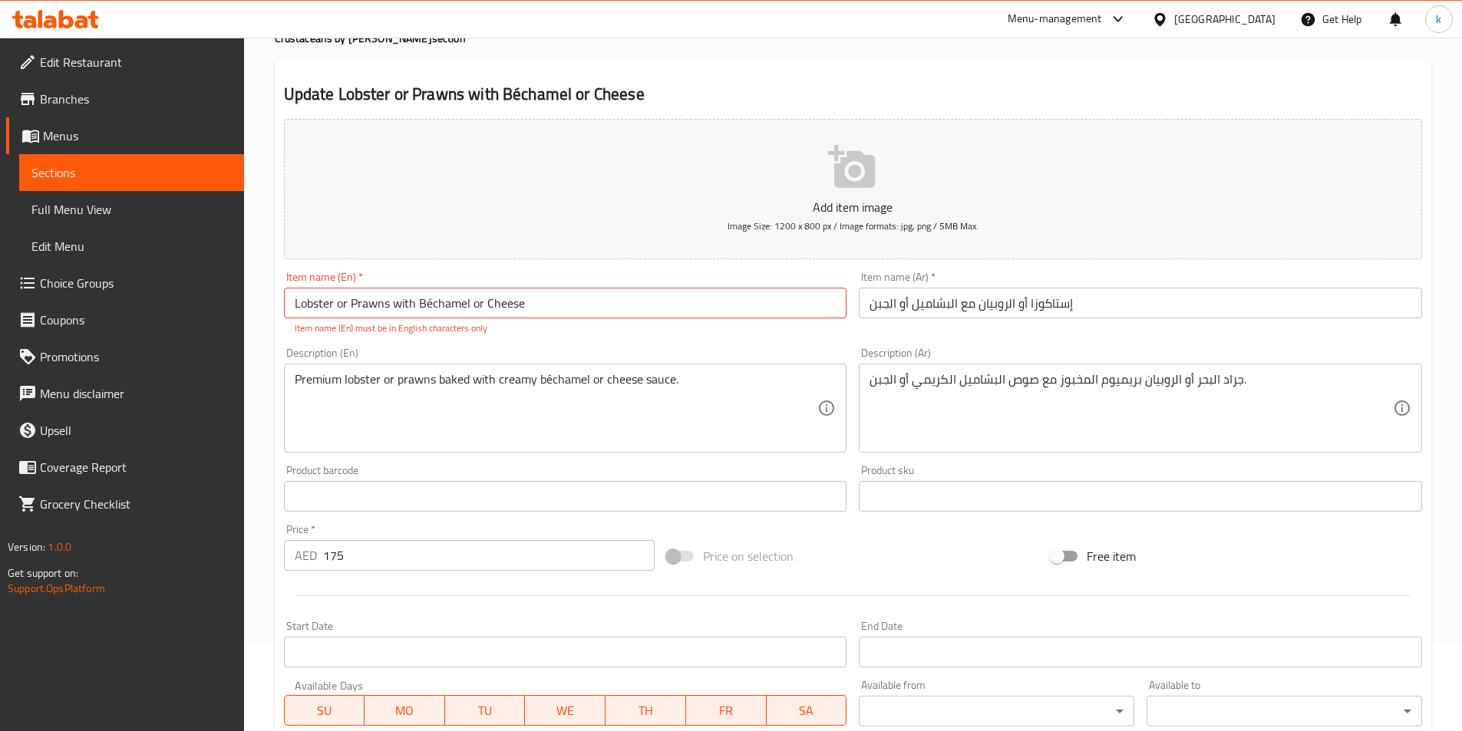
scroll to position [0, 0]
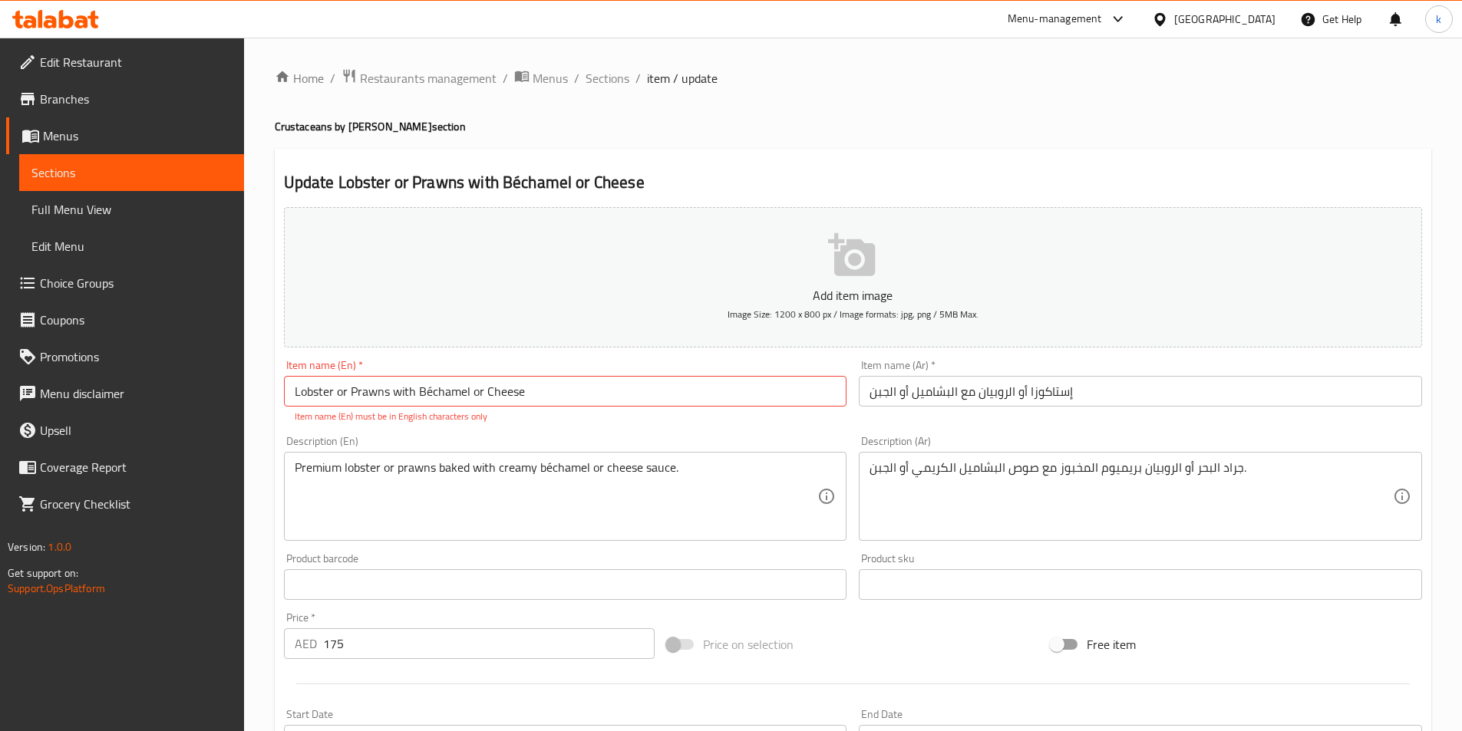
type input "الروبيان"
drag, startPoint x: 386, startPoint y: 391, endPoint x: 373, endPoint y: 394, distance: 13.6
click at [373, 394] on input "Lobster or Prawns with Béchamel or Cheese" at bounding box center [565, 391] width 563 height 31
click at [385, 395] on input "Lobster or Prawns with Béchamel or Cheese" at bounding box center [565, 391] width 563 height 31
click at [385, 394] on input "Lobster or Prawns with Béchamel or Cheese" at bounding box center [565, 391] width 563 height 31
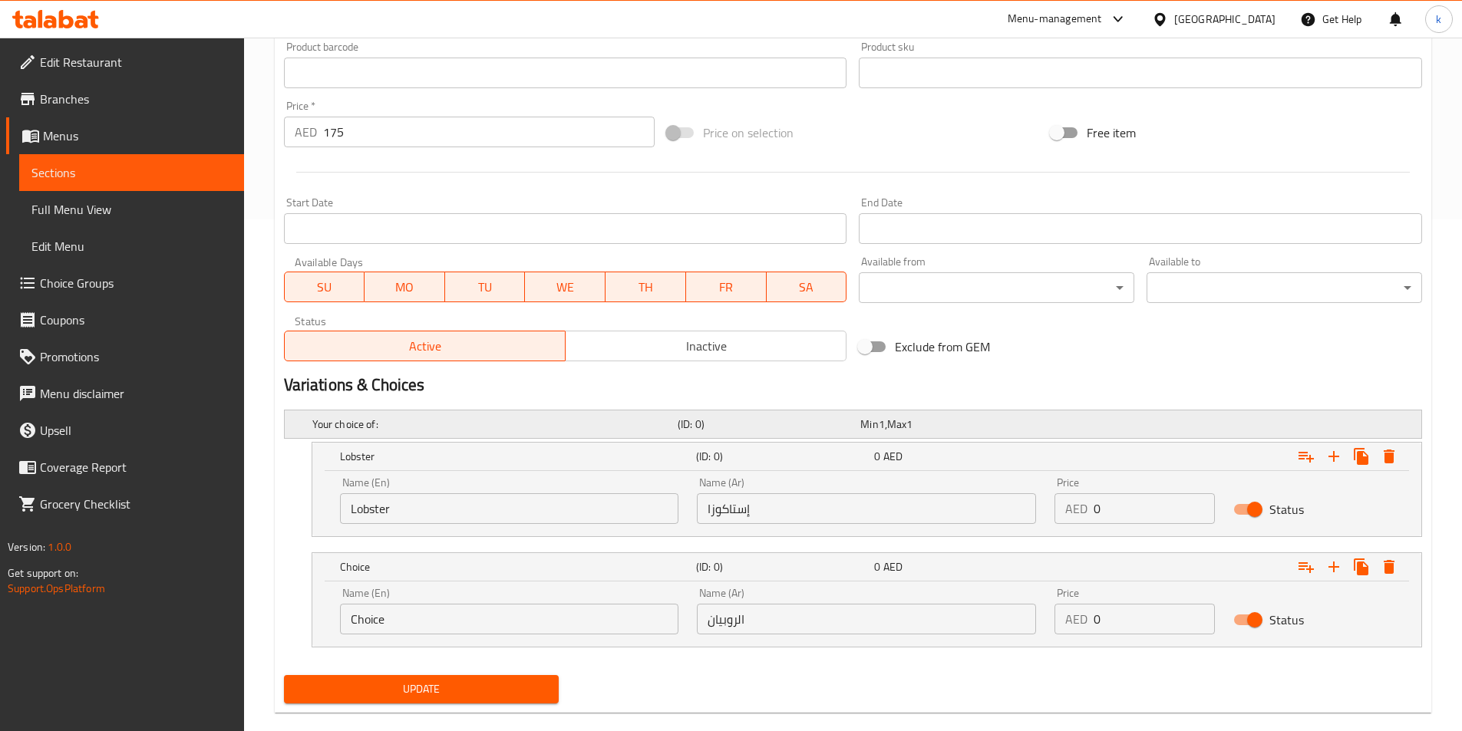
scroll to position [536, 0]
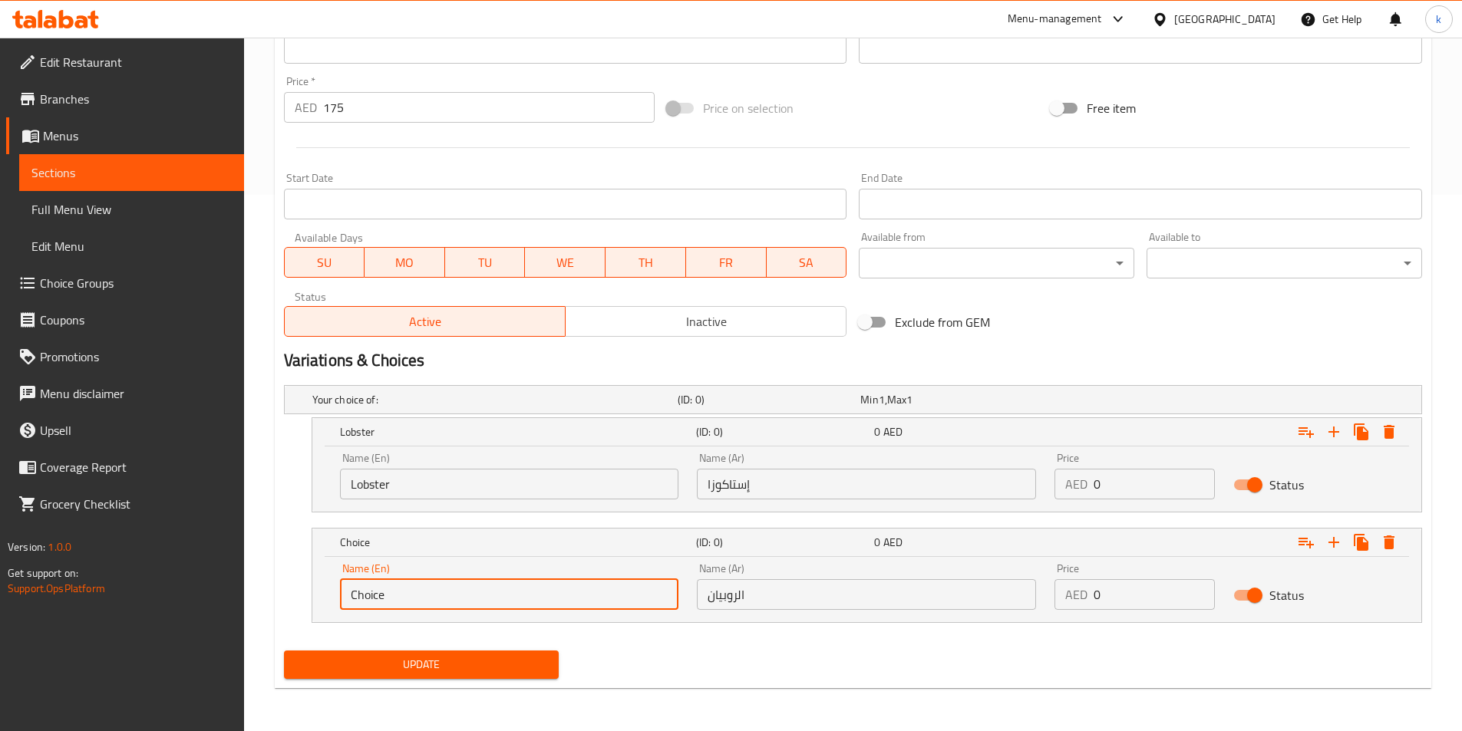
click at [509, 593] on input "Choice" at bounding box center [509, 594] width 339 height 31
paste input "Prawns"
type input "Prawns"
click at [882, 404] on span "1" at bounding box center [882, 400] width 6 height 20
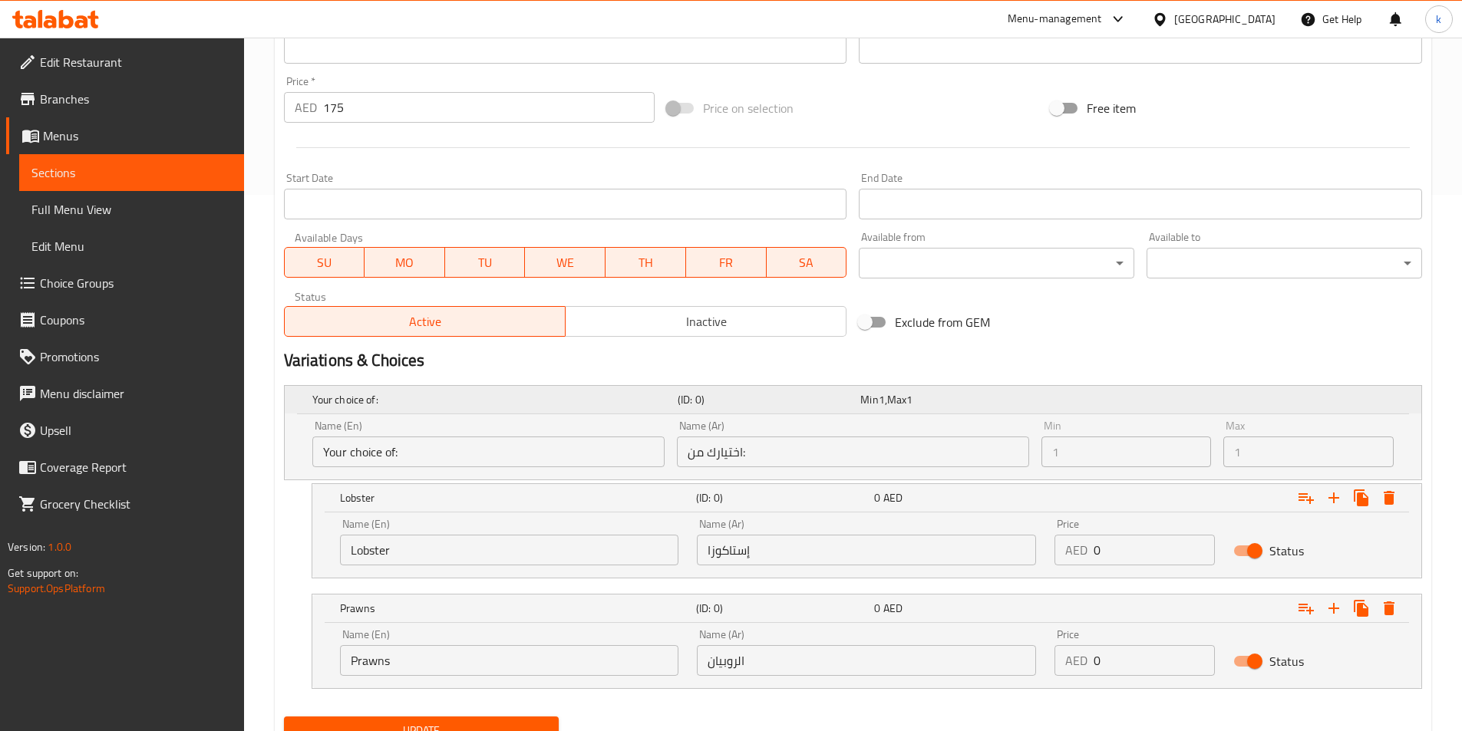
click at [882, 404] on span "1" at bounding box center [882, 400] width 6 height 20
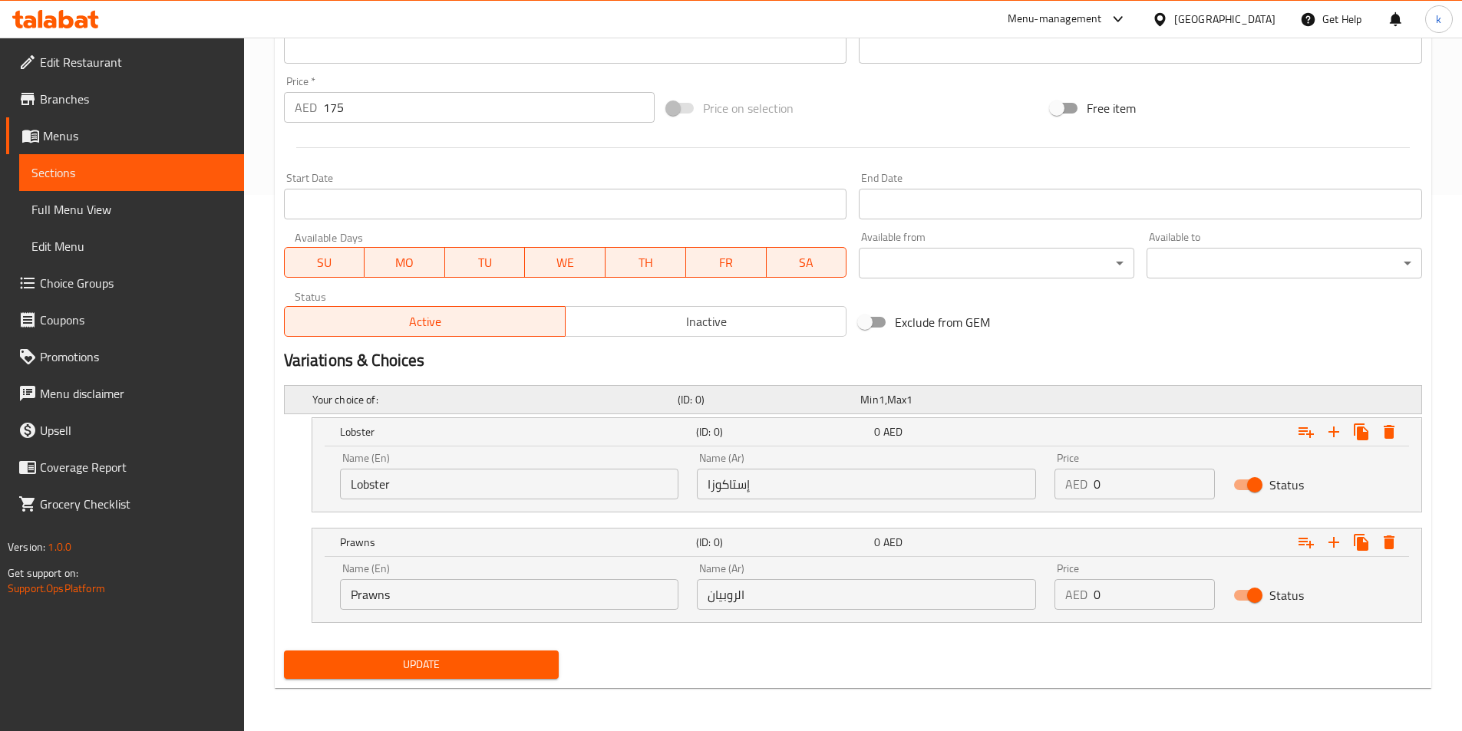
click at [882, 404] on span "1" at bounding box center [882, 400] width 6 height 20
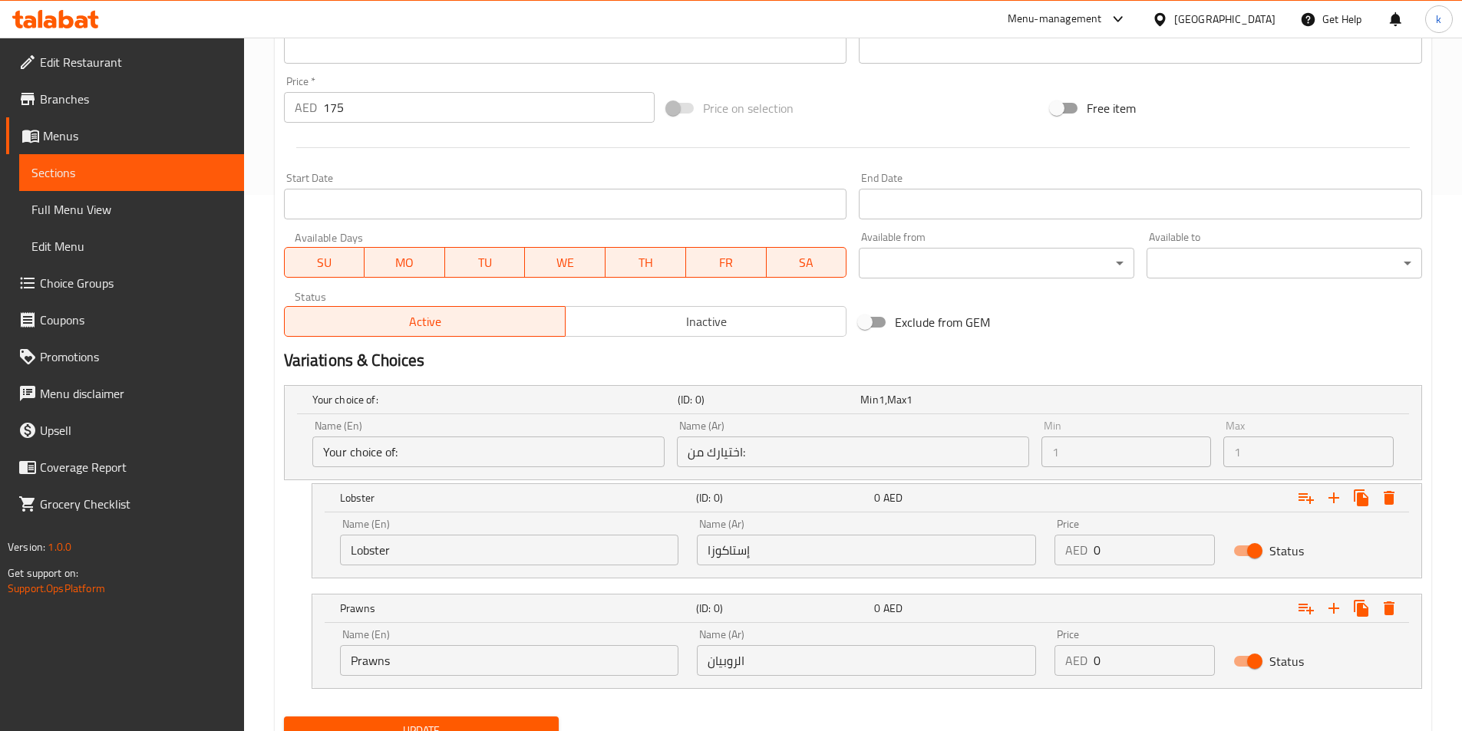
click at [1113, 470] on div "Min 1 Min" at bounding box center [1126, 443] width 183 height 59
click at [1134, 434] on div "Min 1 Min" at bounding box center [1126, 444] width 170 height 47
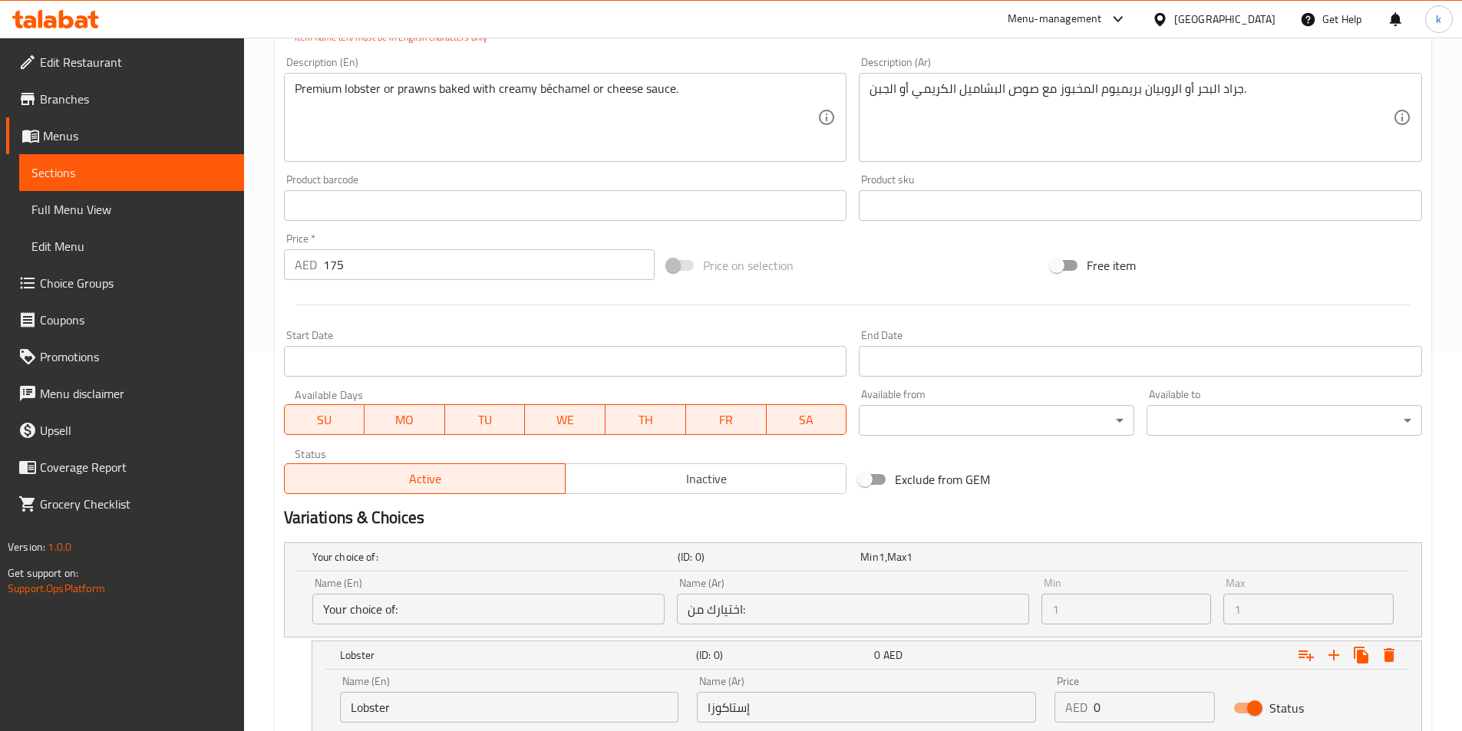
scroll to position [383, 0]
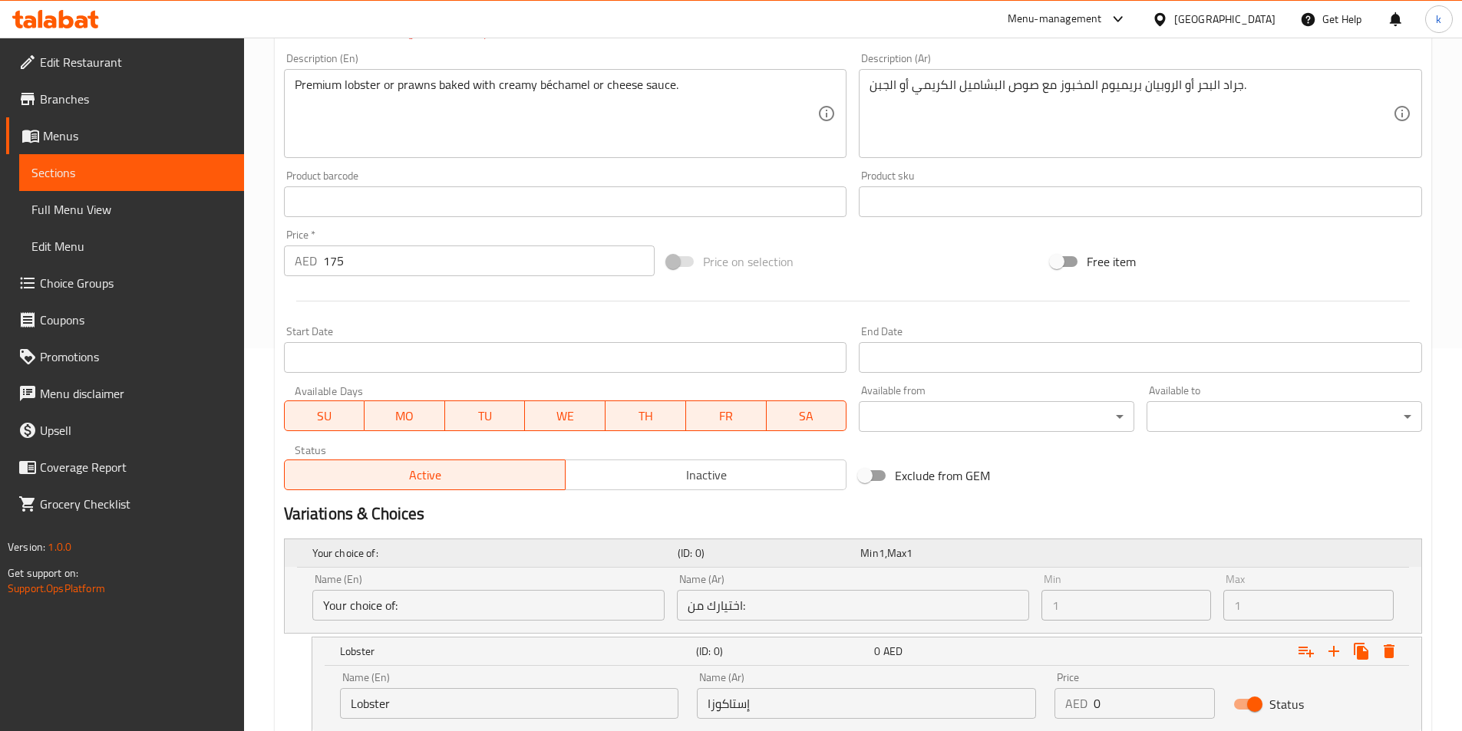
click at [880, 553] on span "1" at bounding box center [882, 553] width 6 height 20
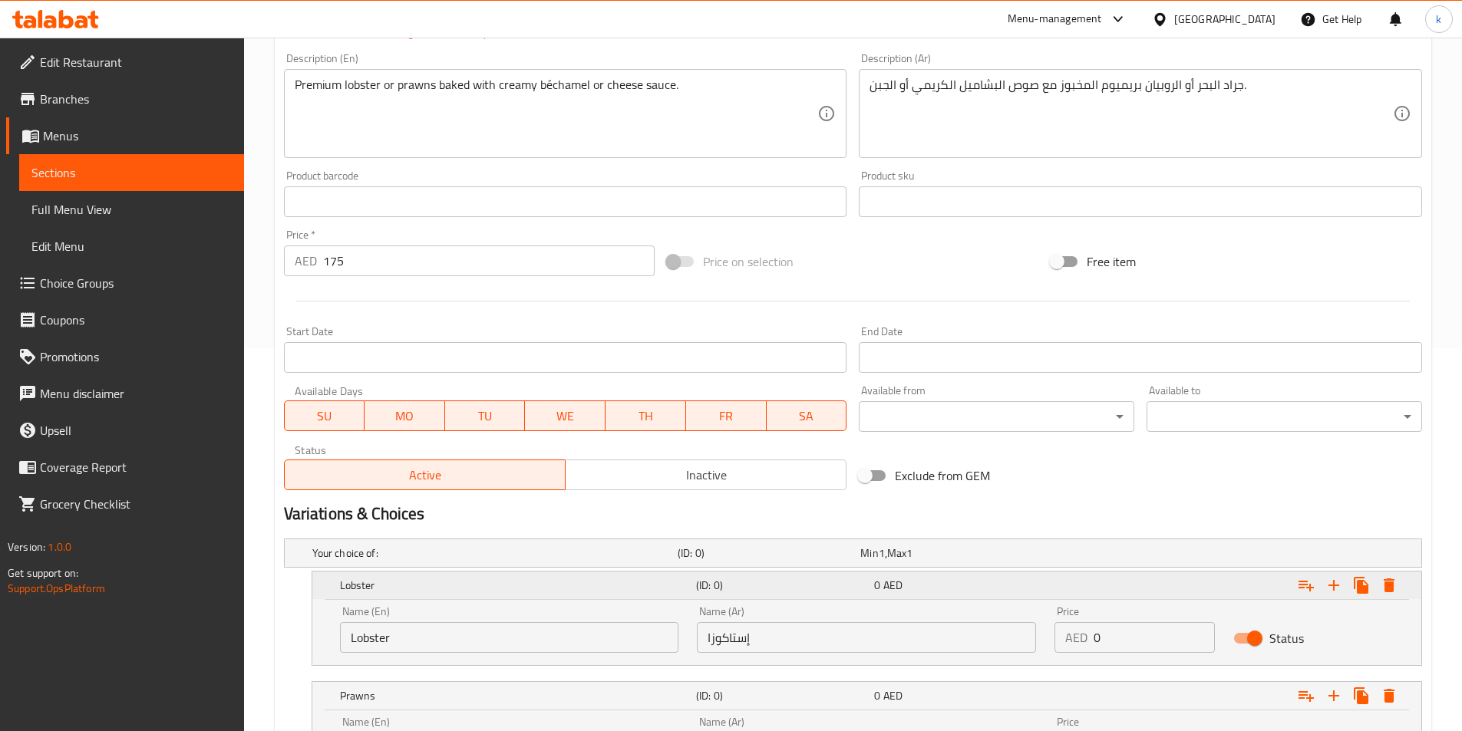
click at [903, 584] on span "AED" at bounding box center [892, 586] width 19 height 20
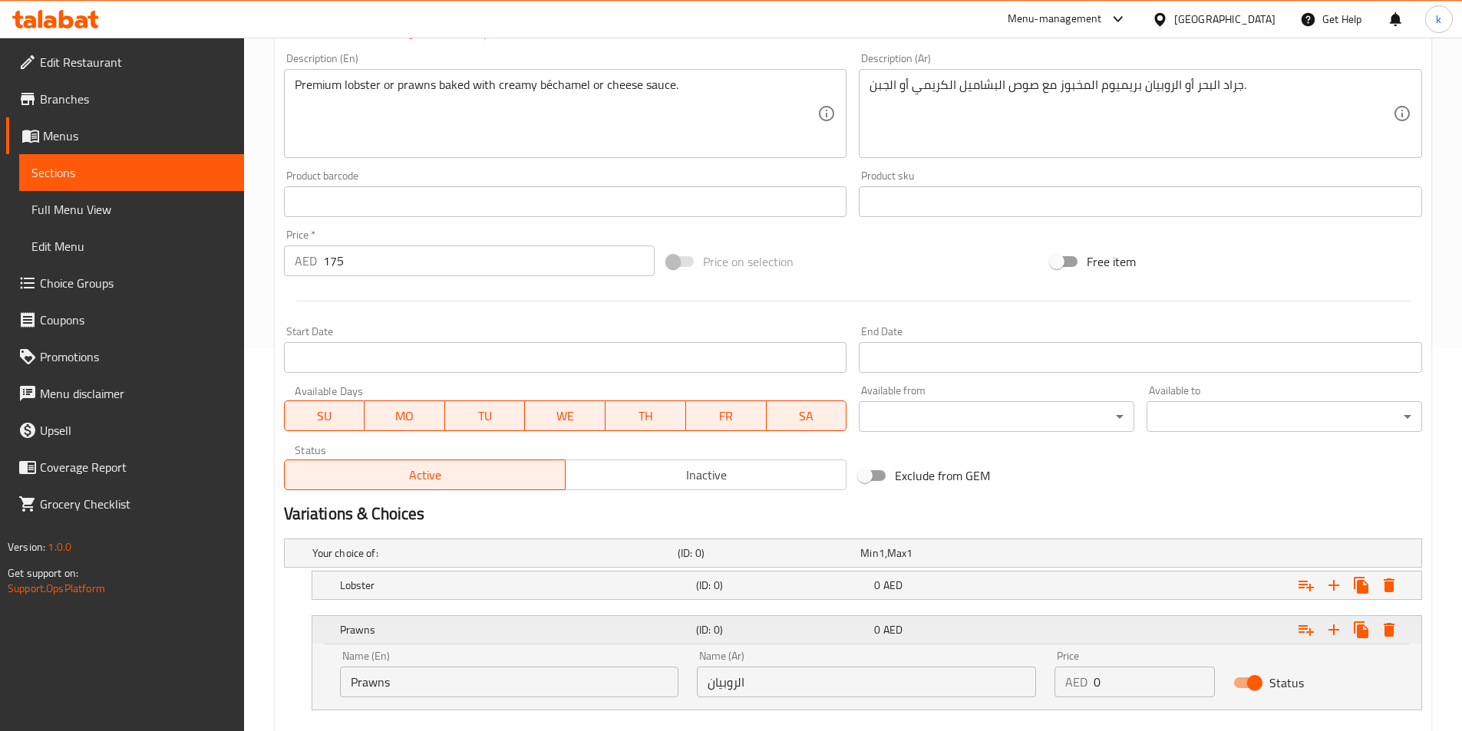
click at [909, 621] on div "0 AED" at bounding box center [960, 629] width 178 height 21
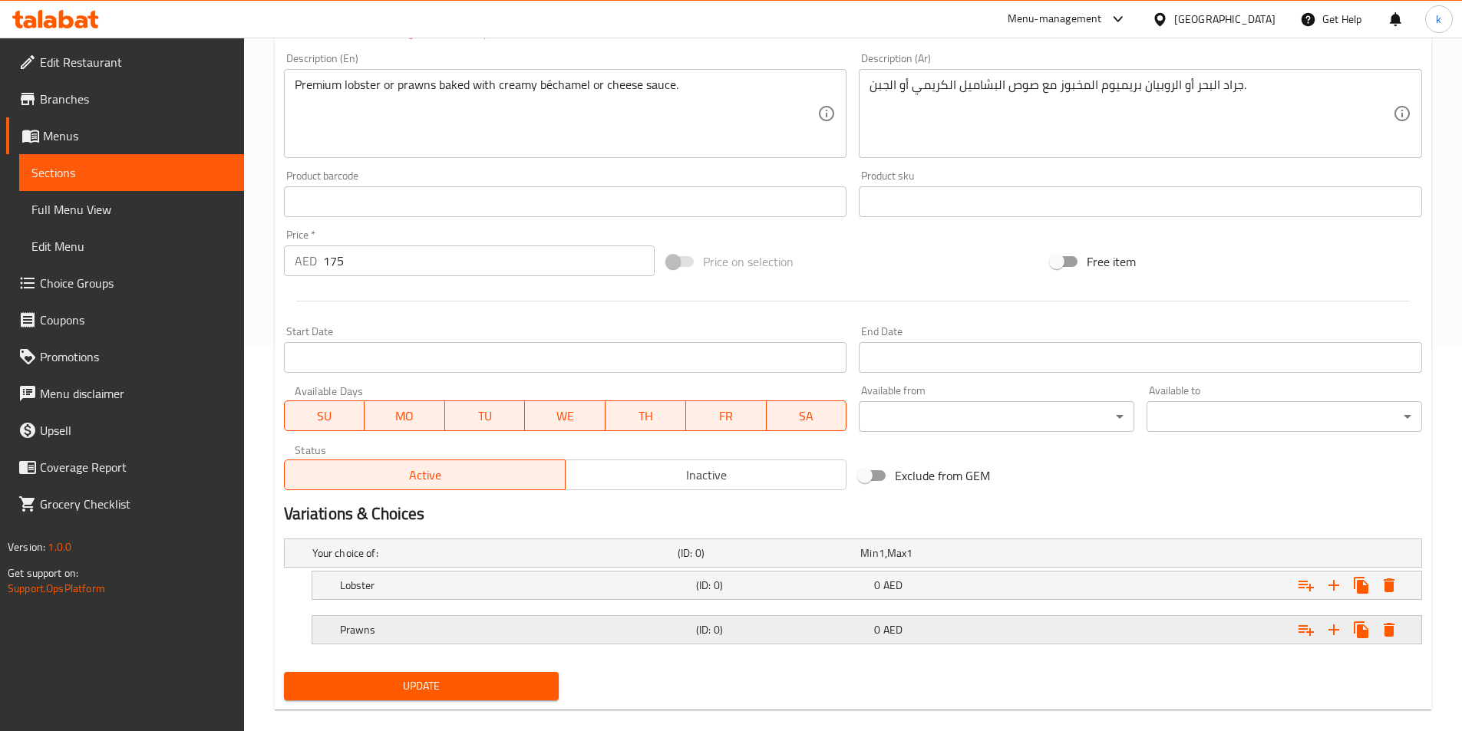
click at [909, 621] on div "0 AED" at bounding box center [960, 629] width 178 height 21
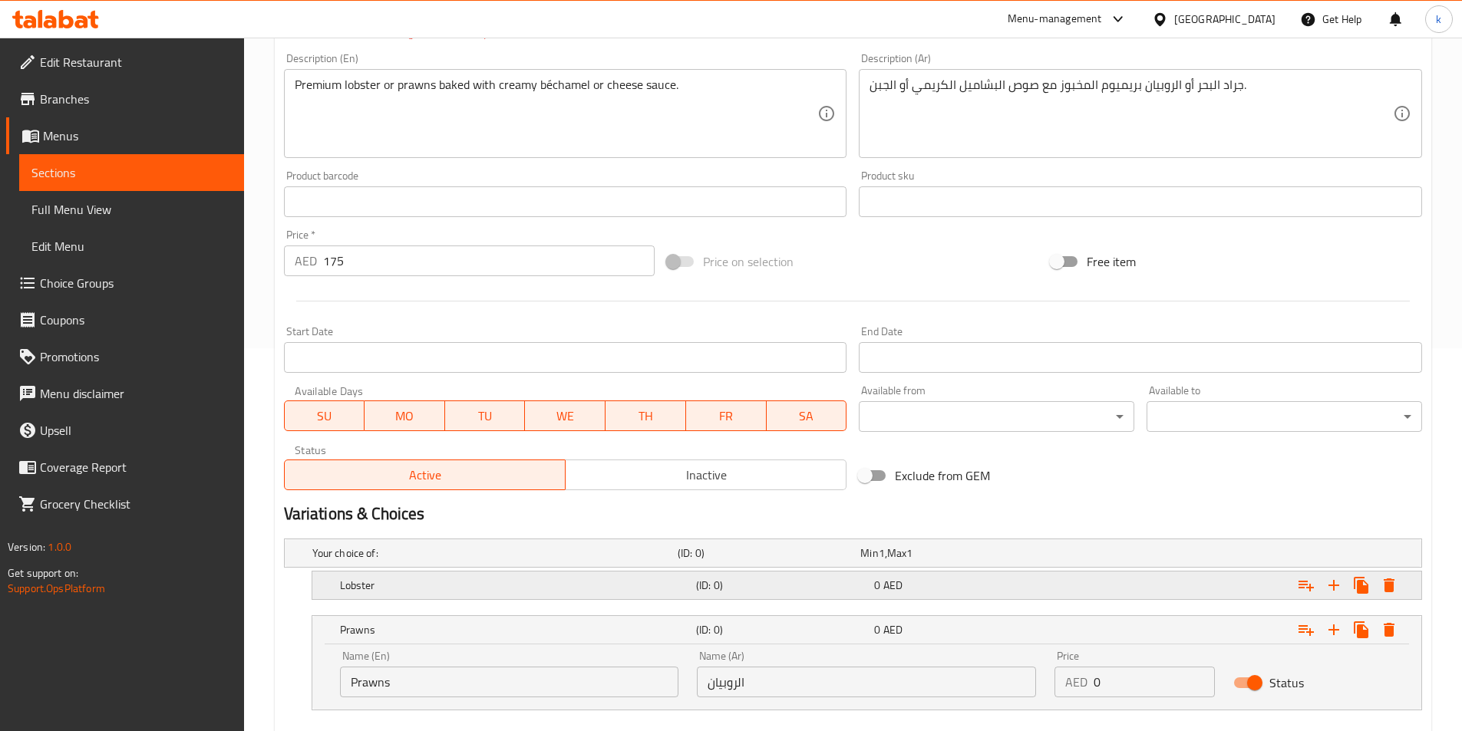
click at [926, 585] on div "0 AED" at bounding box center [960, 585] width 172 height 15
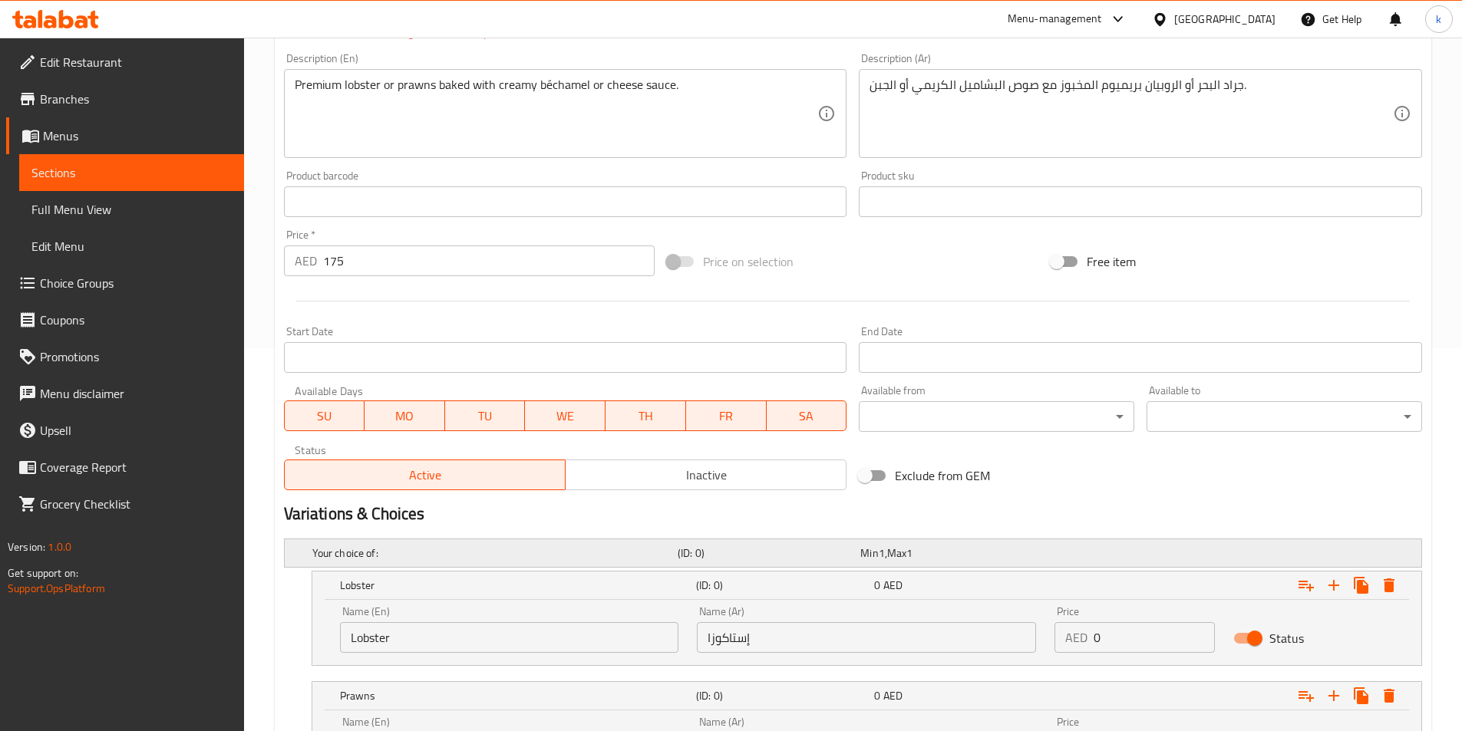
click at [370, 551] on h5 "Your choice of:" at bounding box center [491, 553] width 359 height 15
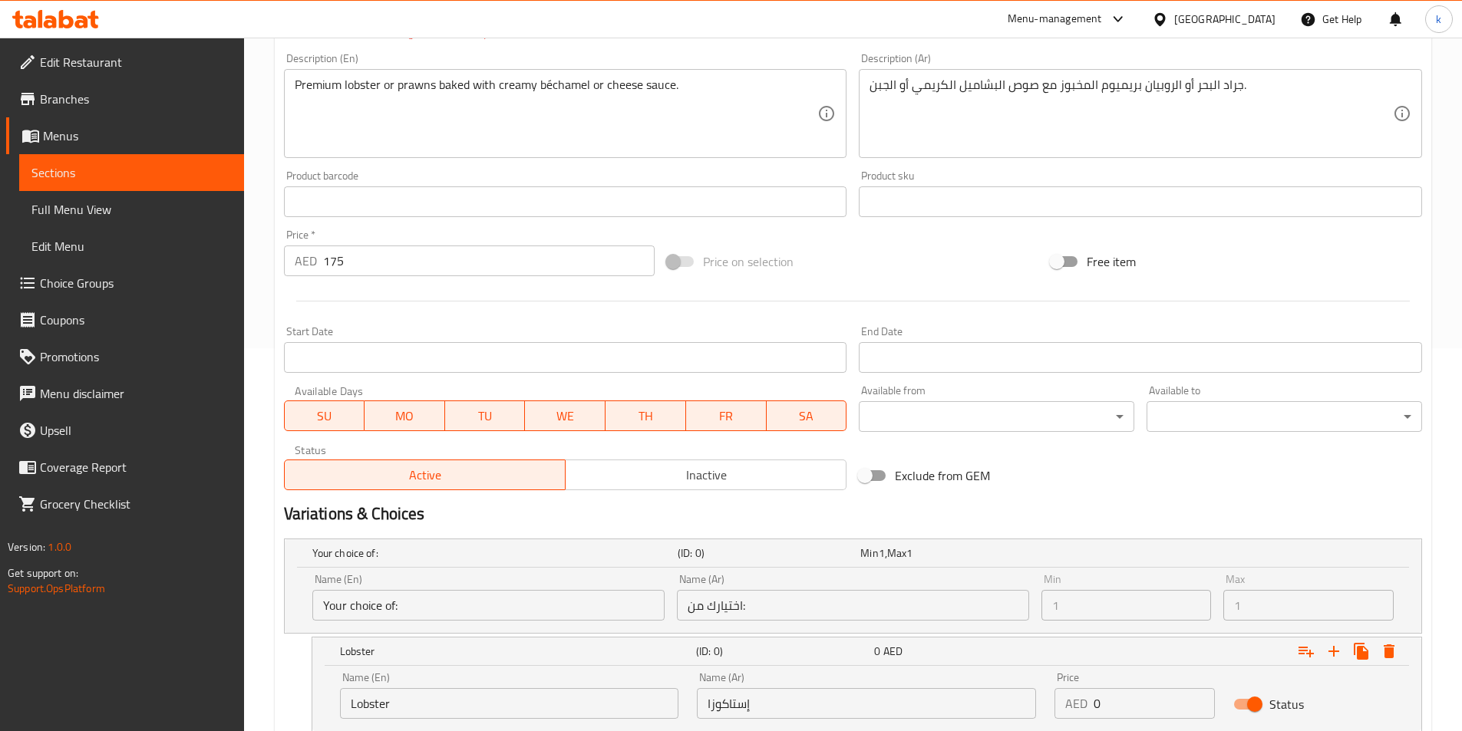
click at [451, 607] on input "Your choice of:" at bounding box center [488, 605] width 352 height 31
click at [635, 543] on div "Your choice of:" at bounding box center [491, 553] width 365 height 21
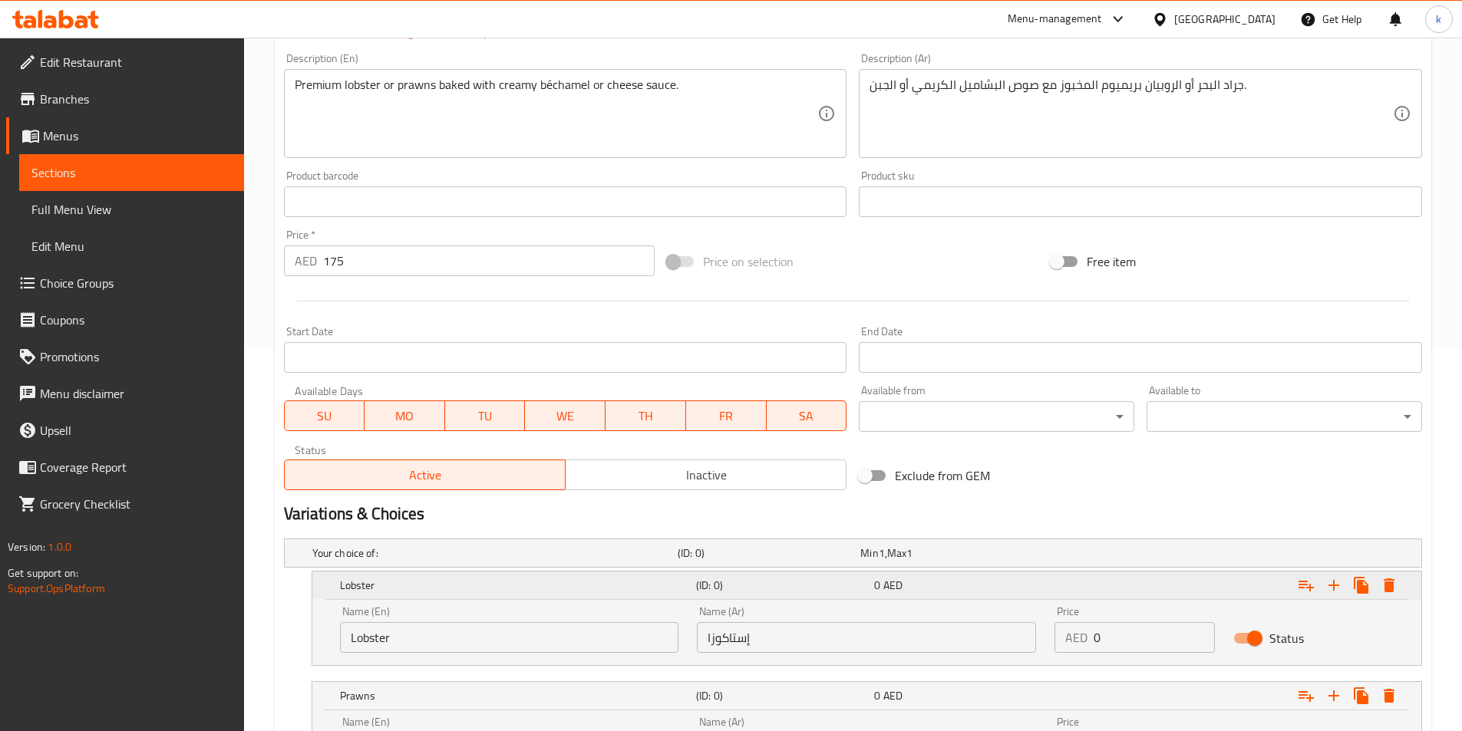
click at [614, 583] on h5 "Lobster" at bounding box center [515, 585] width 350 height 15
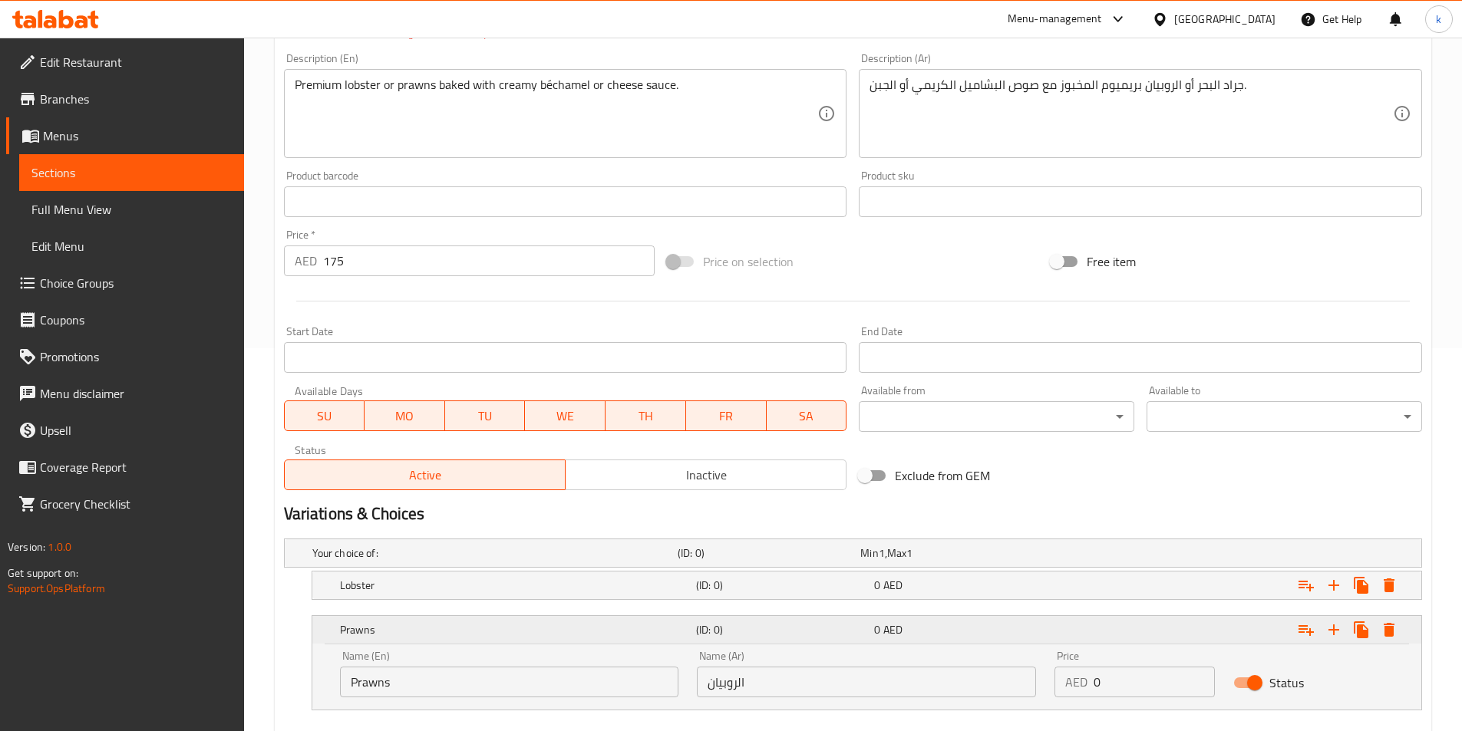
click at [624, 631] on h5 "Prawns" at bounding box center [515, 629] width 350 height 15
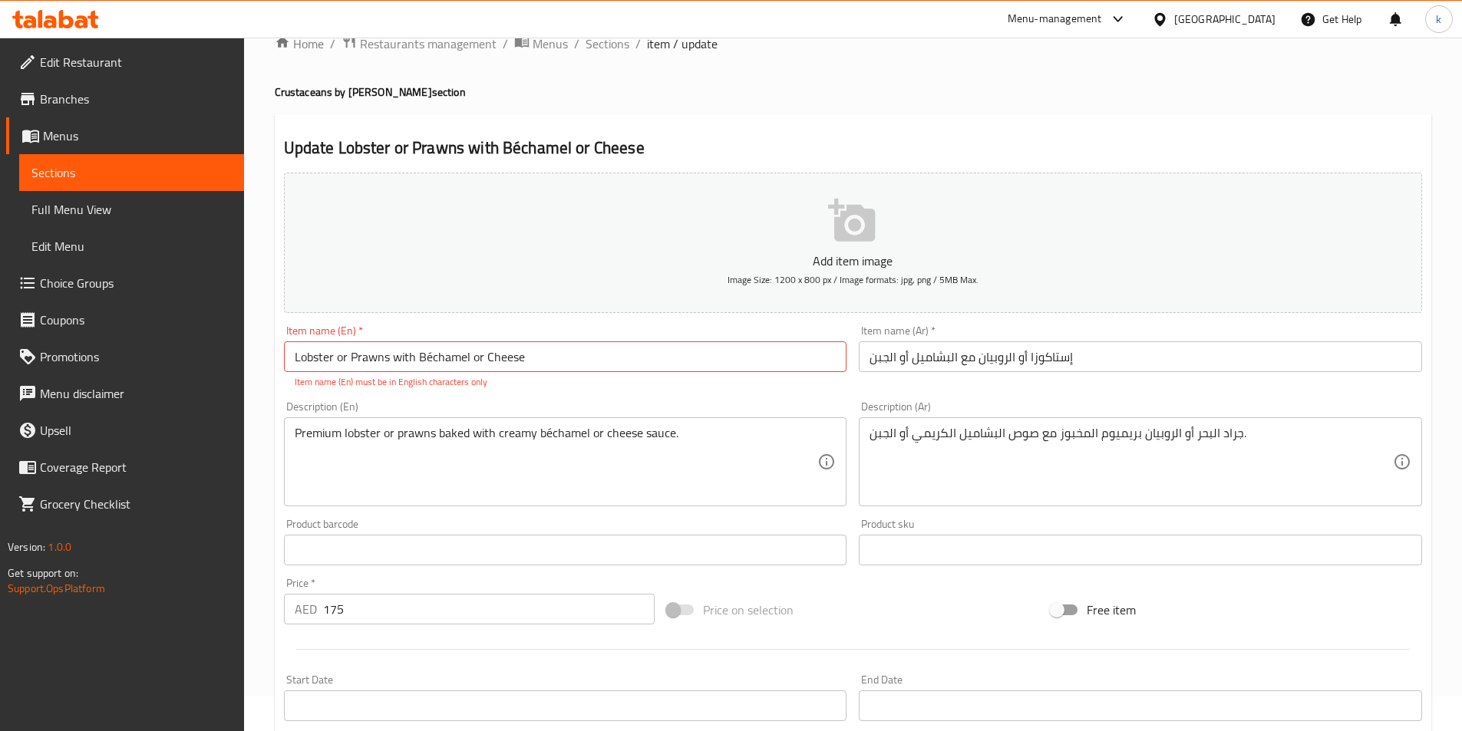
scroll to position [0, 0]
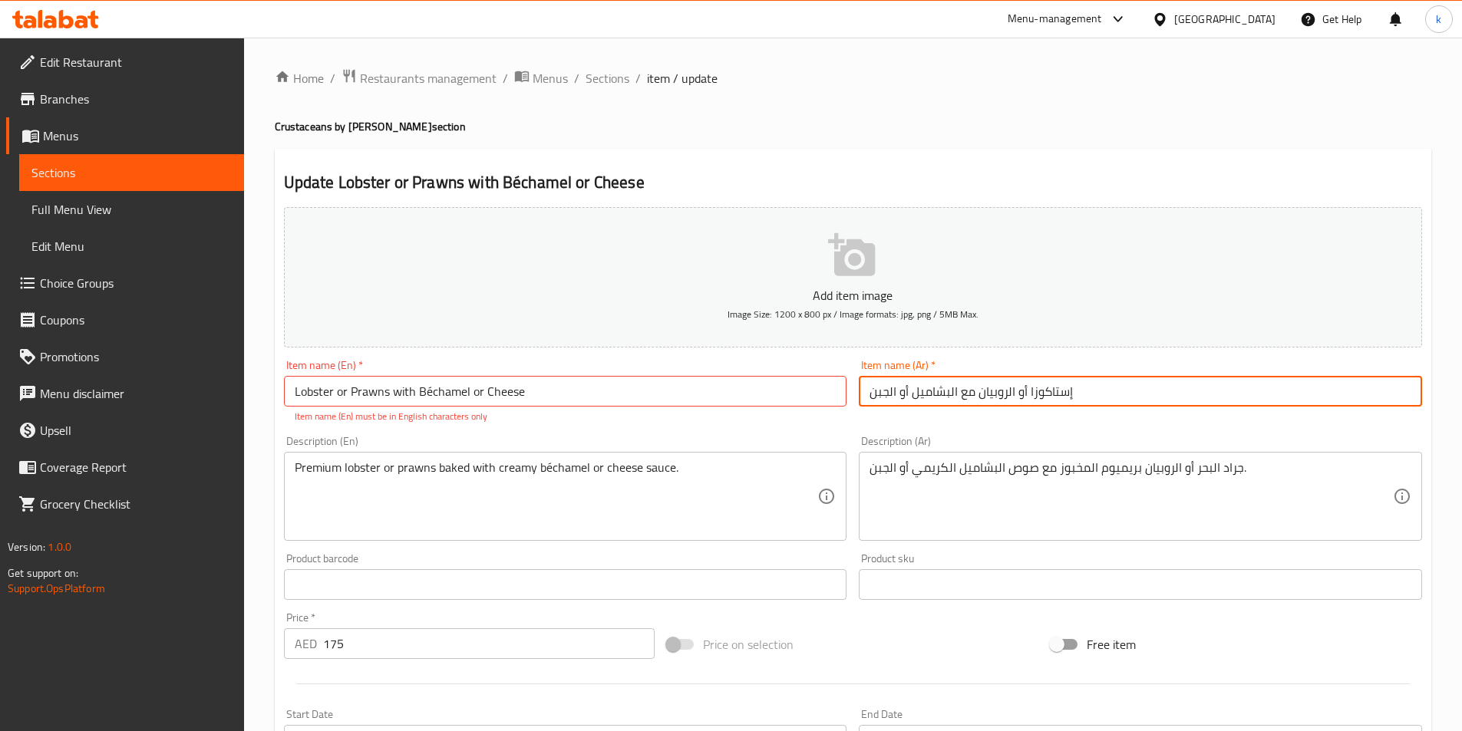
drag, startPoint x: 1030, startPoint y: 391, endPoint x: 1093, endPoint y: 403, distance: 64.1
click at [1093, 403] on input "إستاكوزا أو الروبيان مع البشاميل أو الجبن" at bounding box center [1140, 391] width 563 height 31
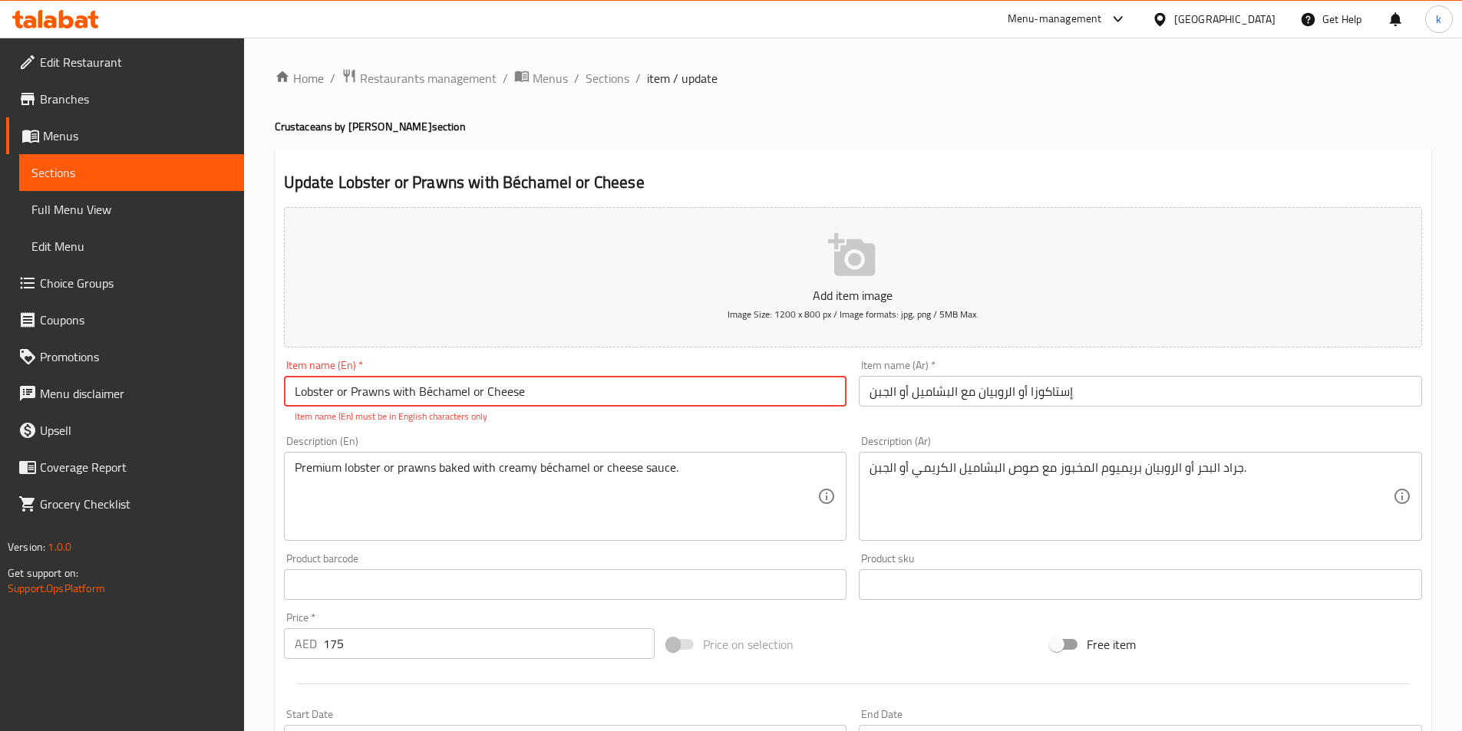
drag, startPoint x: 332, startPoint y: 389, endPoint x: 254, endPoint y: 391, distance: 78.3
click at [254, 391] on div "Home / Restaurants management / Menus / Sections / item / update Crustaceans by…" at bounding box center [853, 587] width 1218 height 1098
drag, startPoint x: 388, startPoint y: 392, endPoint x: 352, endPoint y: 394, distance: 35.3
click at [352, 394] on input "Lobster or Prawns with Béchamel or Cheese" at bounding box center [565, 391] width 563 height 31
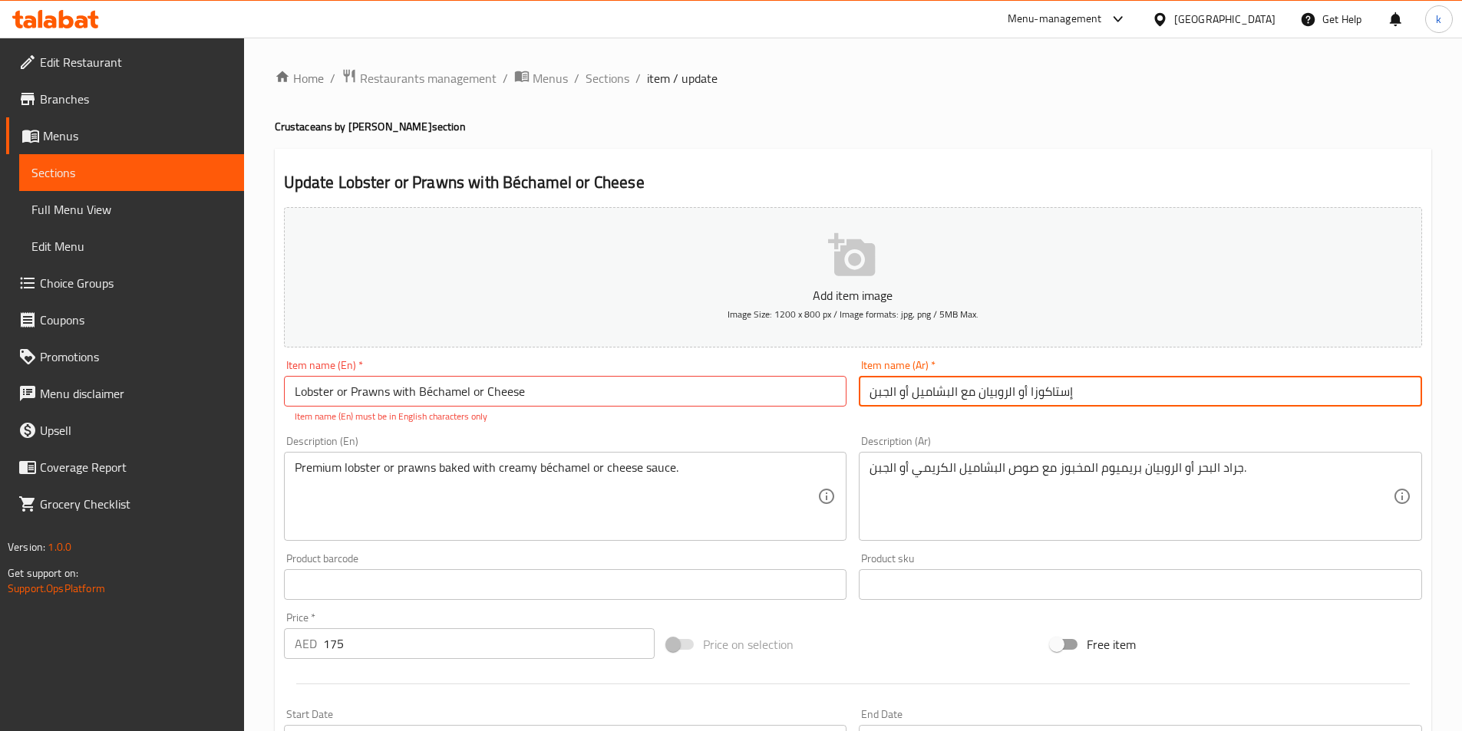
drag, startPoint x: 979, startPoint y: 391, endPoint x: 1014, endPoint y: 402, distance: 36.9
click at [1014, 402] on input "إستاكوزا أو الروبيان مع البشاميل أو الجبن" at bounding box center [1140, 391] width 563 height 31
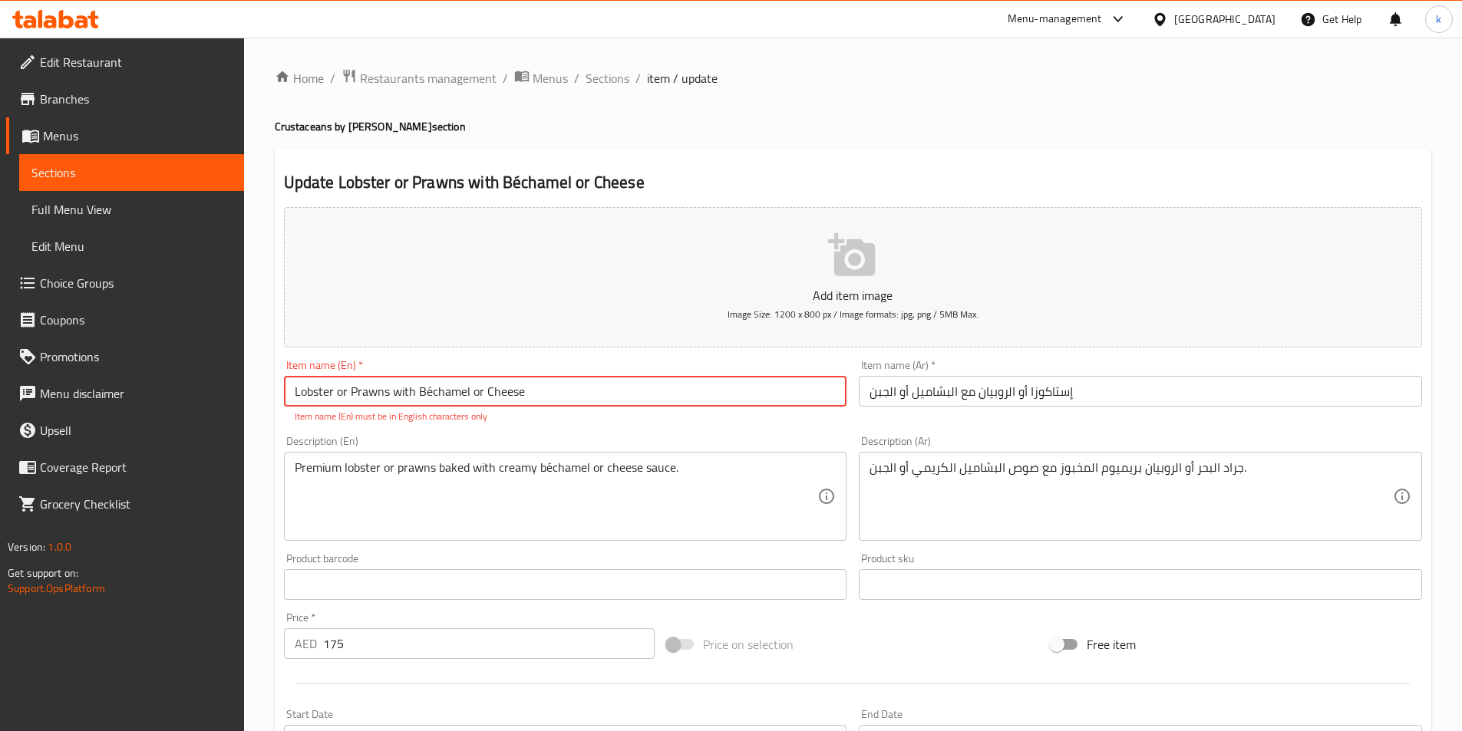
drag, startPoint x: 417, startPoint y: 391, endPoint x: 468, endPoint y: 406, distance: 53.5
click at [468, 406] on input "Lobster or Prawns with Béchamel or Cheese" at bounding box center [565, 391] width 563 height 31
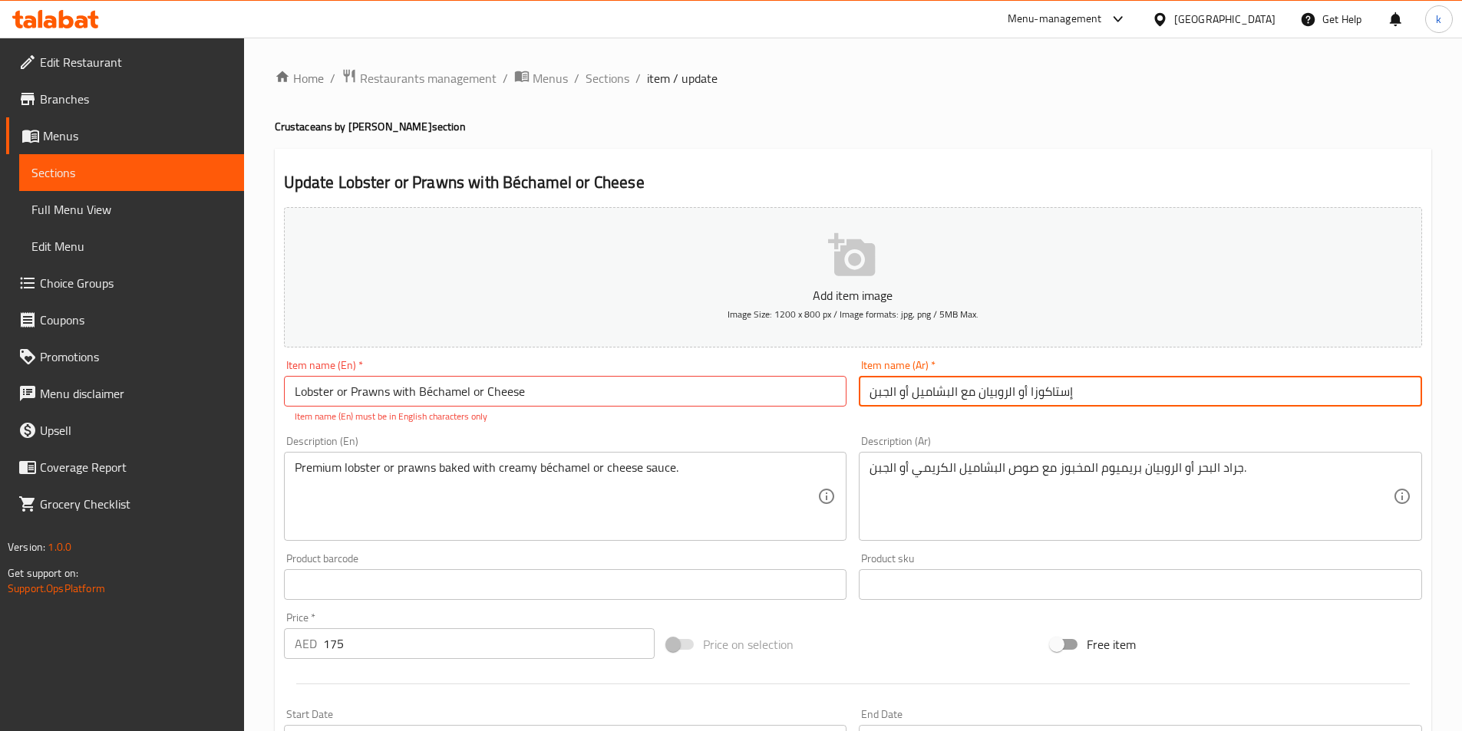
drag, startPoint x: 914, startPoint y: 392, endPoint x: 957, endPoint y: 404, distance: 44.7
click at [957, 404] on input "إستاكوزا أو الروبيان مع البشاميل أو الجبن" at bounding box center [1140, 391] width 563 height 31
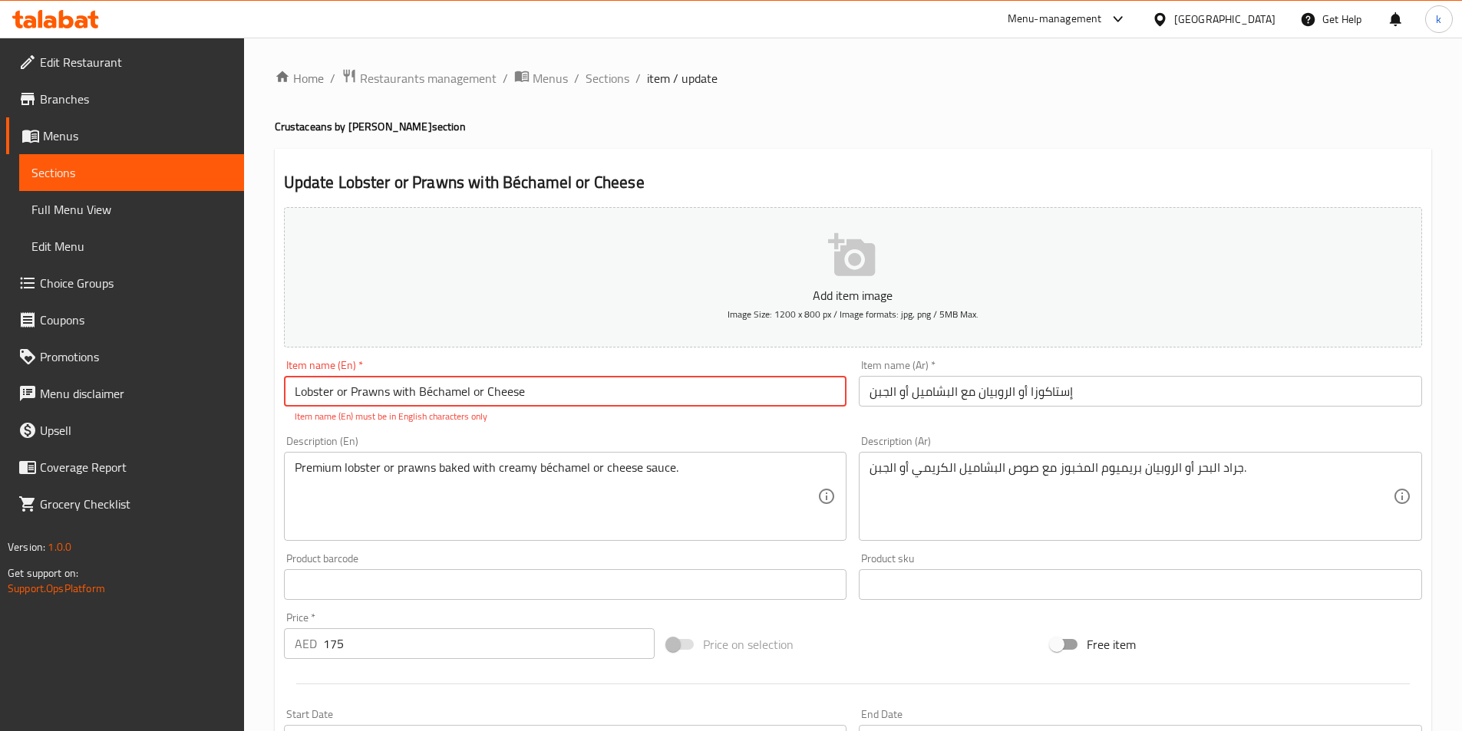
drag, startPoint x: 543, startPoint y: 394, endPoint x: 484, endPoint y: 394, distance: 59.1
click at [484, 394] on input "Lobster or Prawns with Béchamel or Cheese" at bounding box center [565, 391] width 563 height 31
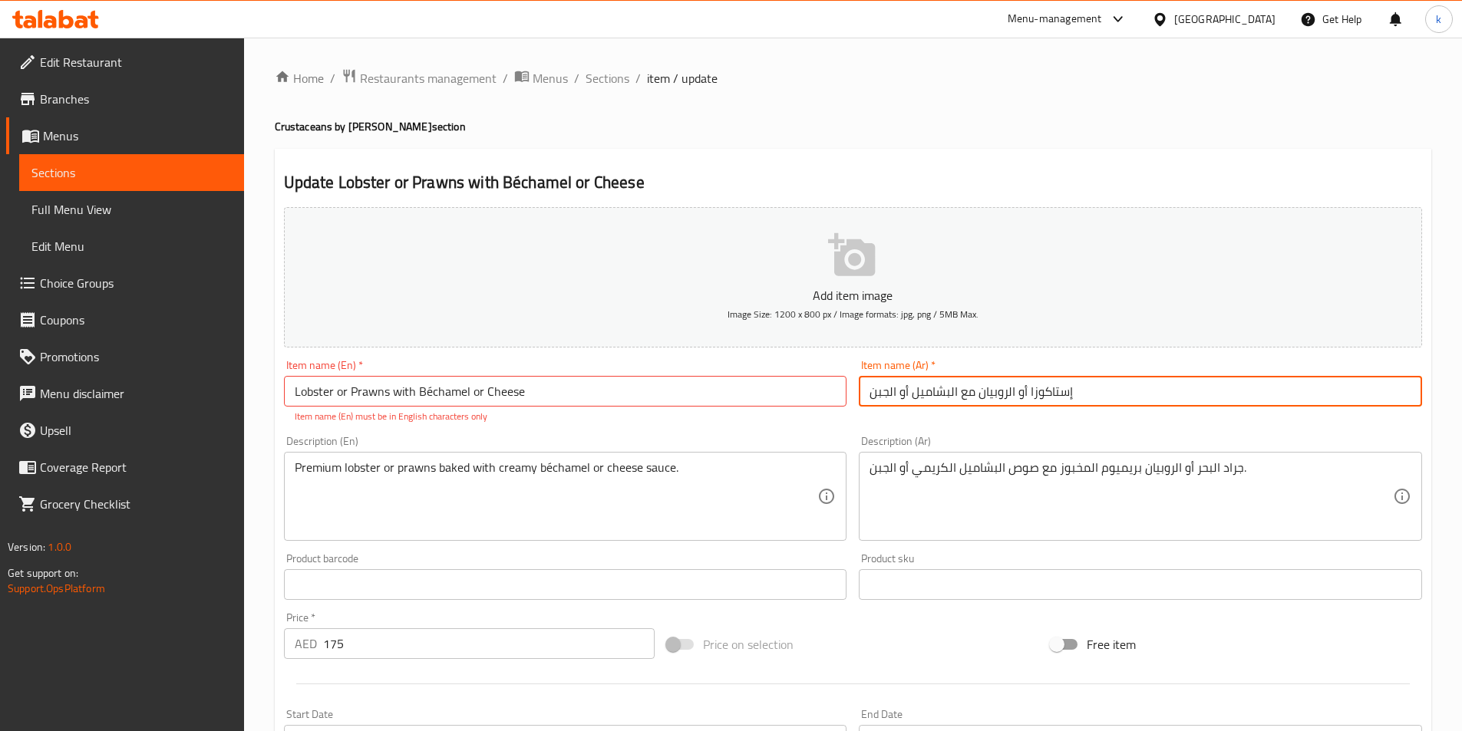
drag, startPoint x: 895, startPoint y: 389, endPoint x: 804, endPoint y: 406, distance: 92.1
click at [804, 406] on div "Add item image Image Size: 1200 x 800 px / Image formats: jpg, png / 5MB Max. I…" at bounding box center [853, 540] width 1150 height 678
click at [900, 388] on input "إستاكوزا أو الروبيان مع البشاميل أو الجبن" at bounding box center [1140, 391] width 563 height 31
